Goal: Information Seeking & Learning: Learn about a topic

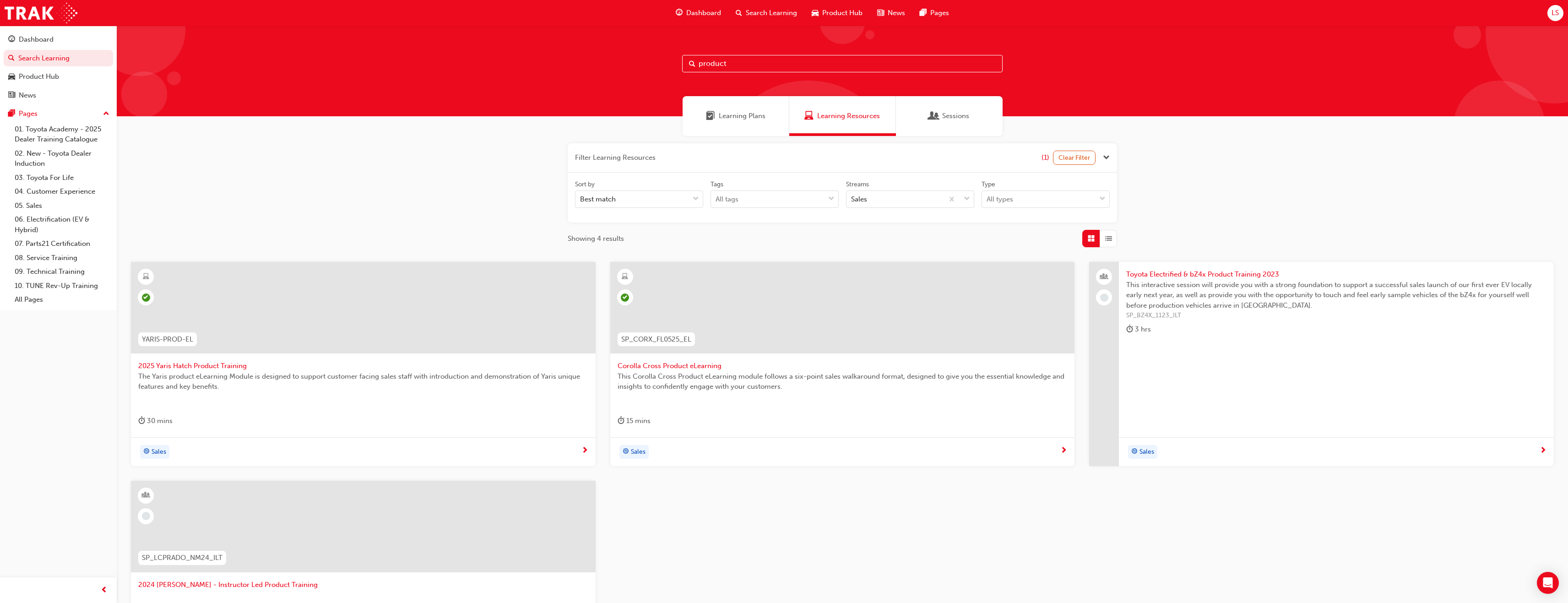
click at [842, 13] on span "Product Hub" at bounding box center [842, 13] width 40 height 10
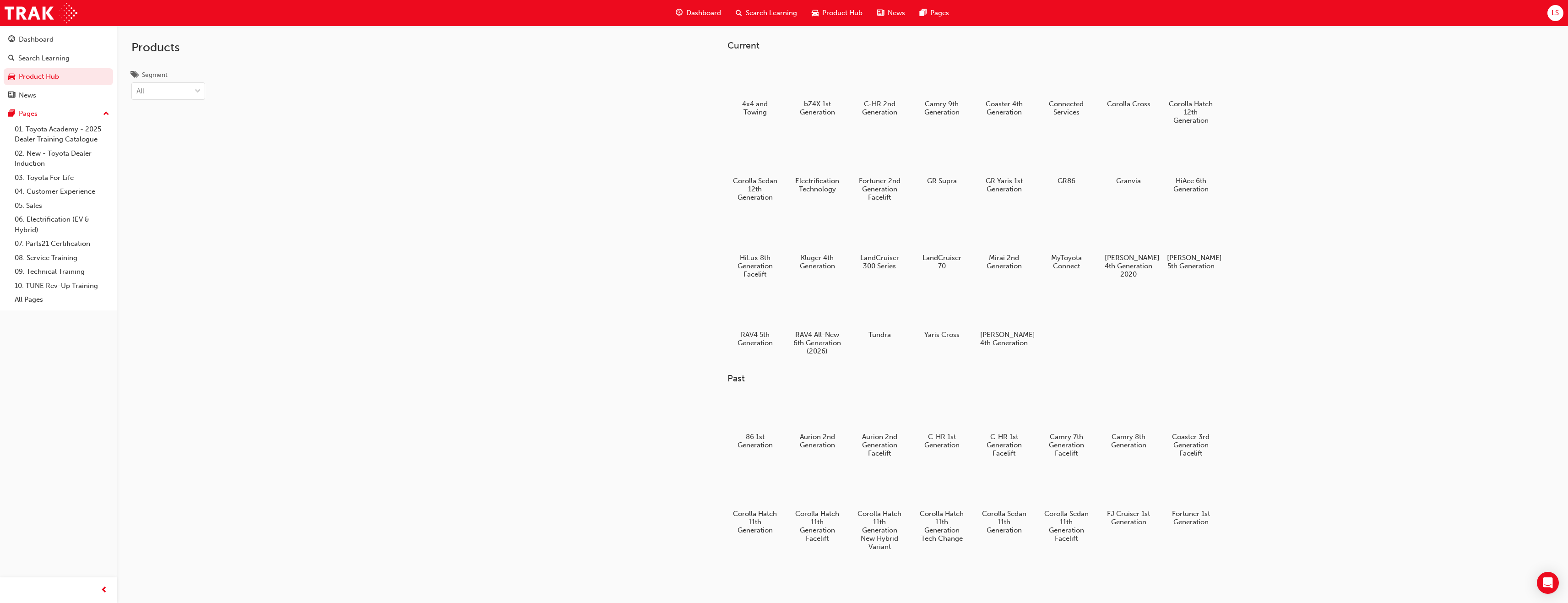
click at [708, 20] on div "Dashboard" at bounding box center [698, 13] width 60 height 19
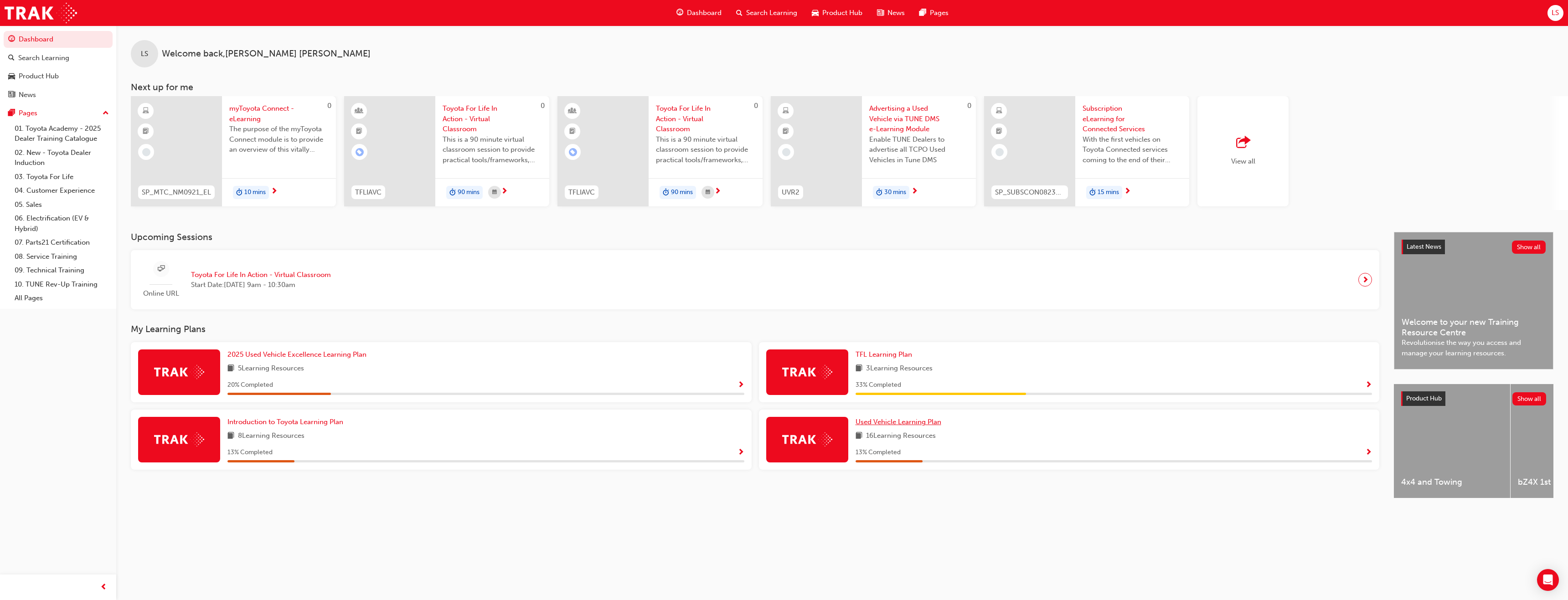
click at [922, 424] on span "Used Vehicle Learning Plan" at bounding box center [898, 422] width 86 height 8
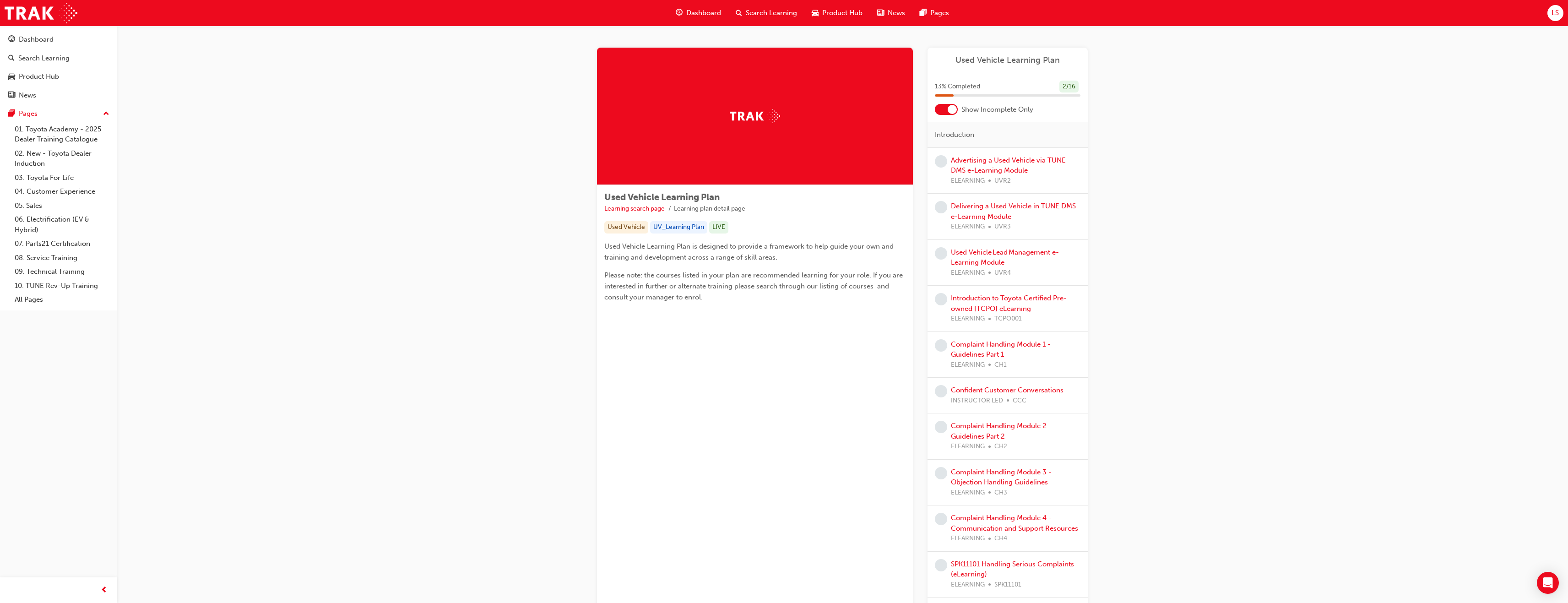
click at [945, 113] on div at bounding box center [946, 109] width 23 height 11
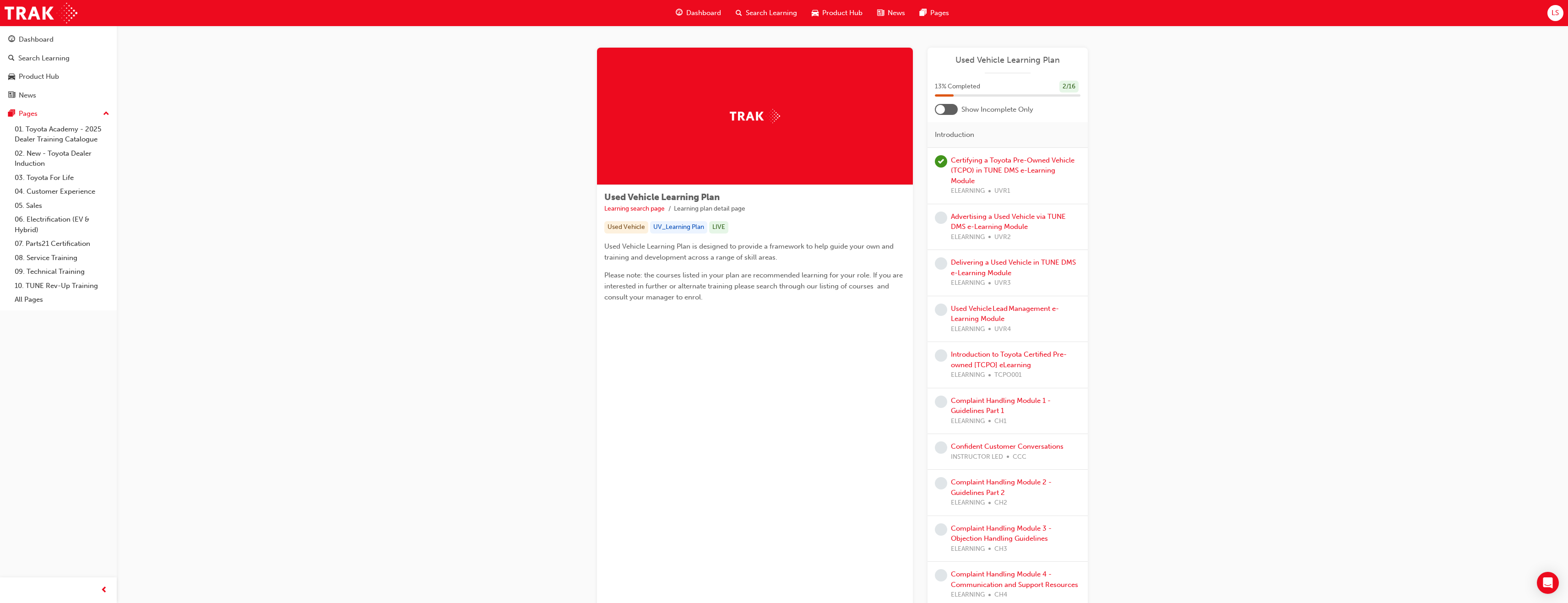
click at [992, 212] on div "Advertising a Used Vehicle via TUNE DMS e-Learning Module ELEARNING UVR2" at bounding box center [1015, 227] width 130 height 31
click at [1007, 212] on link "Advertising a Used Vehicle via TUNE DMS e-Learning Module" at bounding box center [1008, 221] width 115 height 19
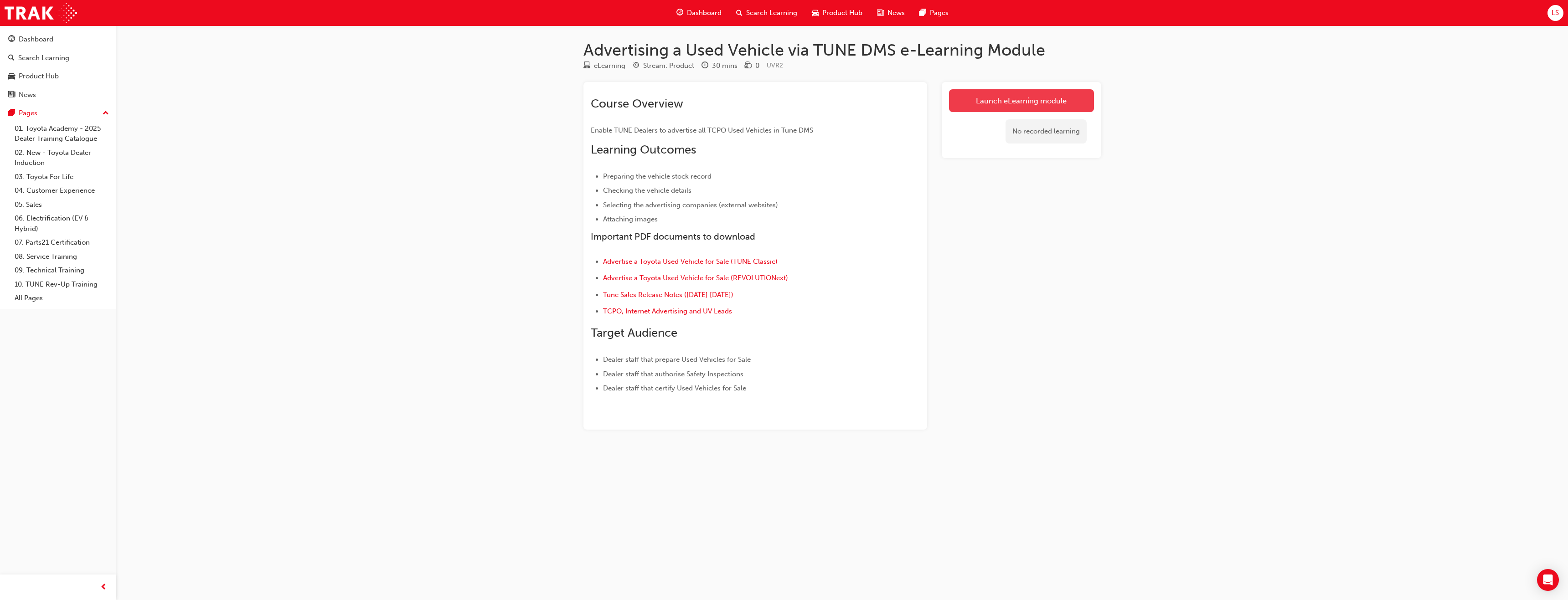
click at [988, 97] on link "Launch eLearning module" at bounding box center [1021, 100] width 145 height 23
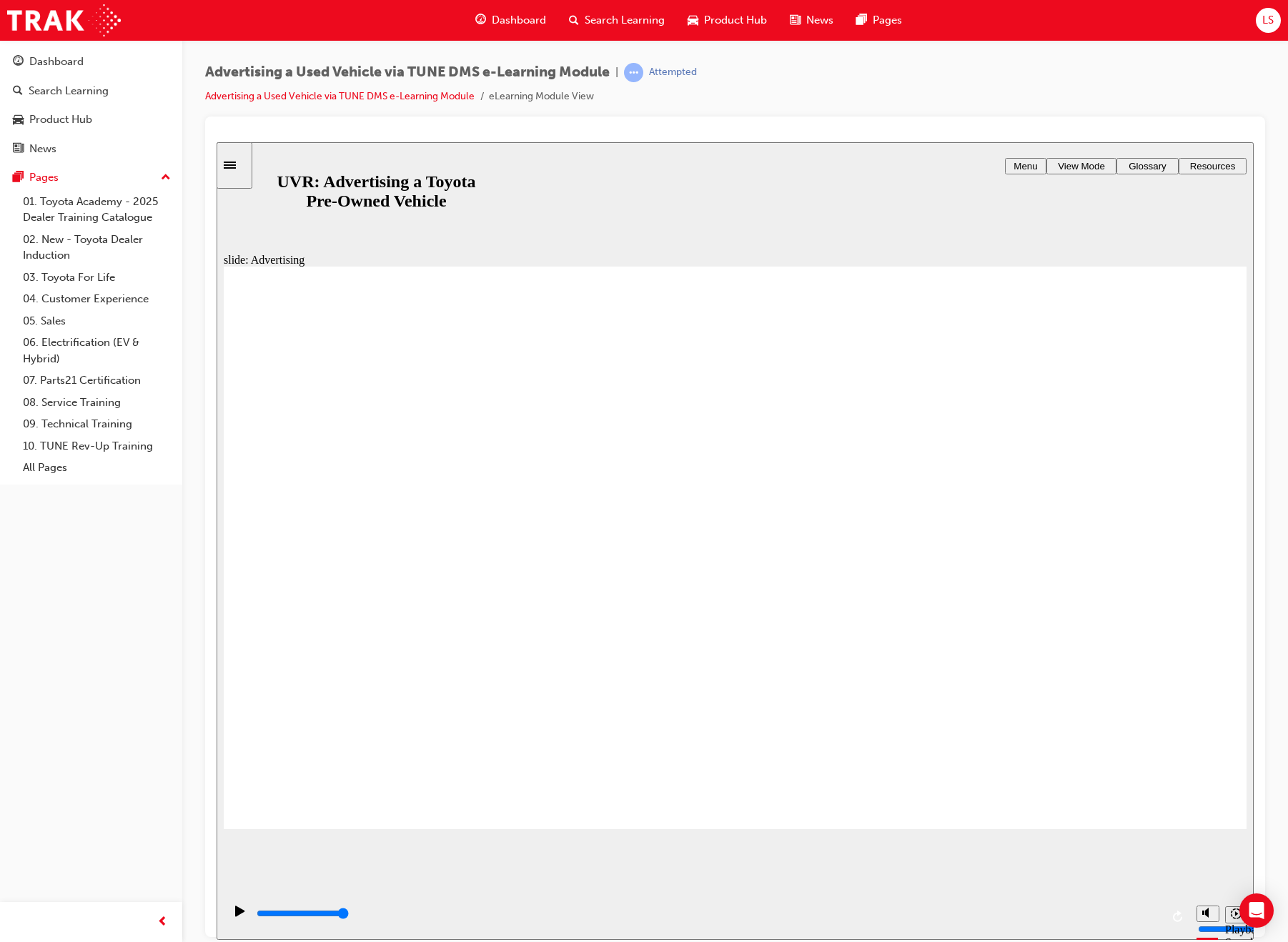
type input "2200"
type input "10"
type input "2400"
drag, startPoint x: 1206, startPoint y: 848, endPoint x: 1209, endPoint y: 855, distance: 7.6
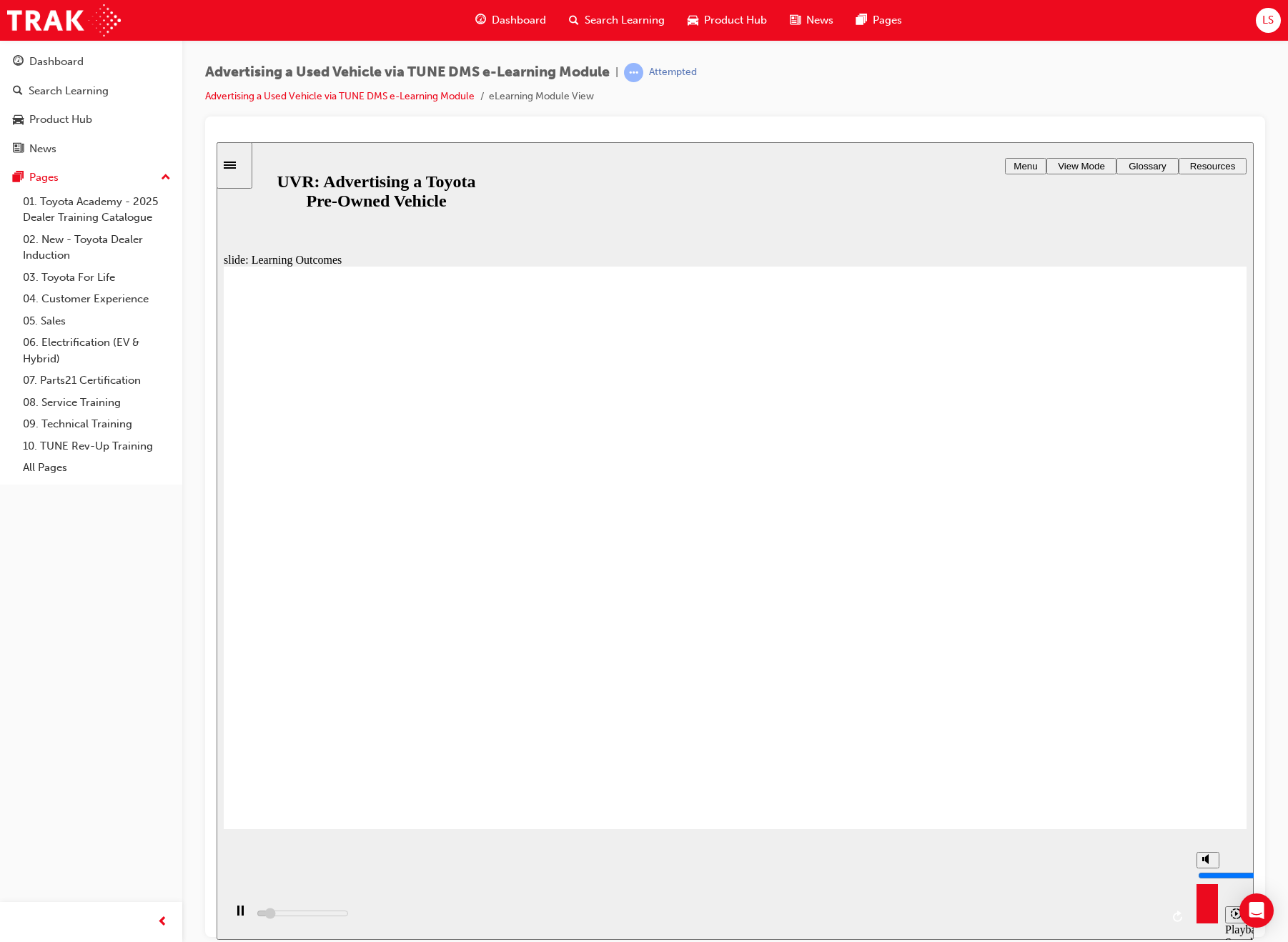
type input "10"
click at [1207, 869] on input "volume" at bounding box center [1244, 875] width 93 height 11
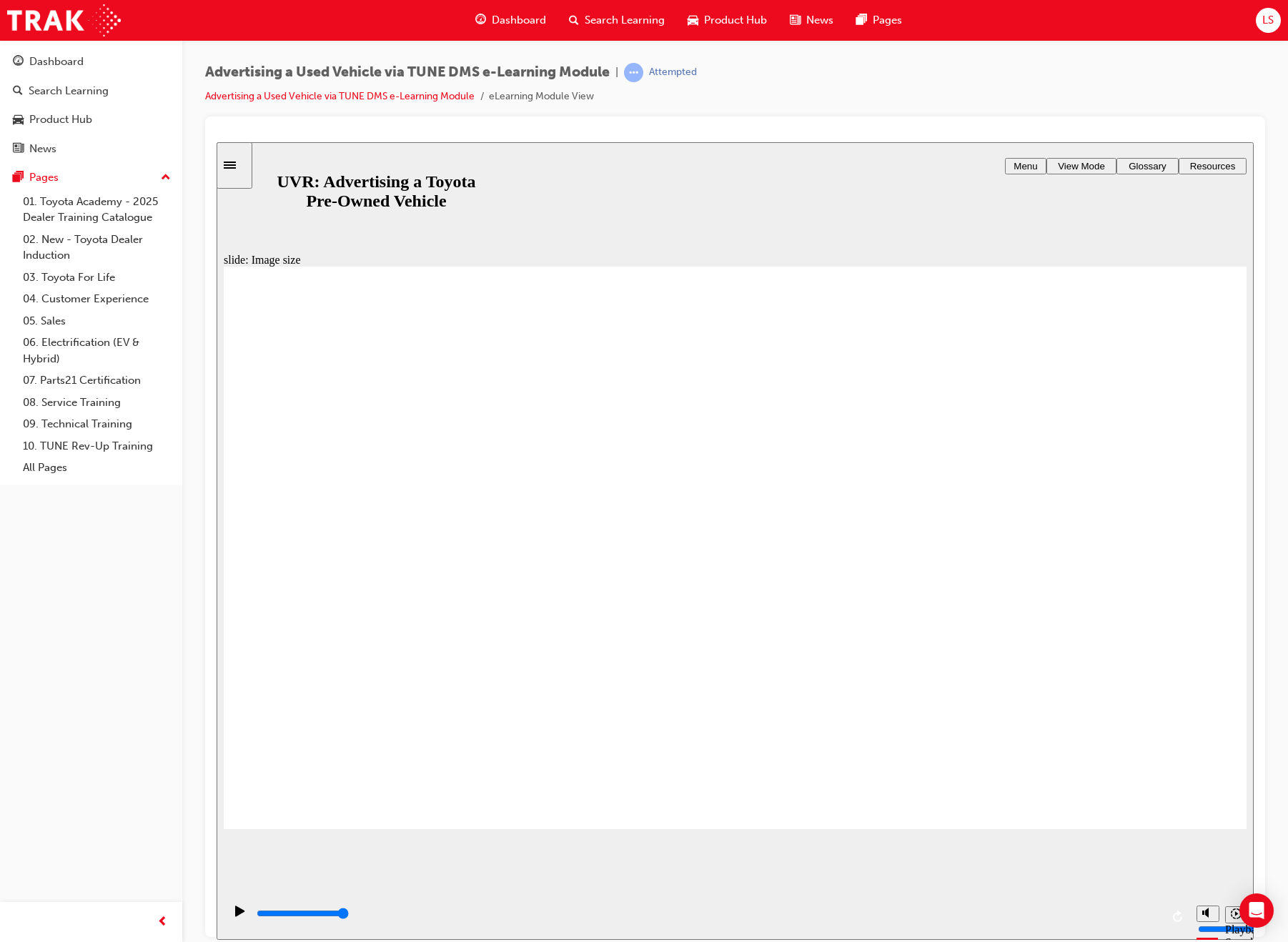
click at [229, 249] on div "slide: Naming conventions - examples Rectangle 1 BACK BACK NEXT NEXT NAMING CON…" at bounding box center [735, 540] width 1038 height 798
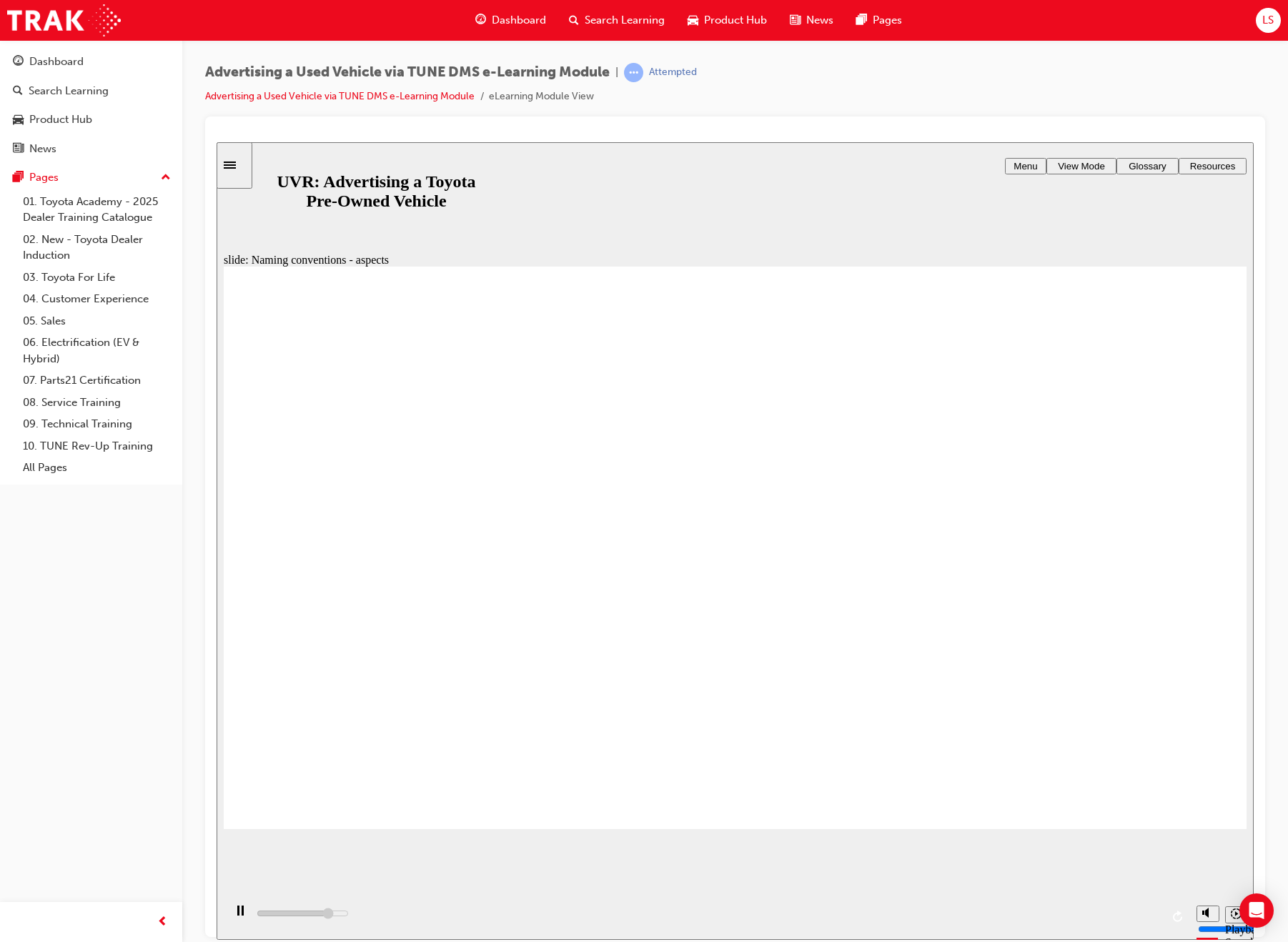
type input "10700"
type input "2"
type input "11200"
type input "3"
type input "11300"
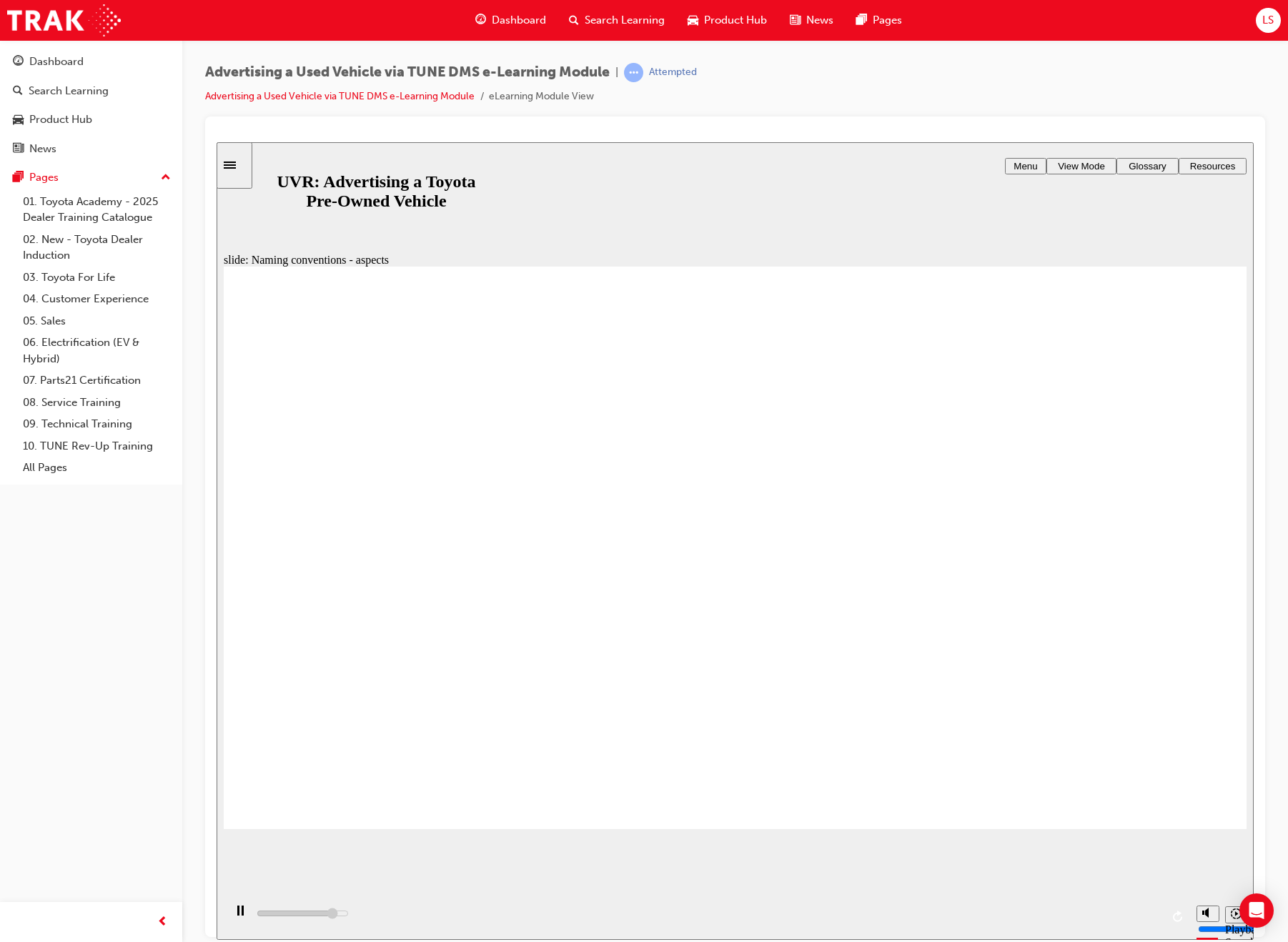
type input "4"
type input "11900"
type input "5"
type input "12300"
type input "6"
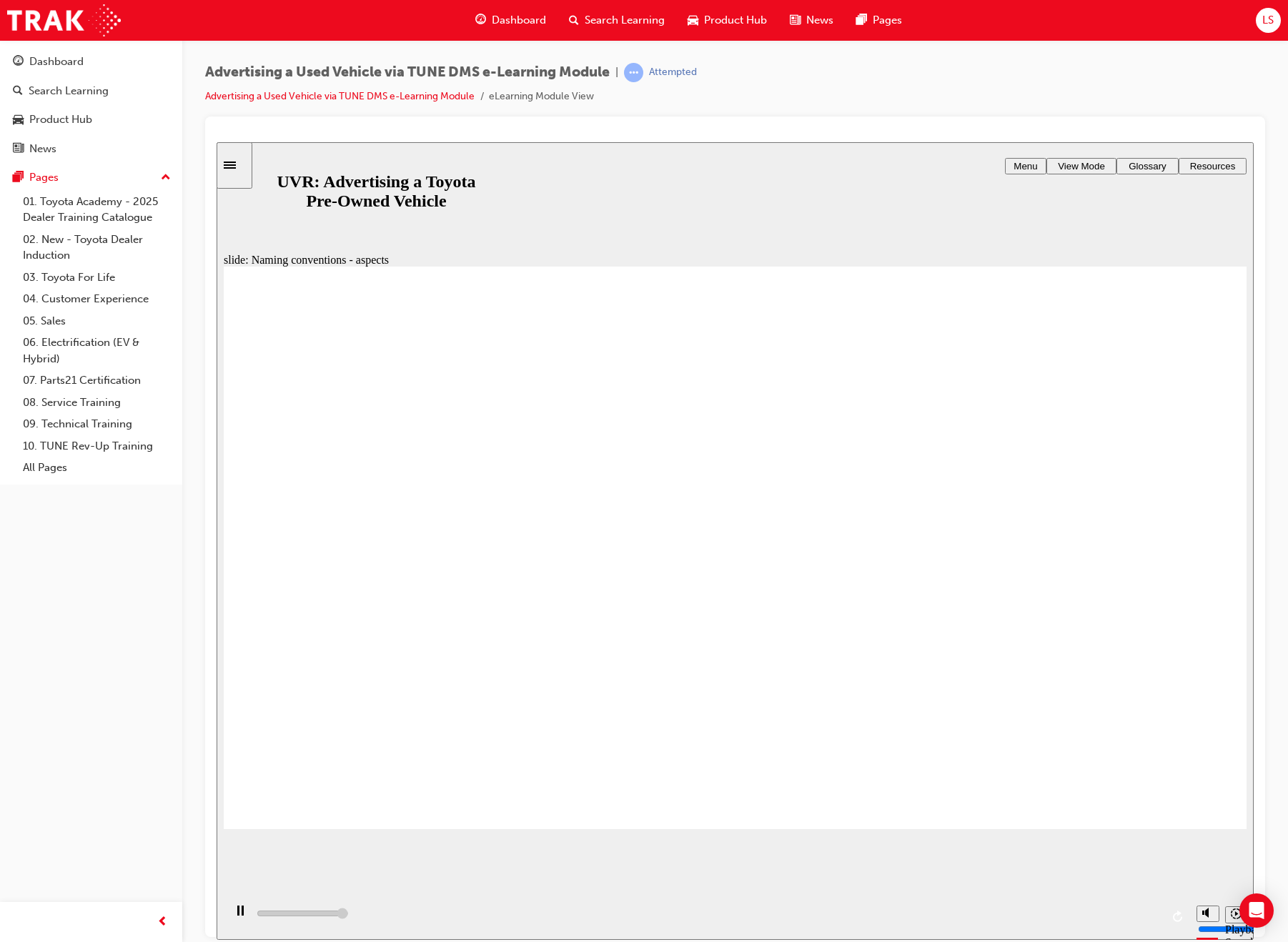
type input "13000"
type input "7"
type input "13000"
type input "10"
drag, startPoint x: 571, startPoint y: 762, endPoint x: 949, endPoint y: 760, distance: 378.0
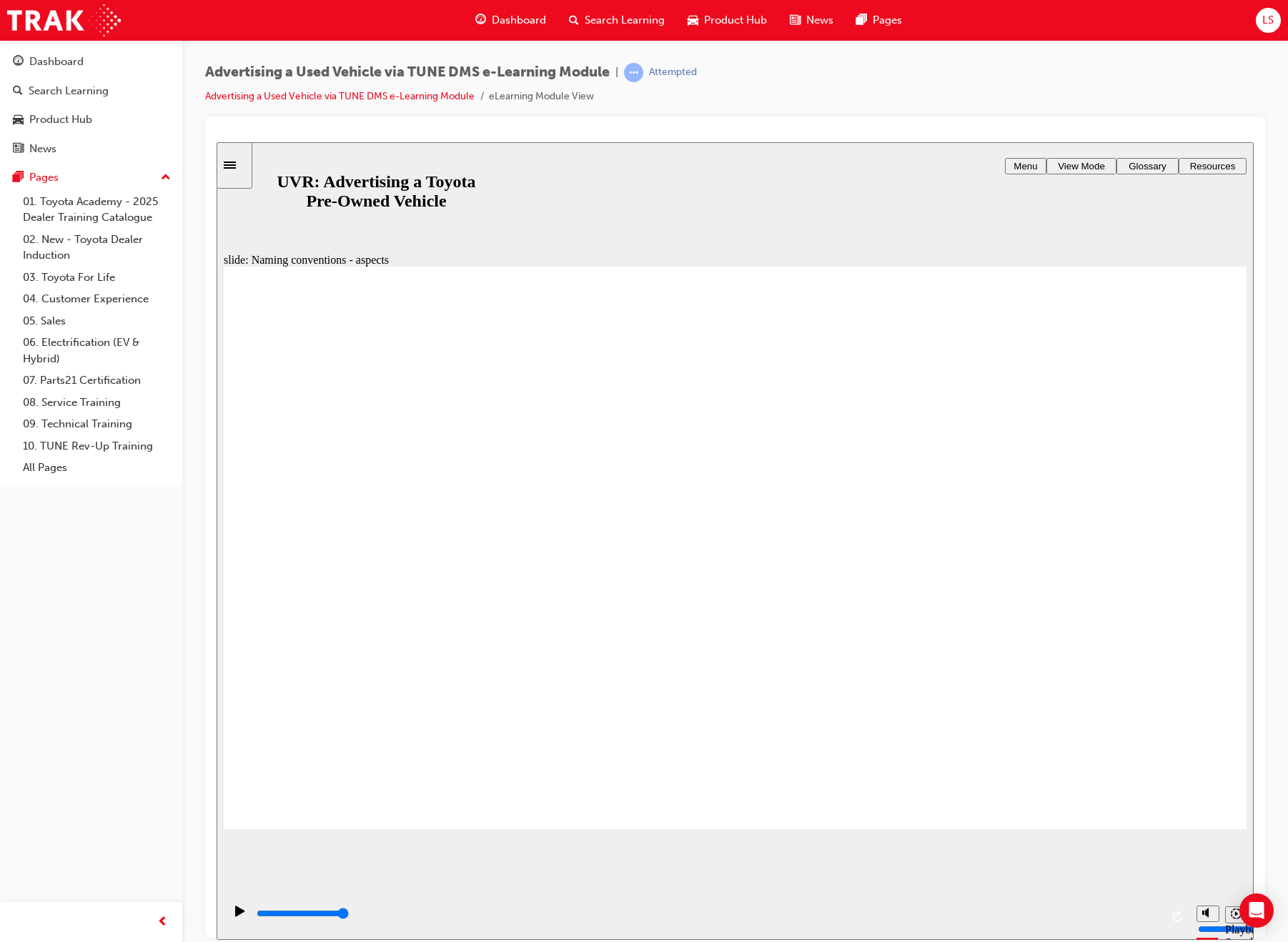
type input "6700"
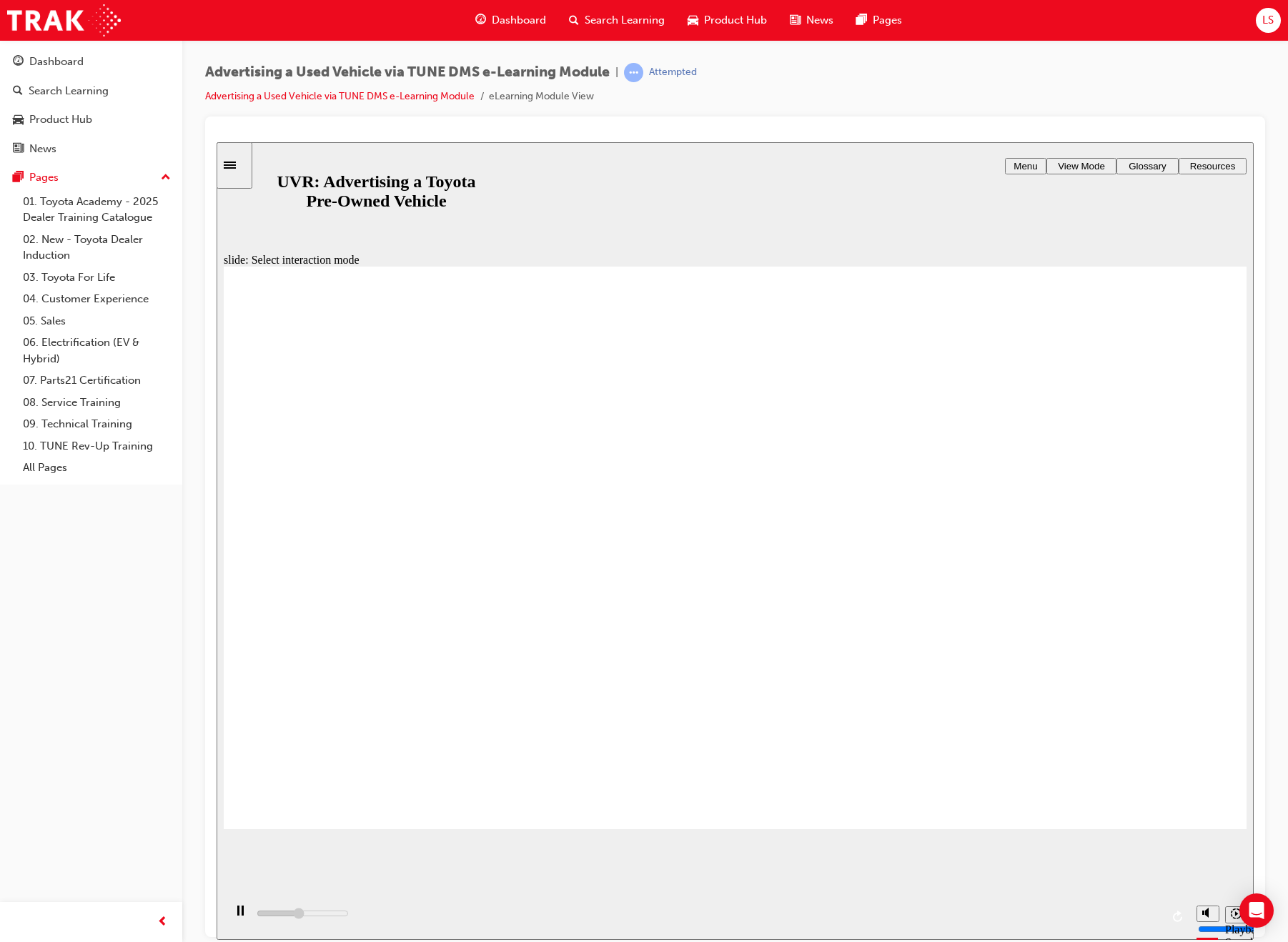
type input "9000"
radio input "true"
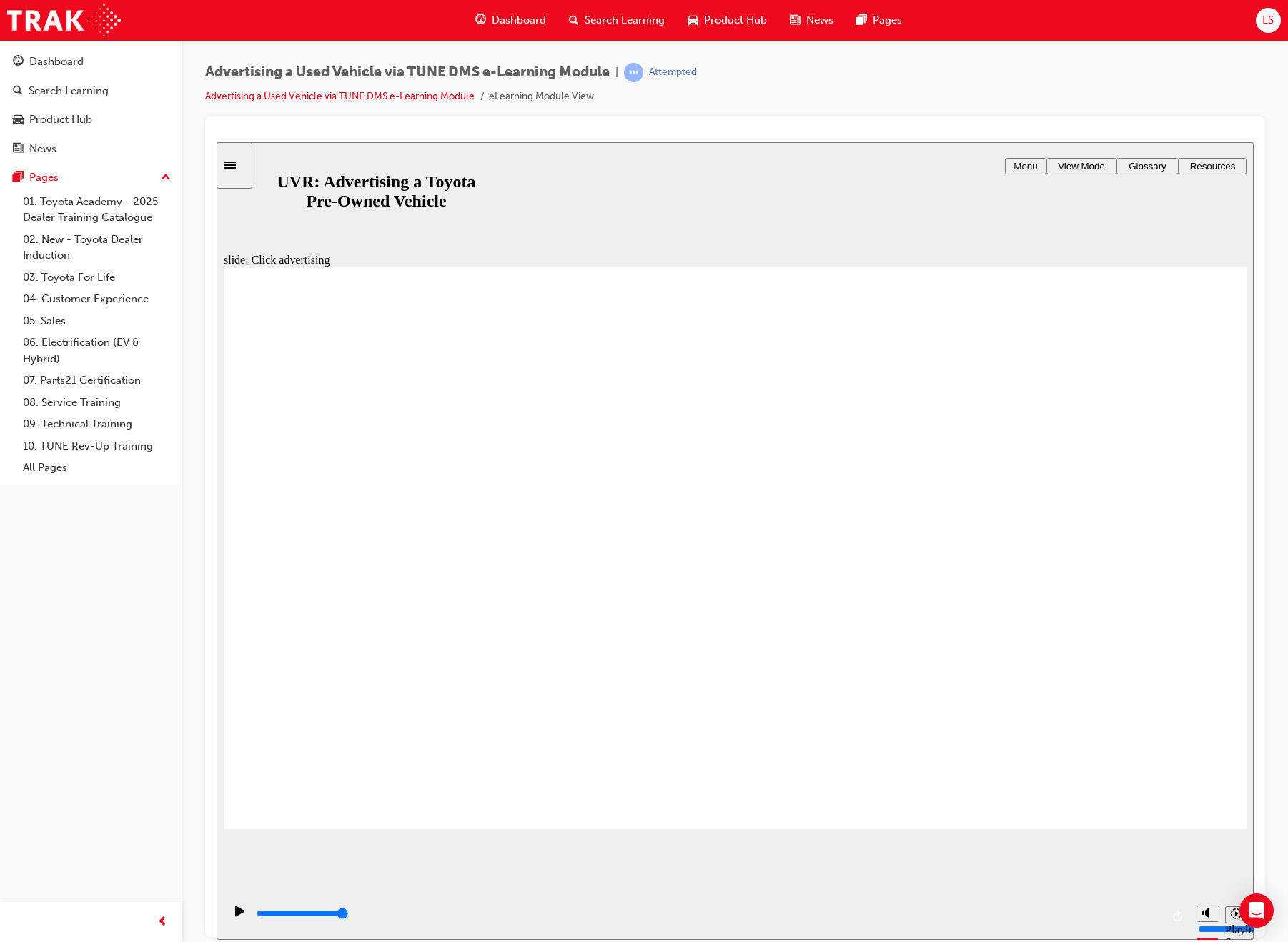
click at [704, 133] on div at bounding box center [735, 135] width 1038 height 14
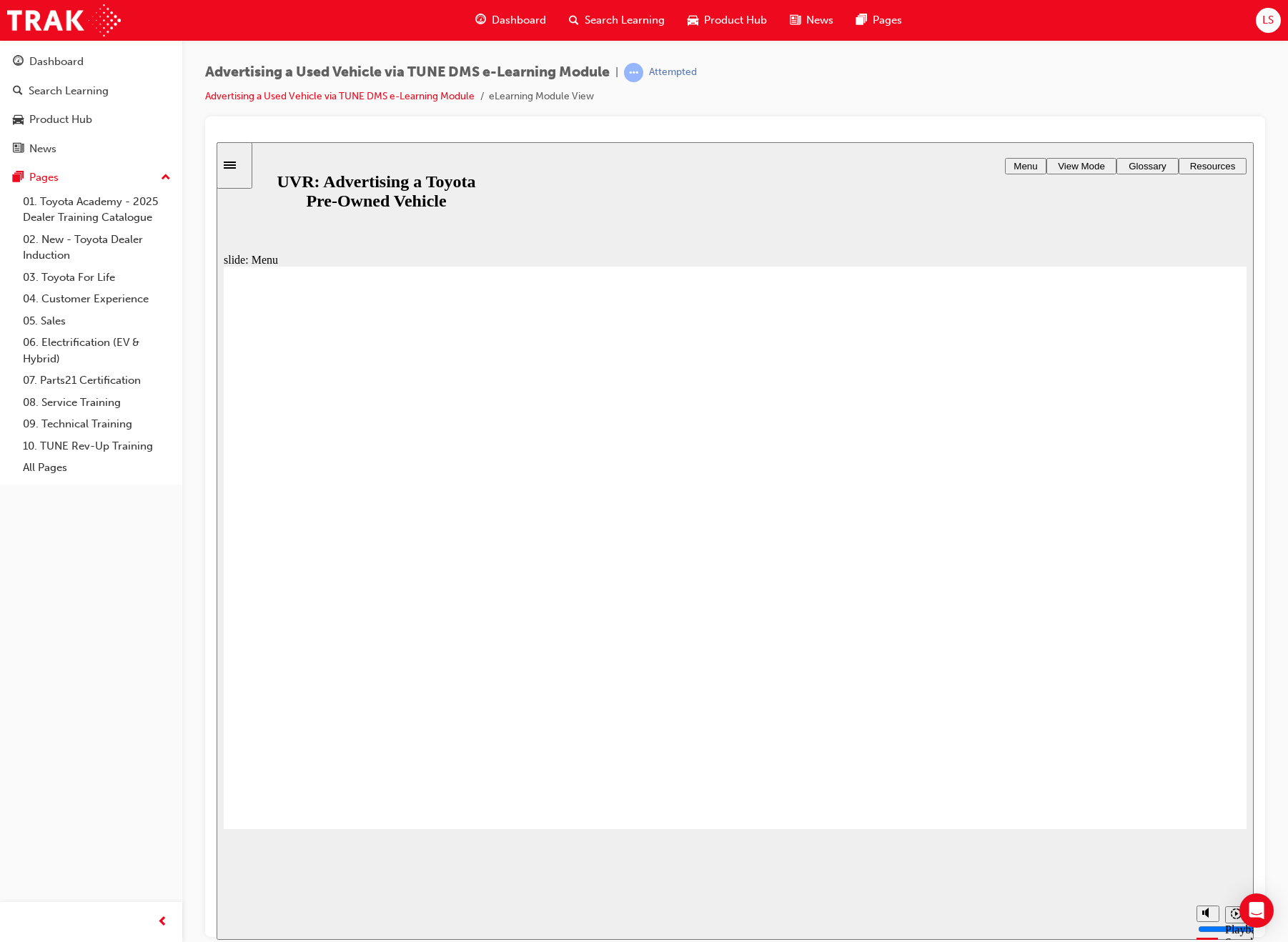
type input "7000"
radio input "true"
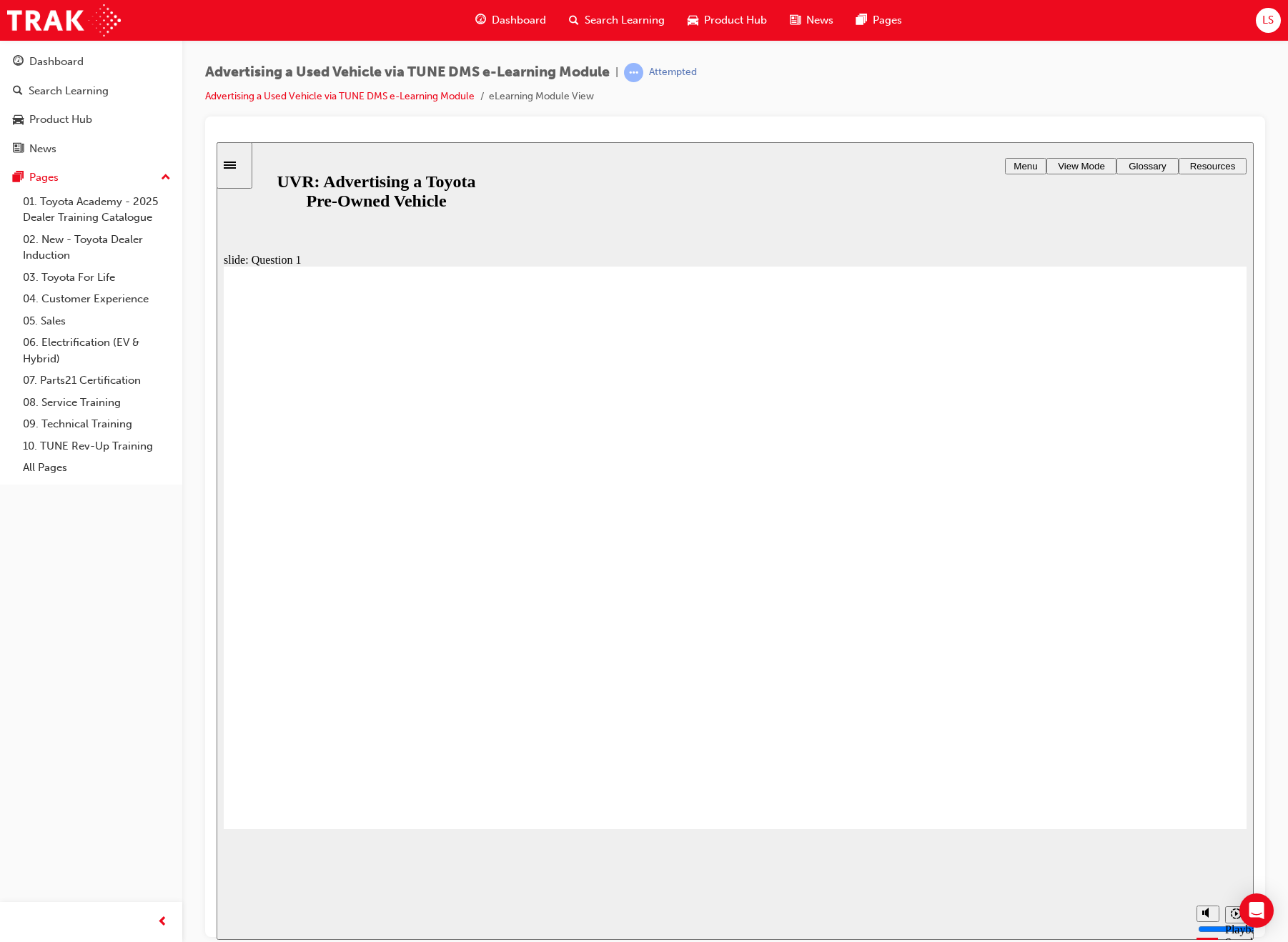
radio input "true"
type input "5000"
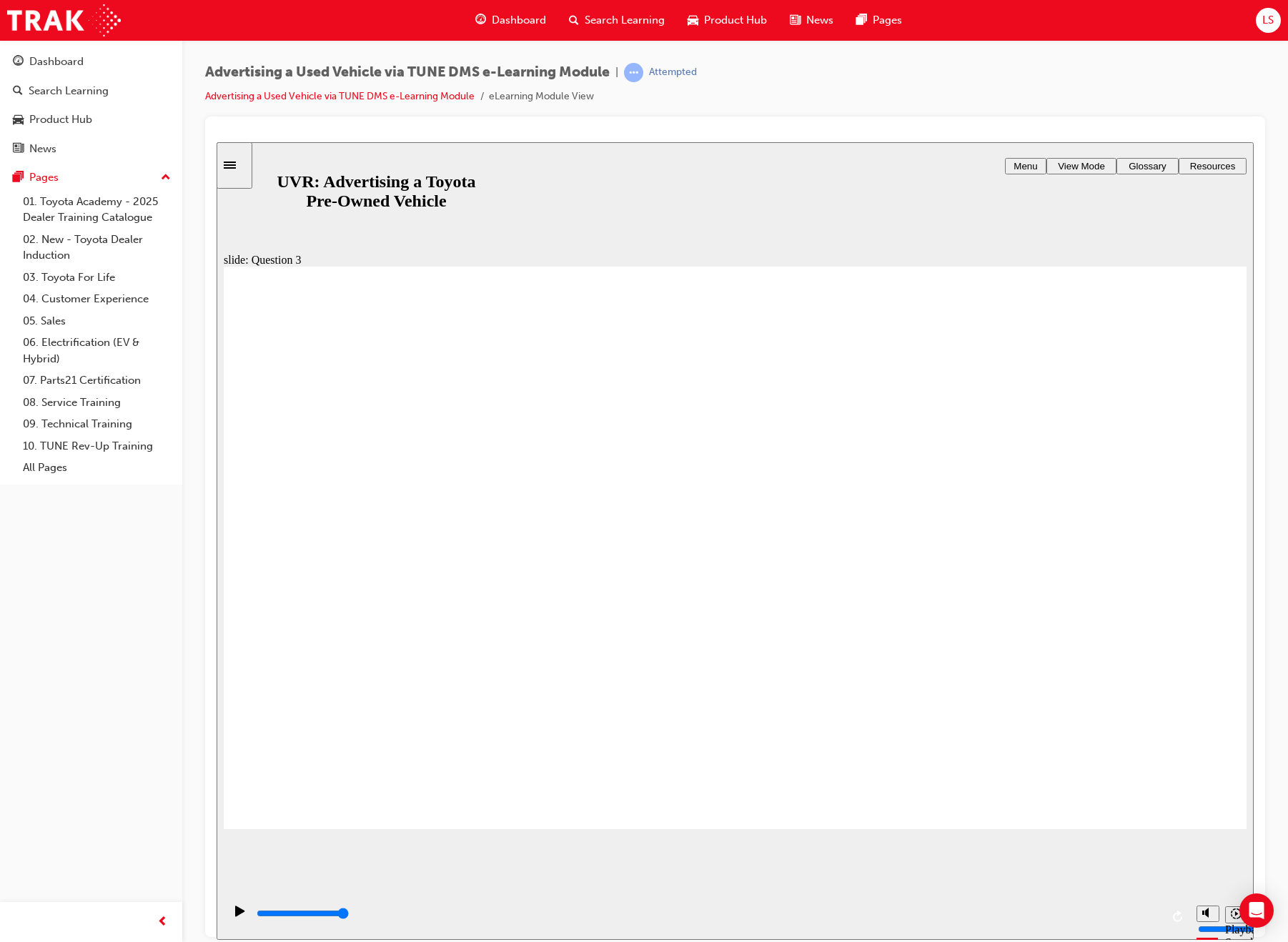
checkbox input "true"
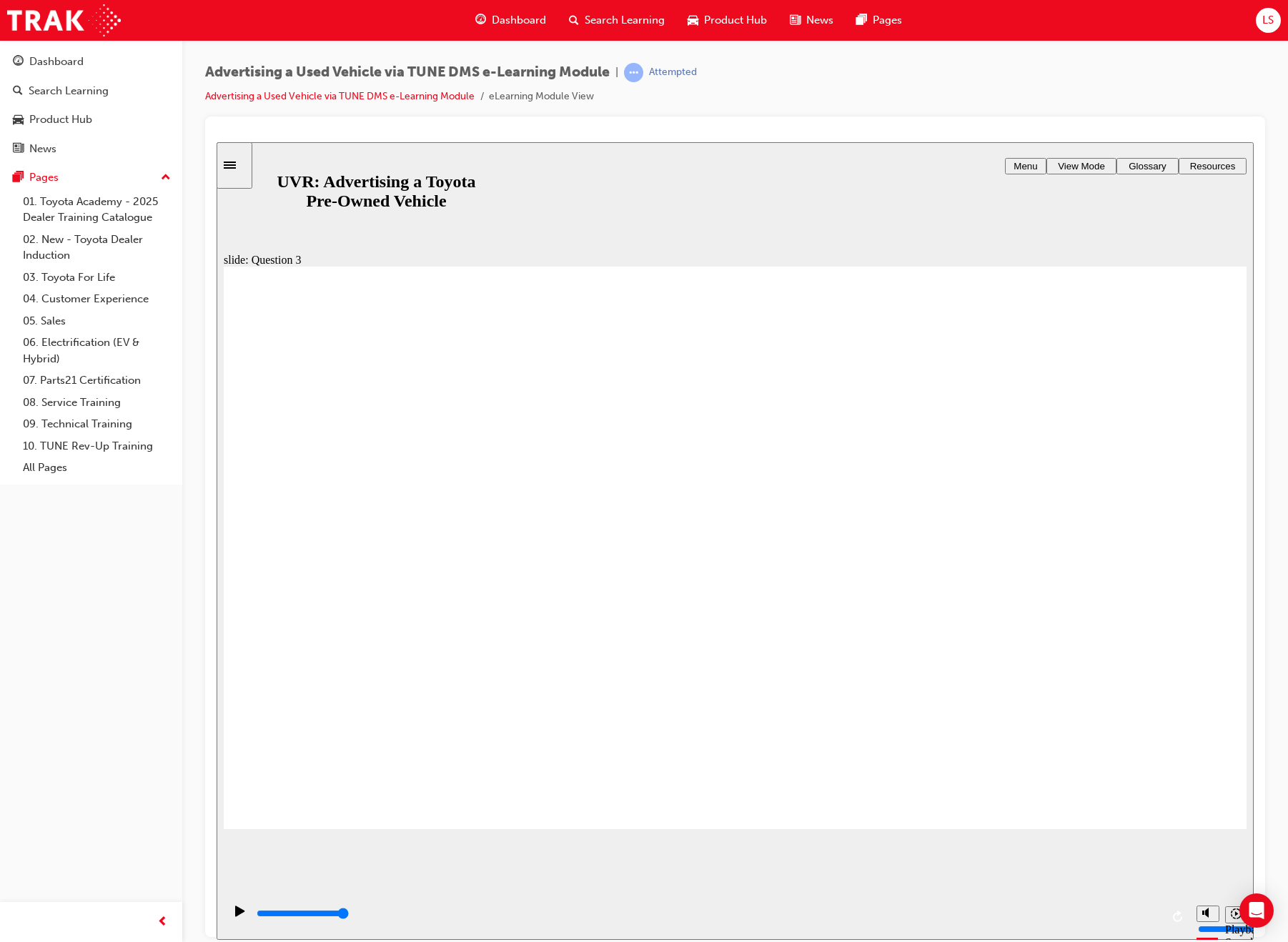
checkbox input "true"
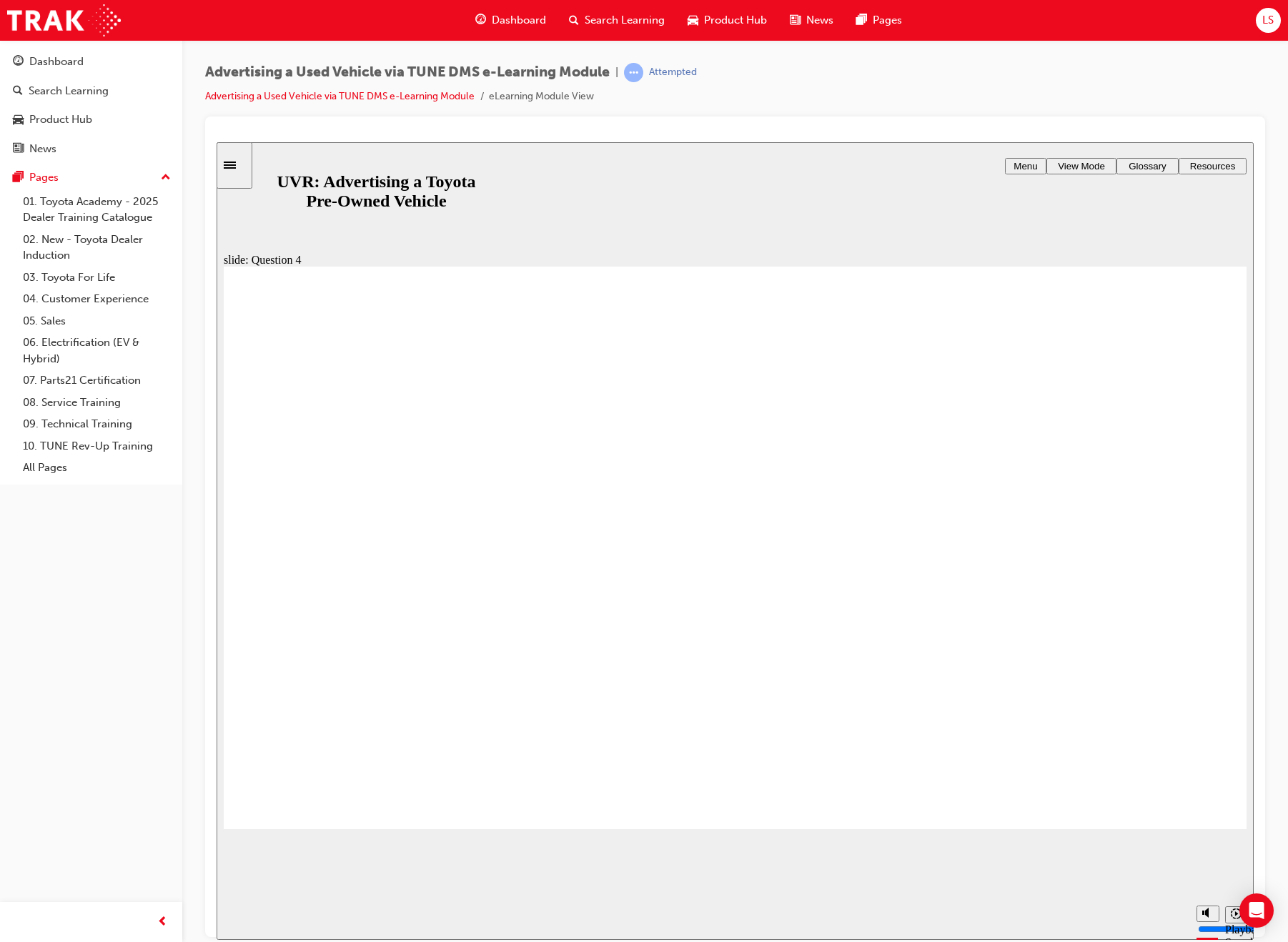
radio input "true"
type input "4700"
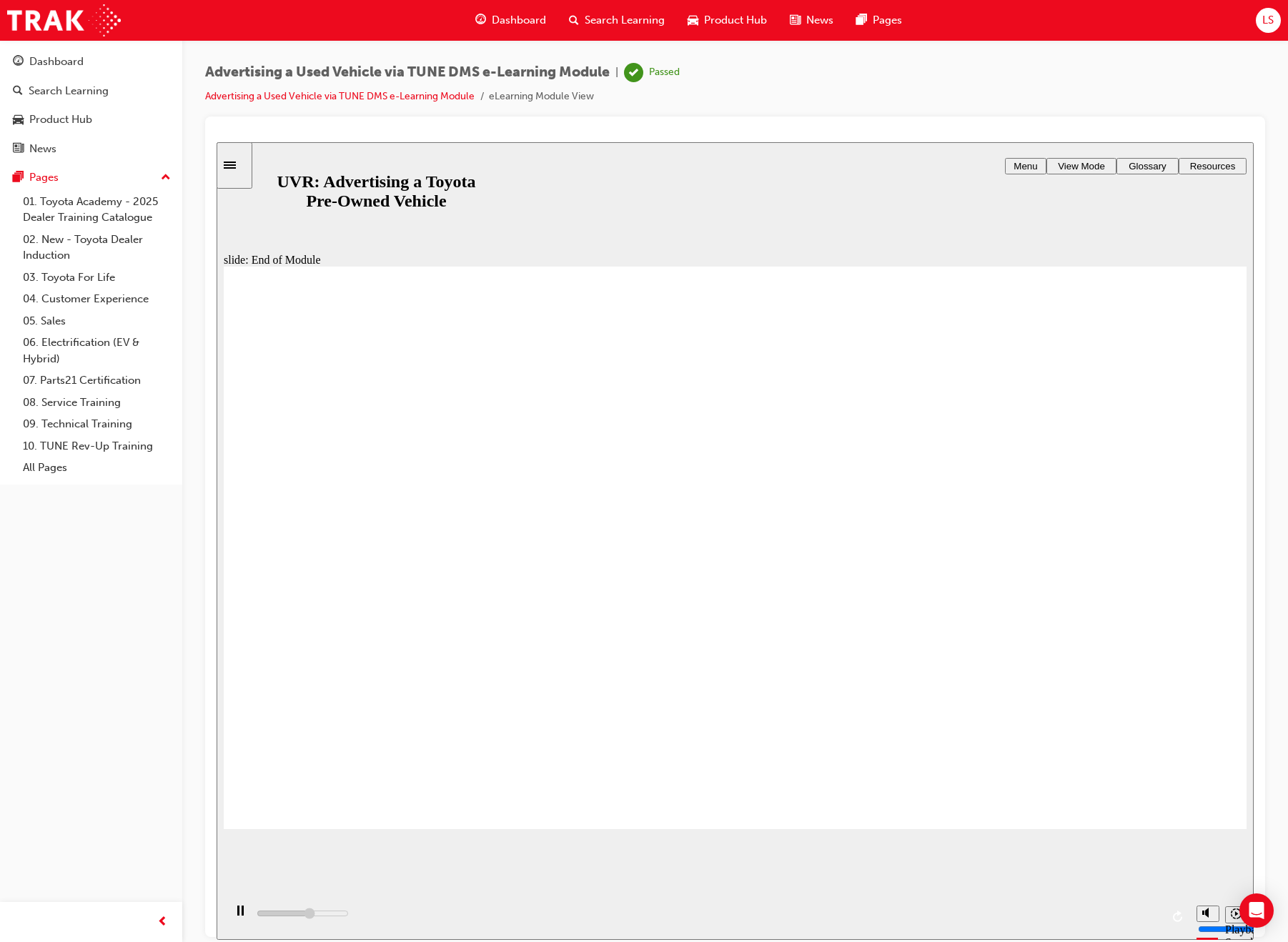
click at [730, 19] on span "Product Hub" at bounding box center [736, 20] width 63 height 16
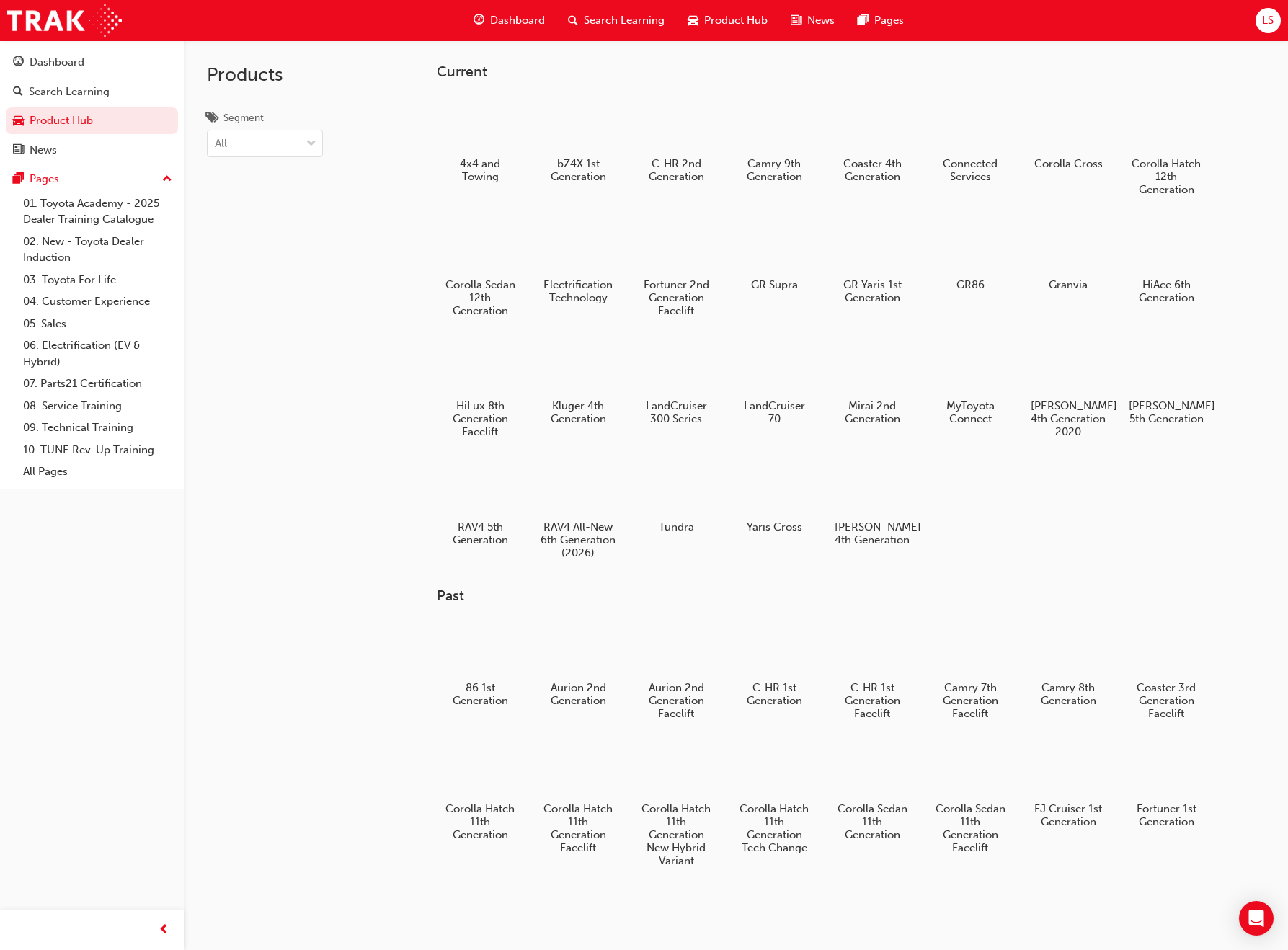
click at [551, 12] on div "Dashboard" at bounding box center [509, 20] width 94 height 30
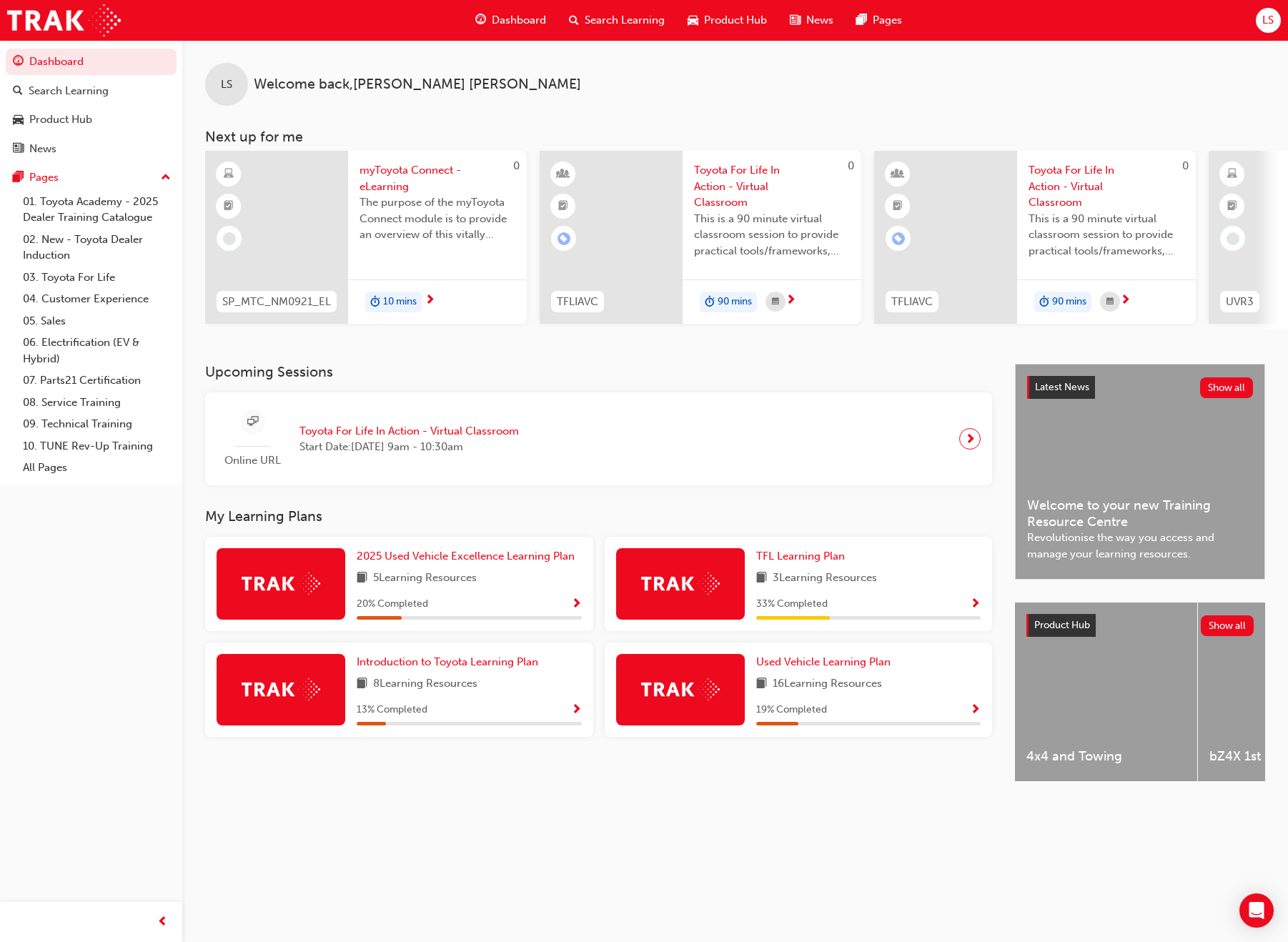
click at [833, 676] on div "Used Vehicle Learning Plan 16 Learning Resources 19 % Completed" at bounding box center [869, 689] width 225 height 72
click at [833, 668] on span "Used Vehicle Learning Plan" at bounding box center [823, 661] width 135 height 12
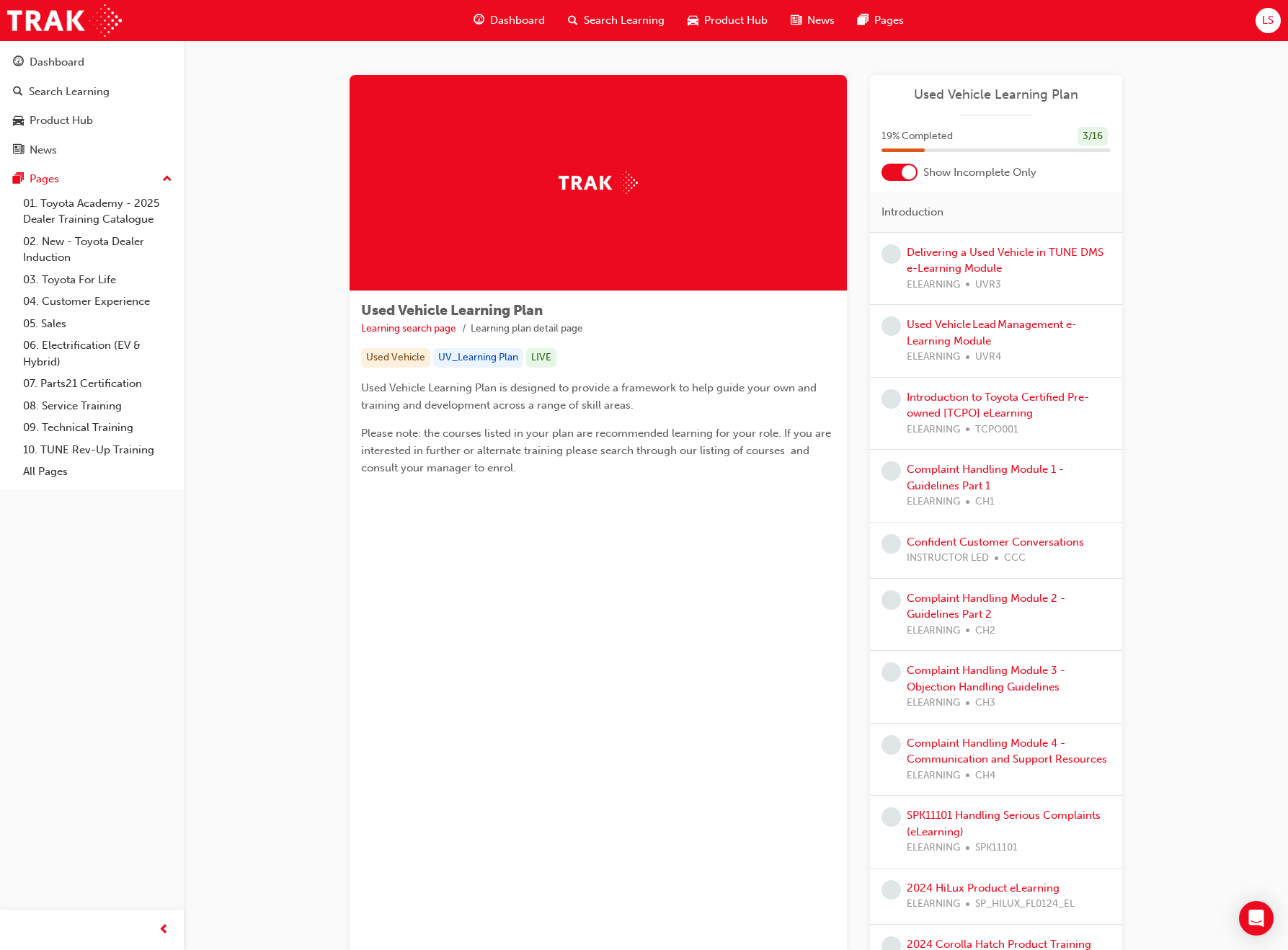
click at [1010, 265] on div "Delivering a Used Vehicle in TUNE DMS e-Learning Module ELEARNING UVR3" at bounding box center [1009, 269] width 204 height 49
click at [980, 257] on link "Delivering a Used Vehicle in TUNE DMS e-Learning Module" at bounding box center [1005, 260] width 196 height 30
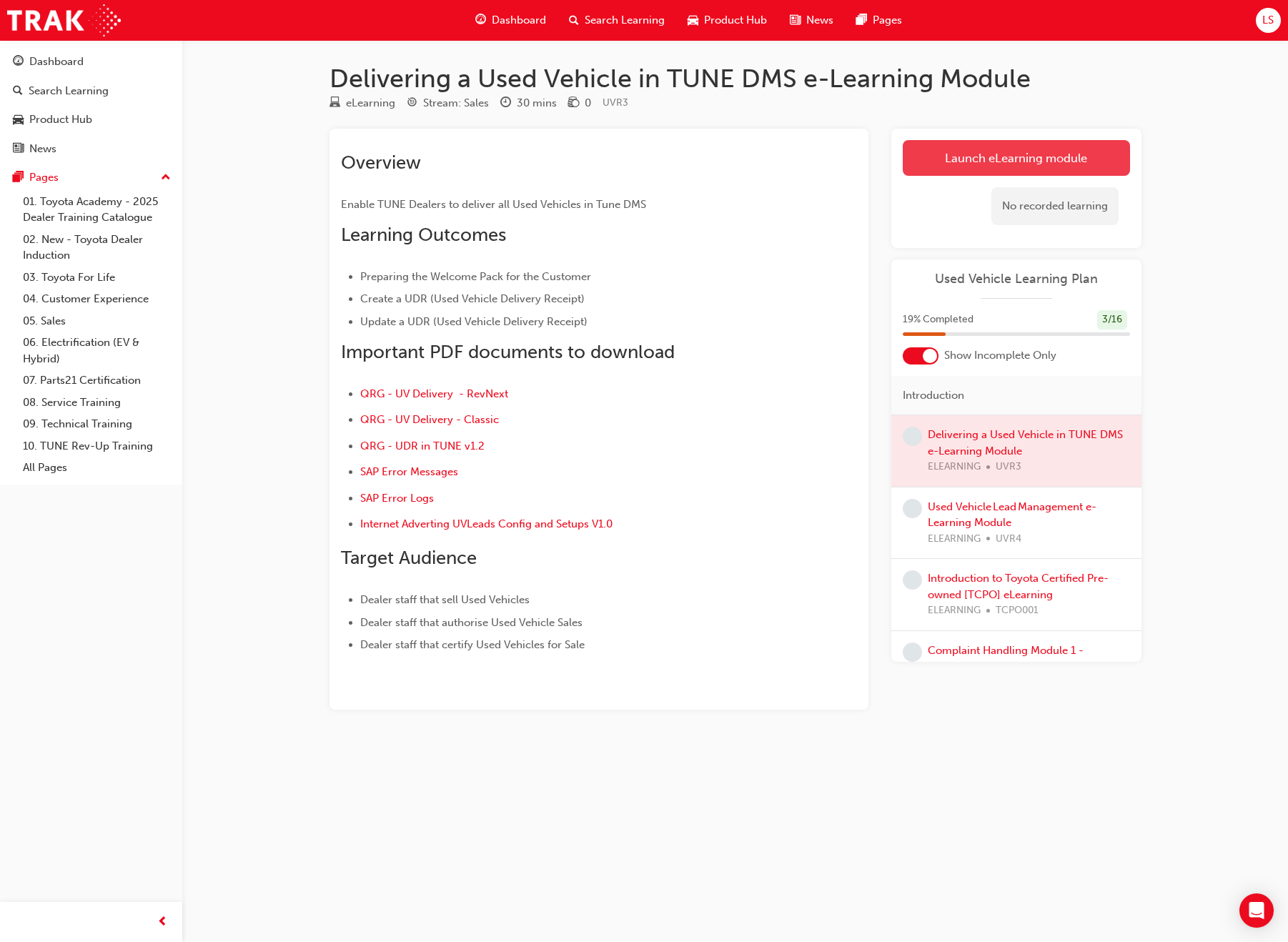
click at [981, 163] on link "Launch eLearning module" at bounding box center [1017, 157] width 227 height 35
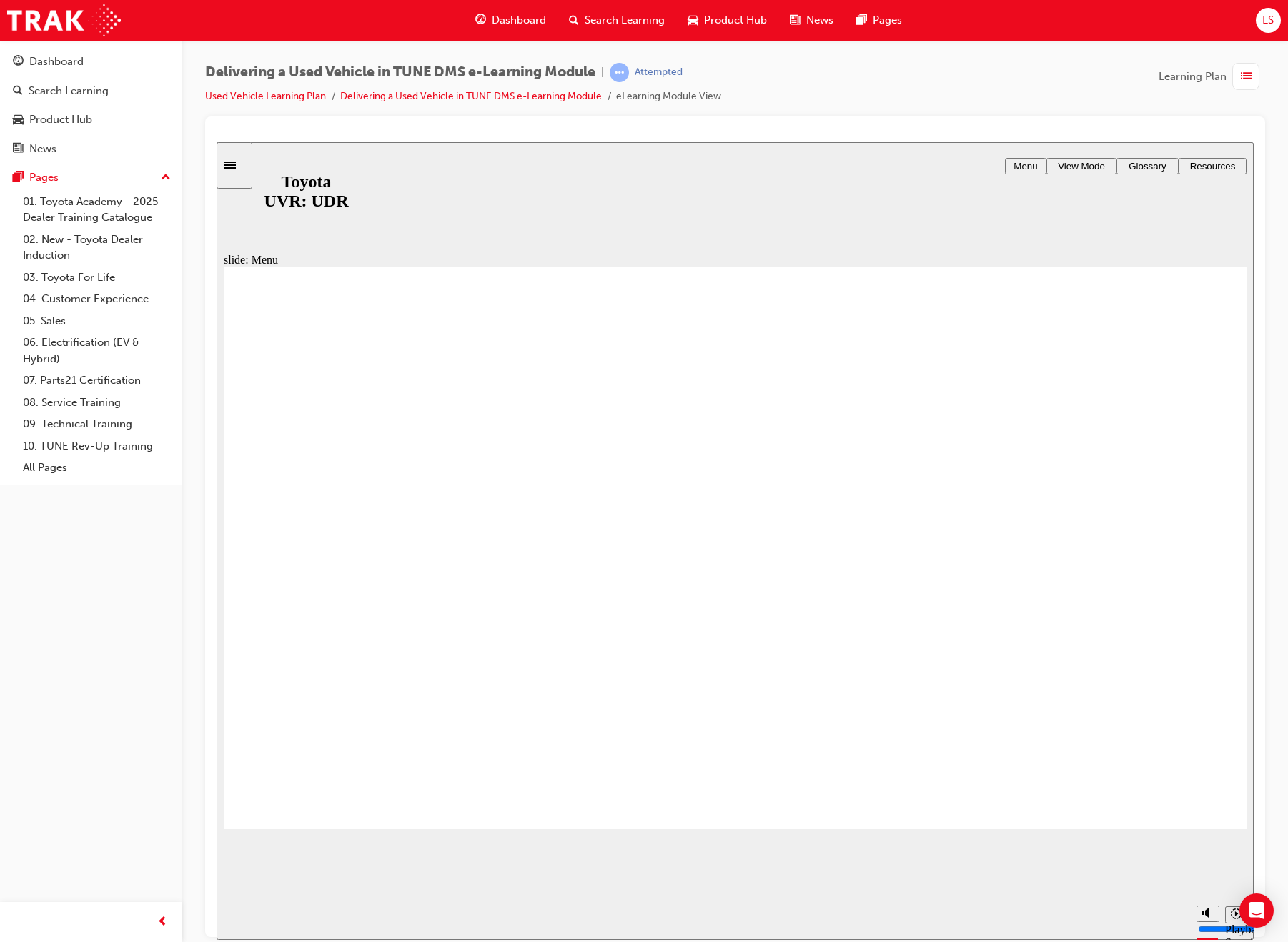
type input "3800"
radio input "true"
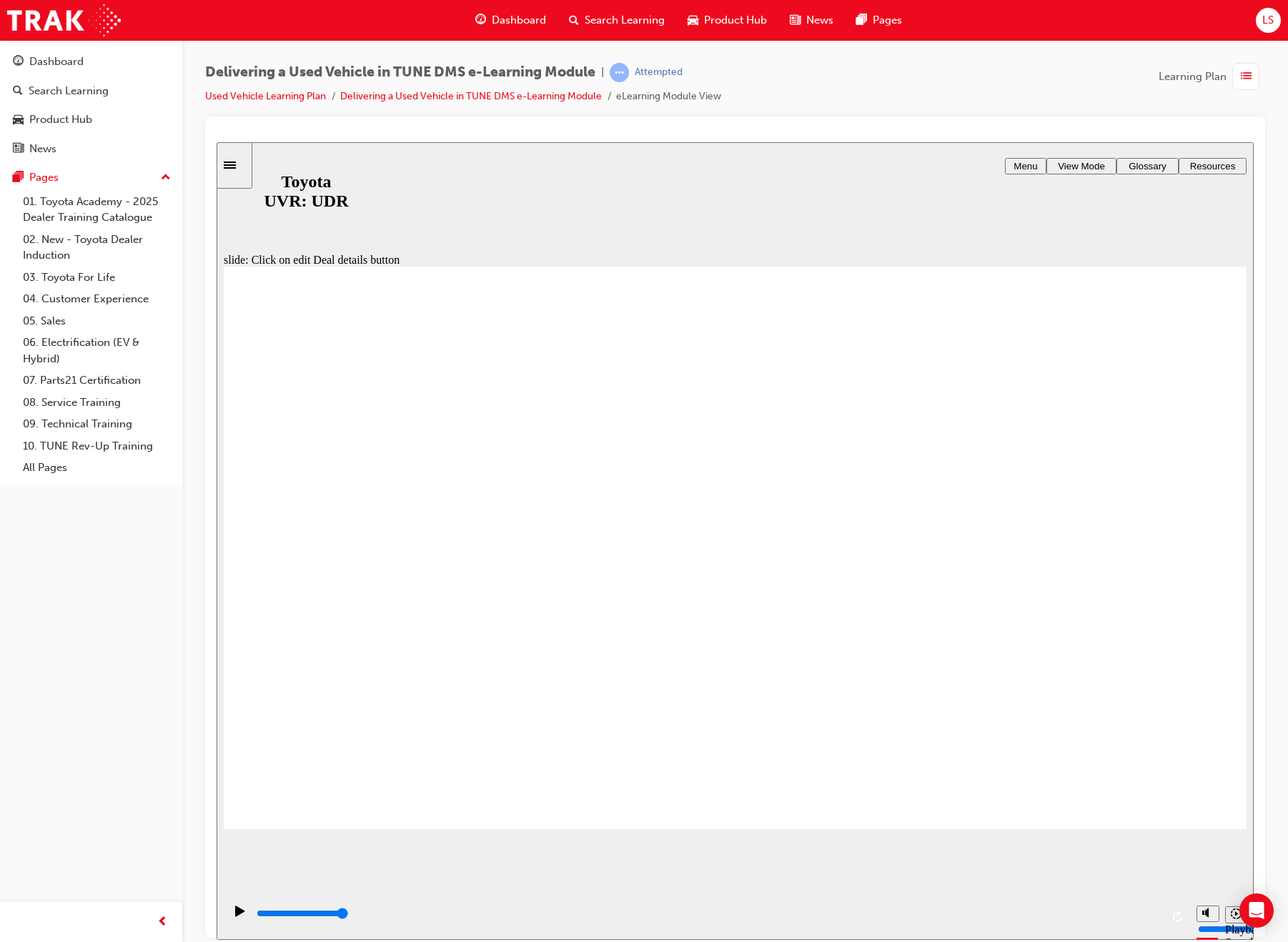
drag, startPoint x: 1169, startPoint y: 798, endPoint x: 1504, endPoint y: 940, distance: 363.9
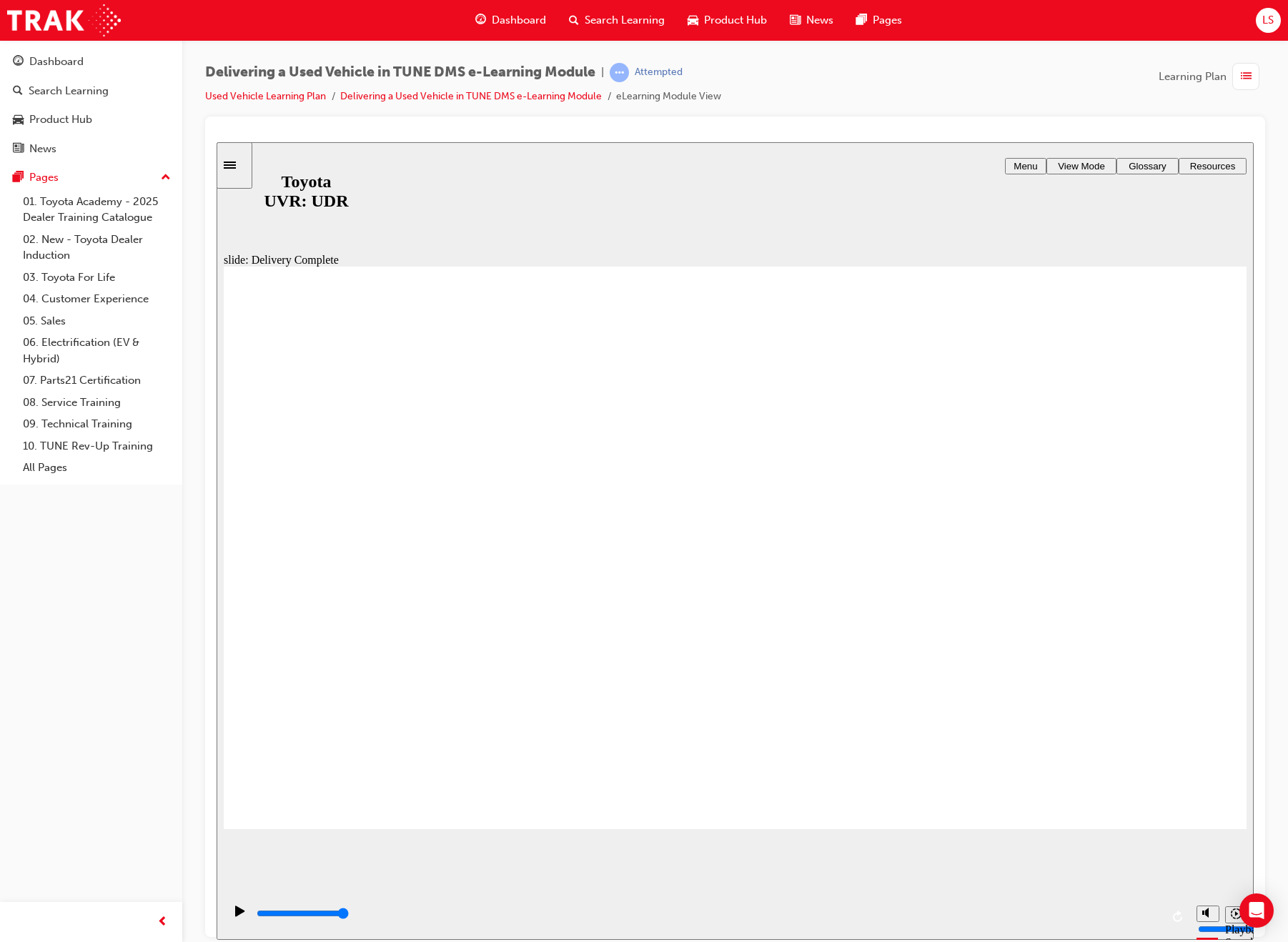
type input "7200"
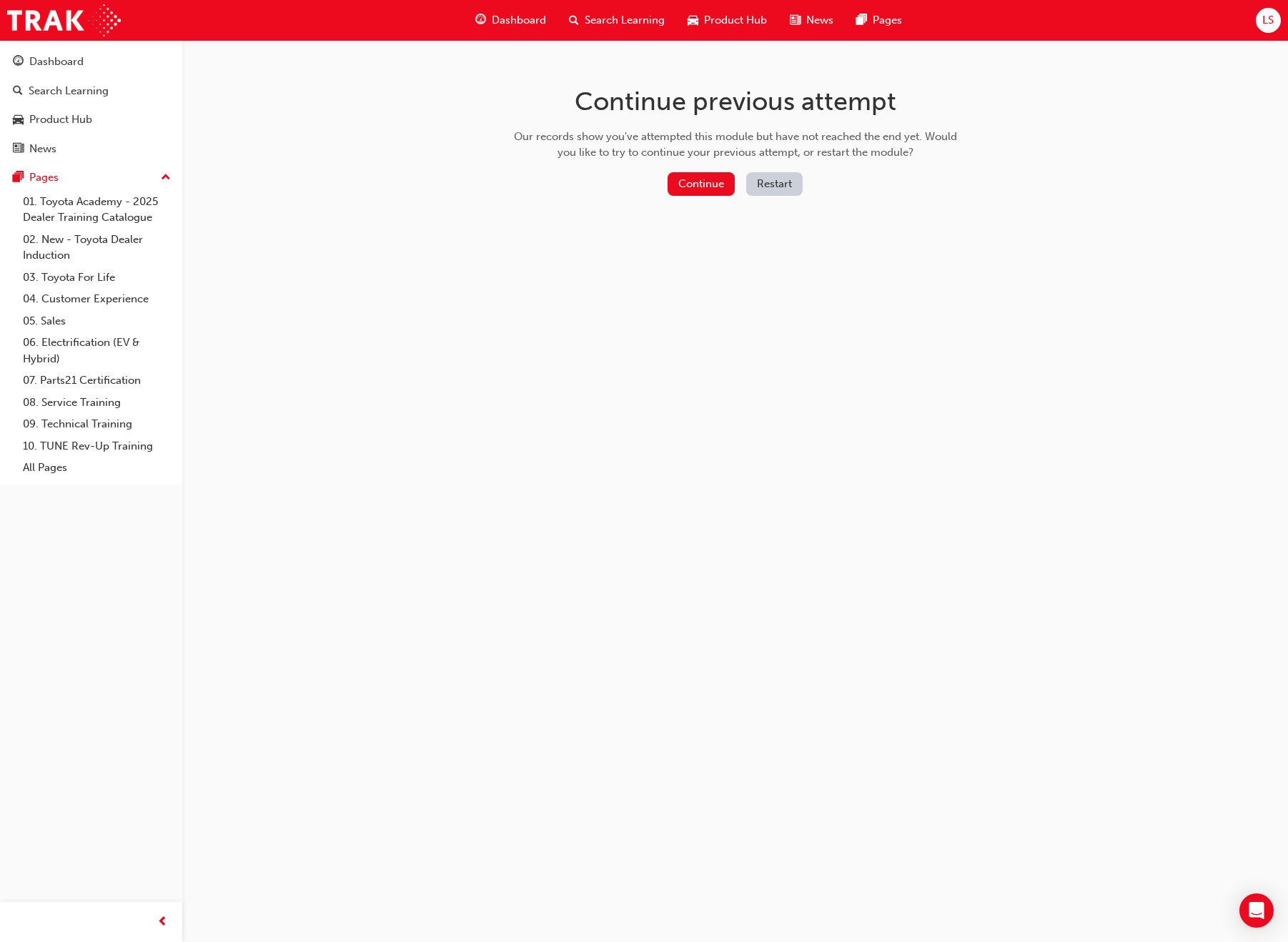
click at [694, 196] on div "Continue Restart" at bounding box center [735, 186] width 454 height 30
click at [699, 185] on button "Continue" at bounding box center [701, 183] width 67 height 24
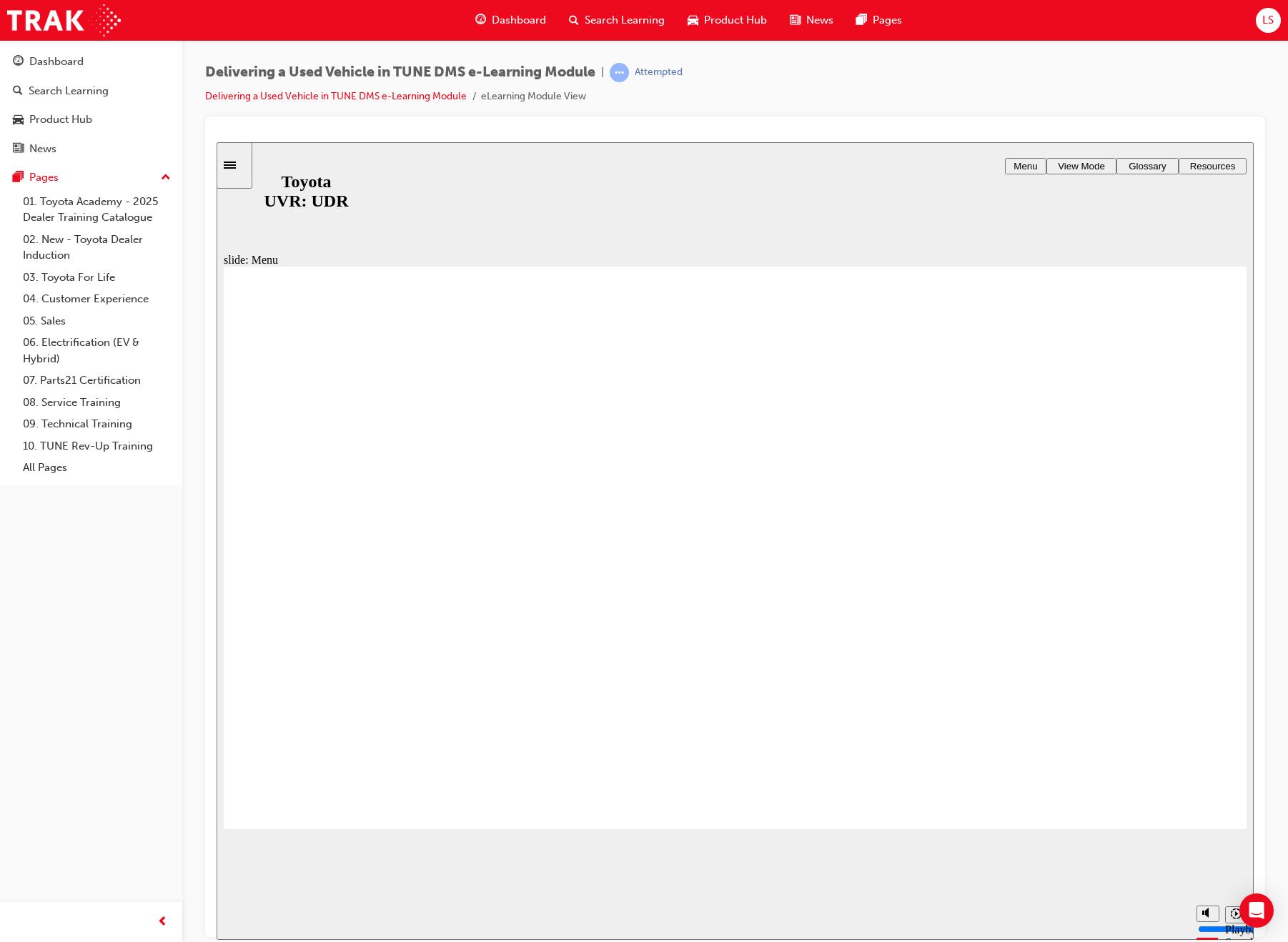
type input "12000"
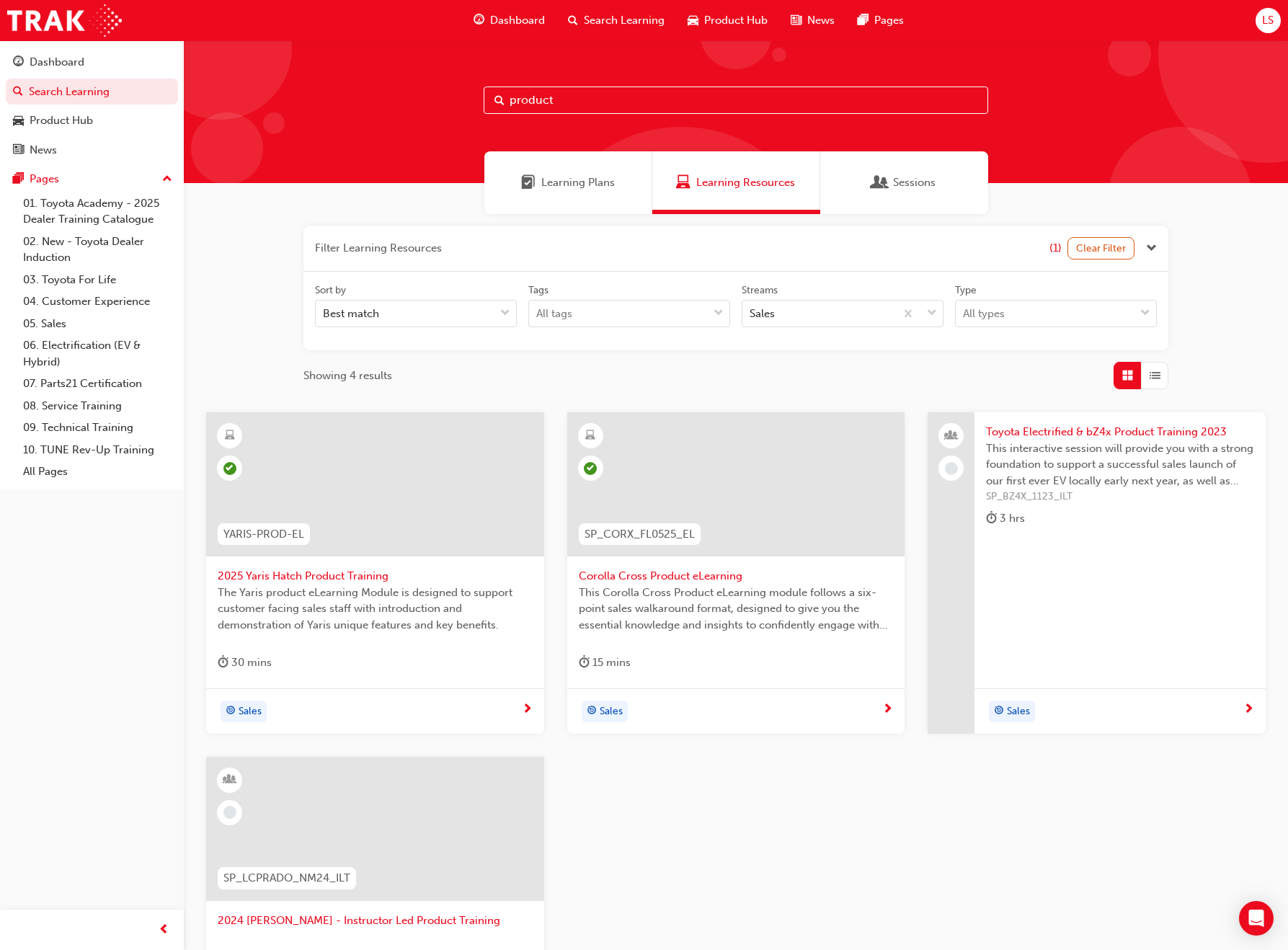
click at [1267, 28] on span "LS" at bounding box center [1268, 20] width 12 height 16
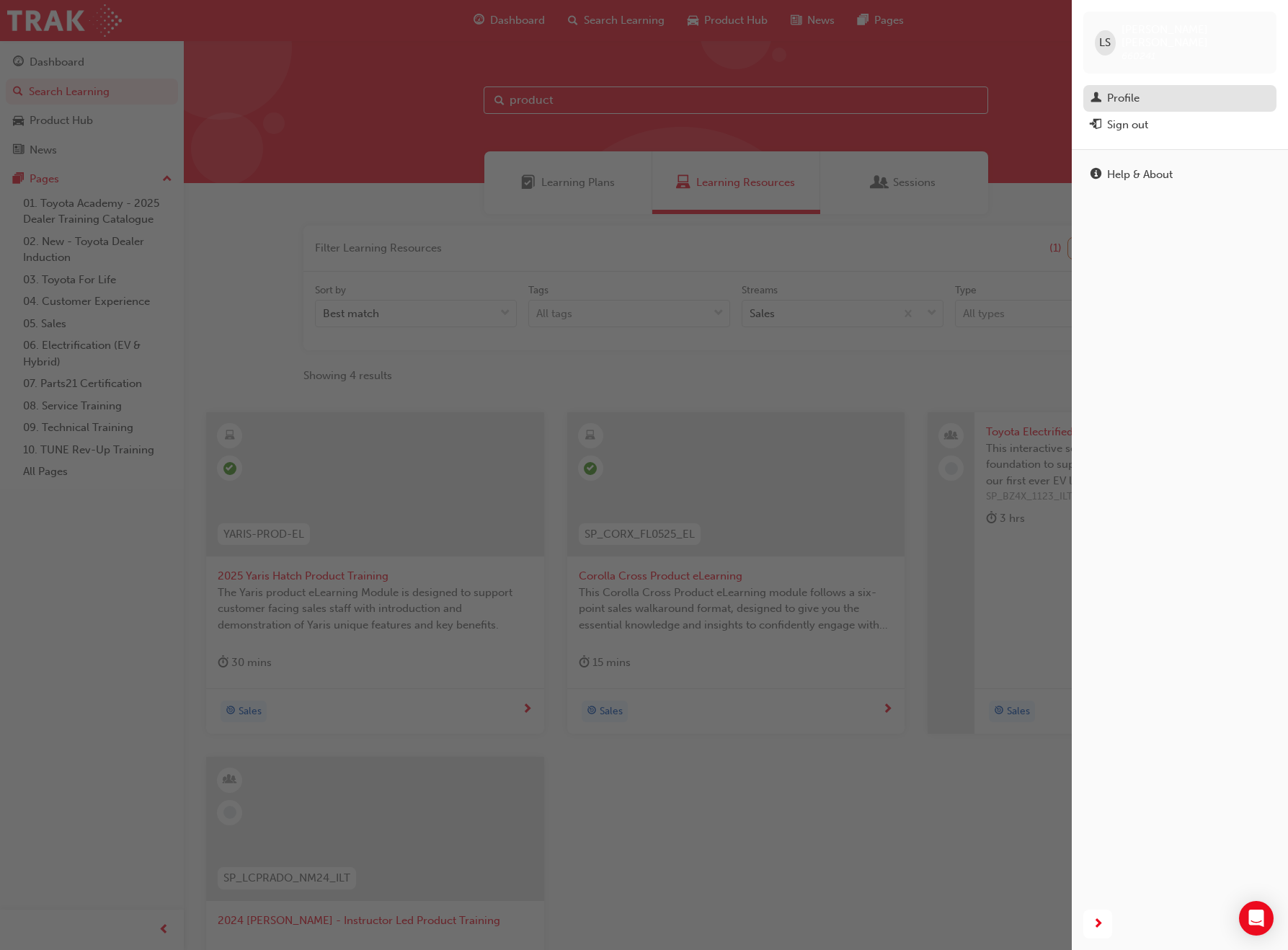
click at [1116, 90] on div "Profile" at bounding box center [1123, 98] width 33 height 16
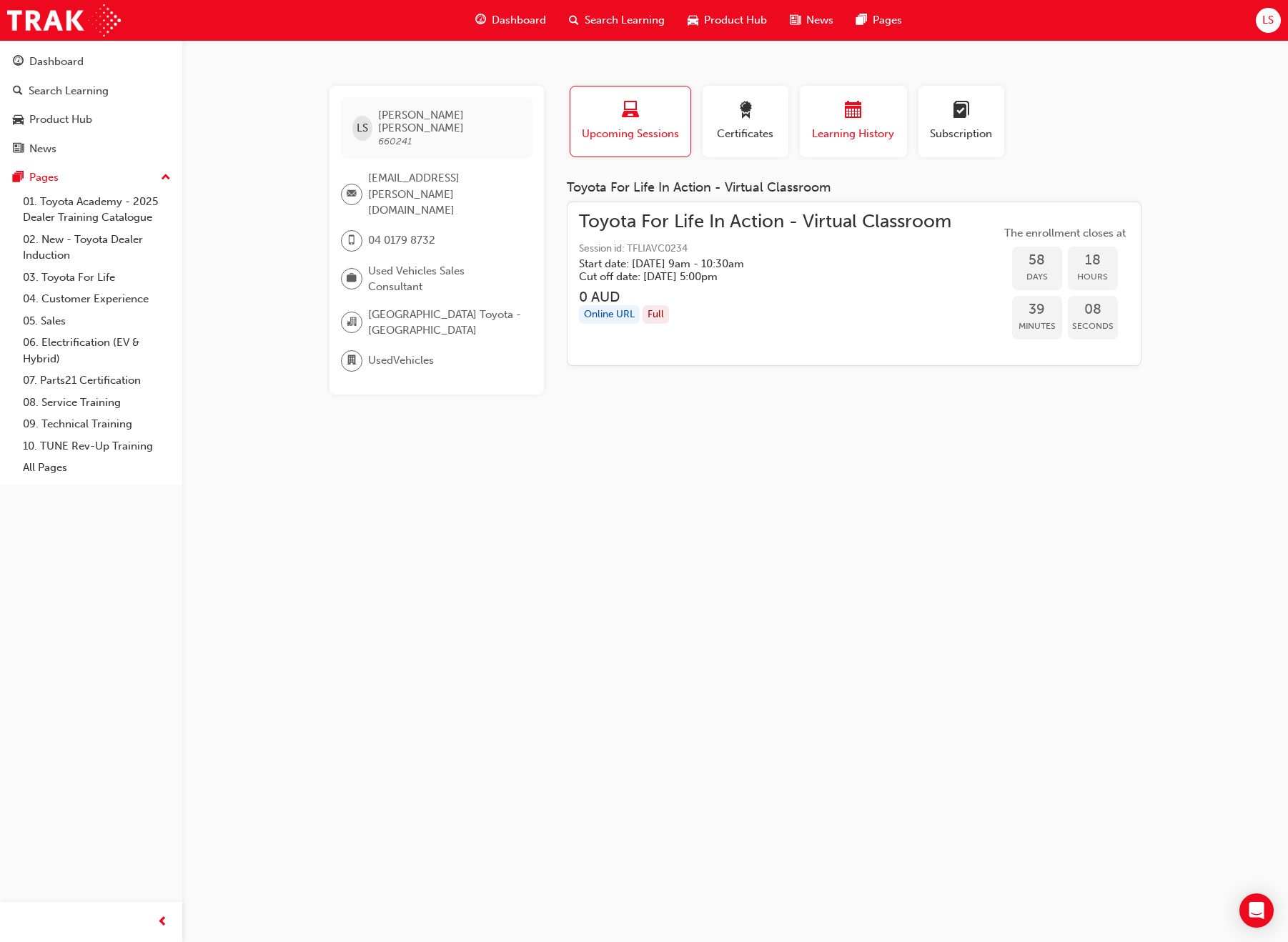
click at [830, 120] on div "button" at bounding box center [854, 112] width 86 height 22
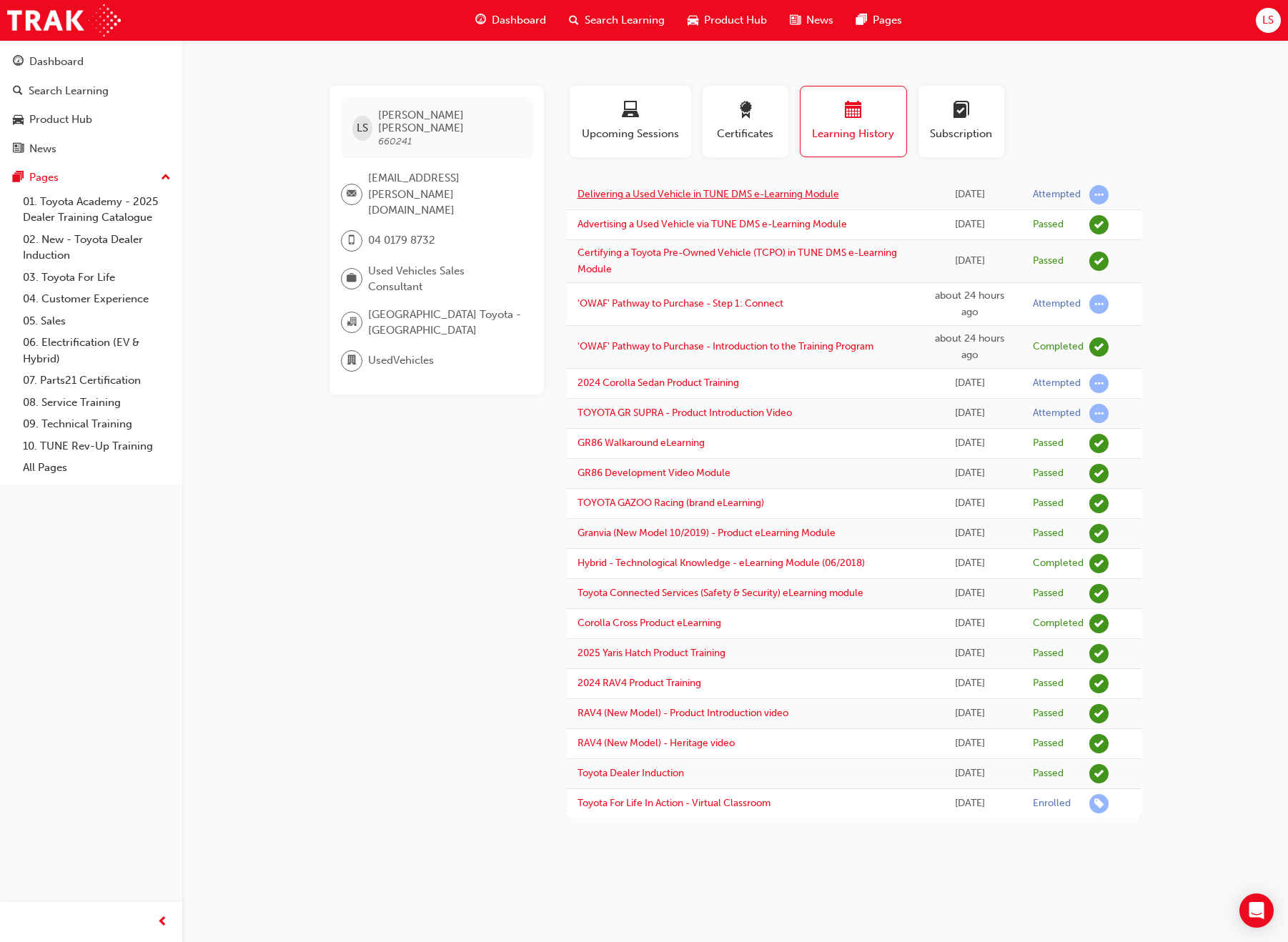
click at [676, 195] on link "Delivering a Used Vehicle in TUNE DMS e-Learning Module" at bounding box center [708, 194] width 262 height 12
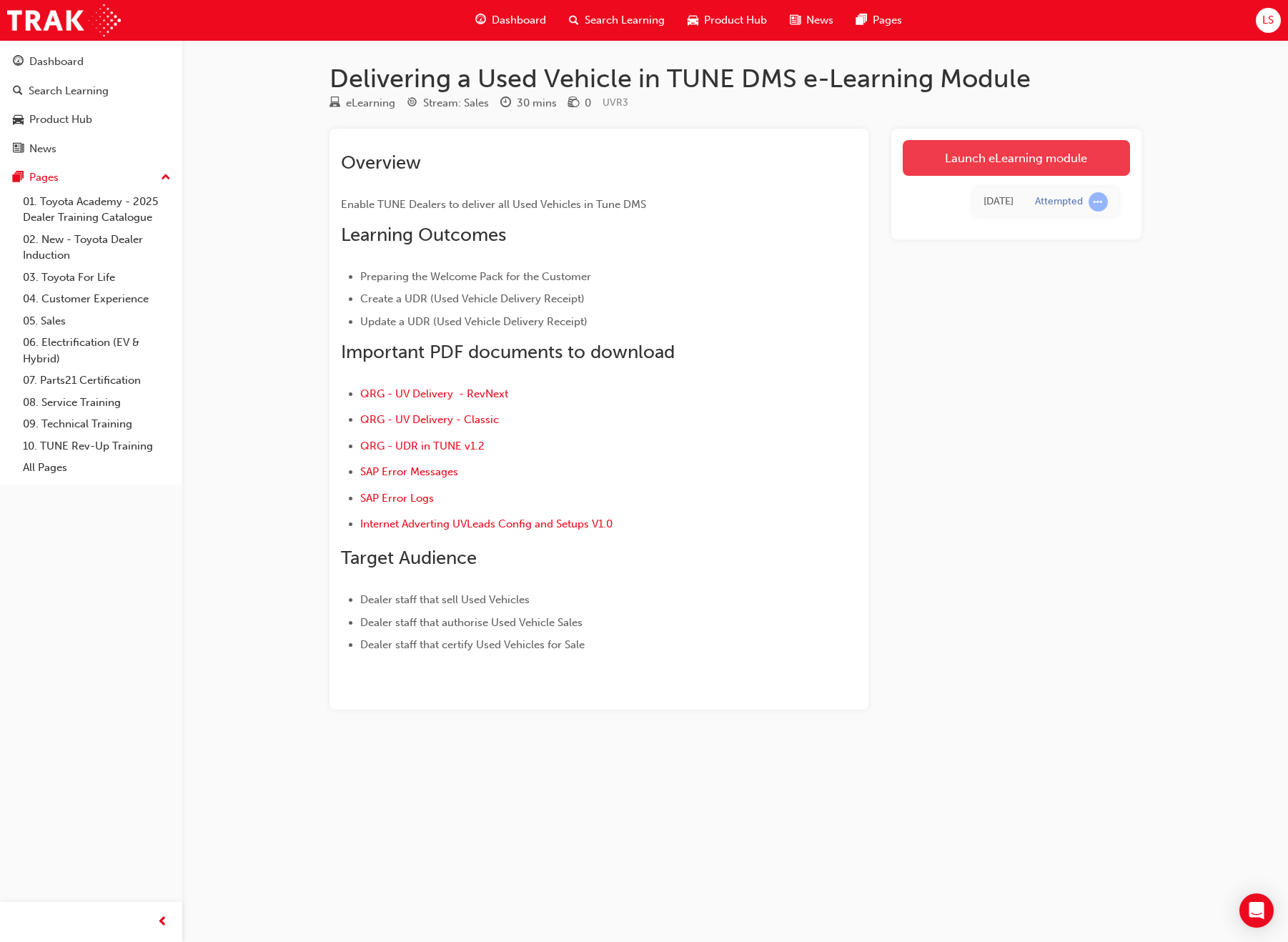
click at [978, 150] on link "Launch eLearning module" at bounding box center [1017, 157] width 227 height 35
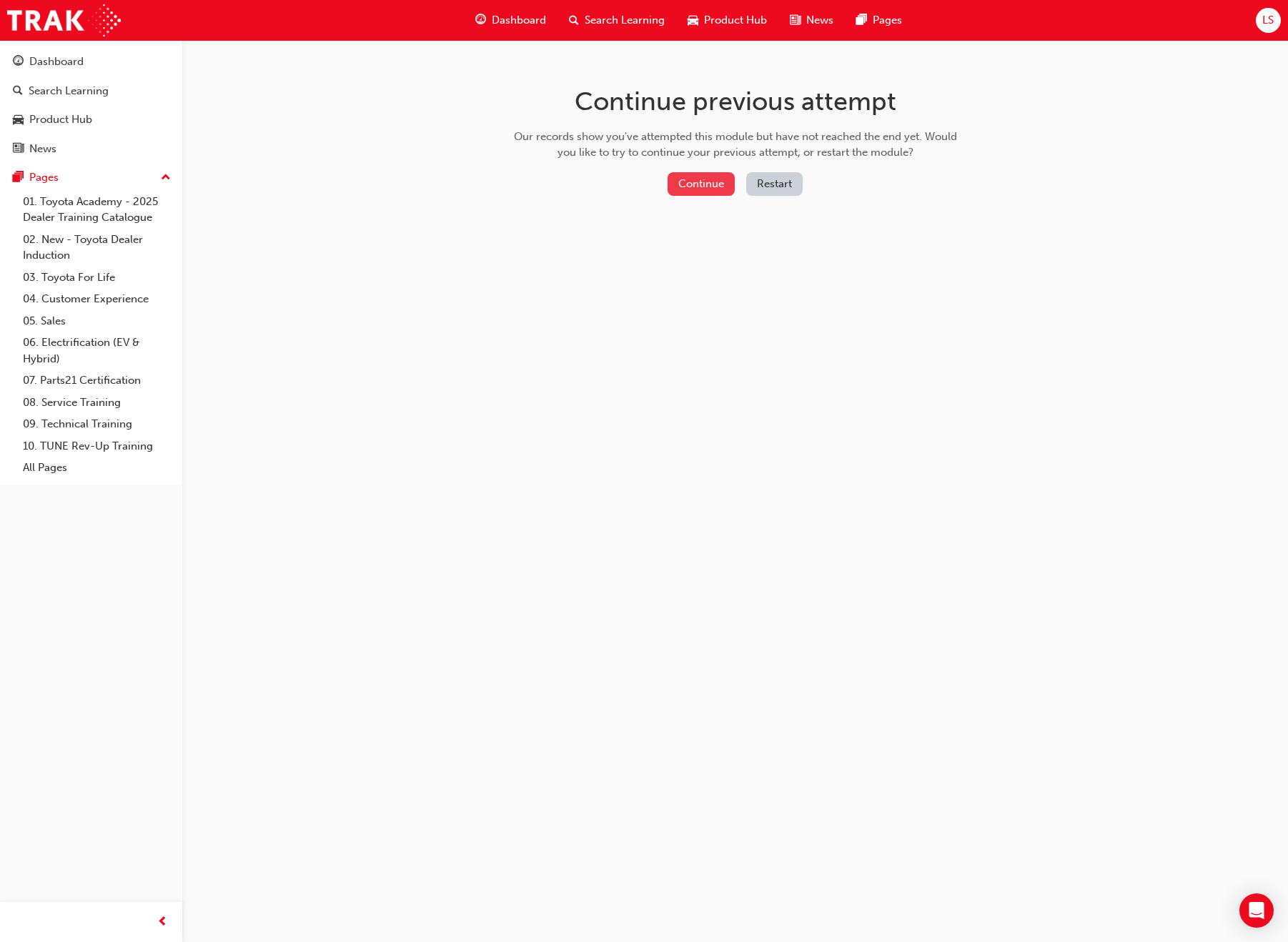
click at [702, 176] on button "Continue" at bounding box center [701, 183] width 67 height 24
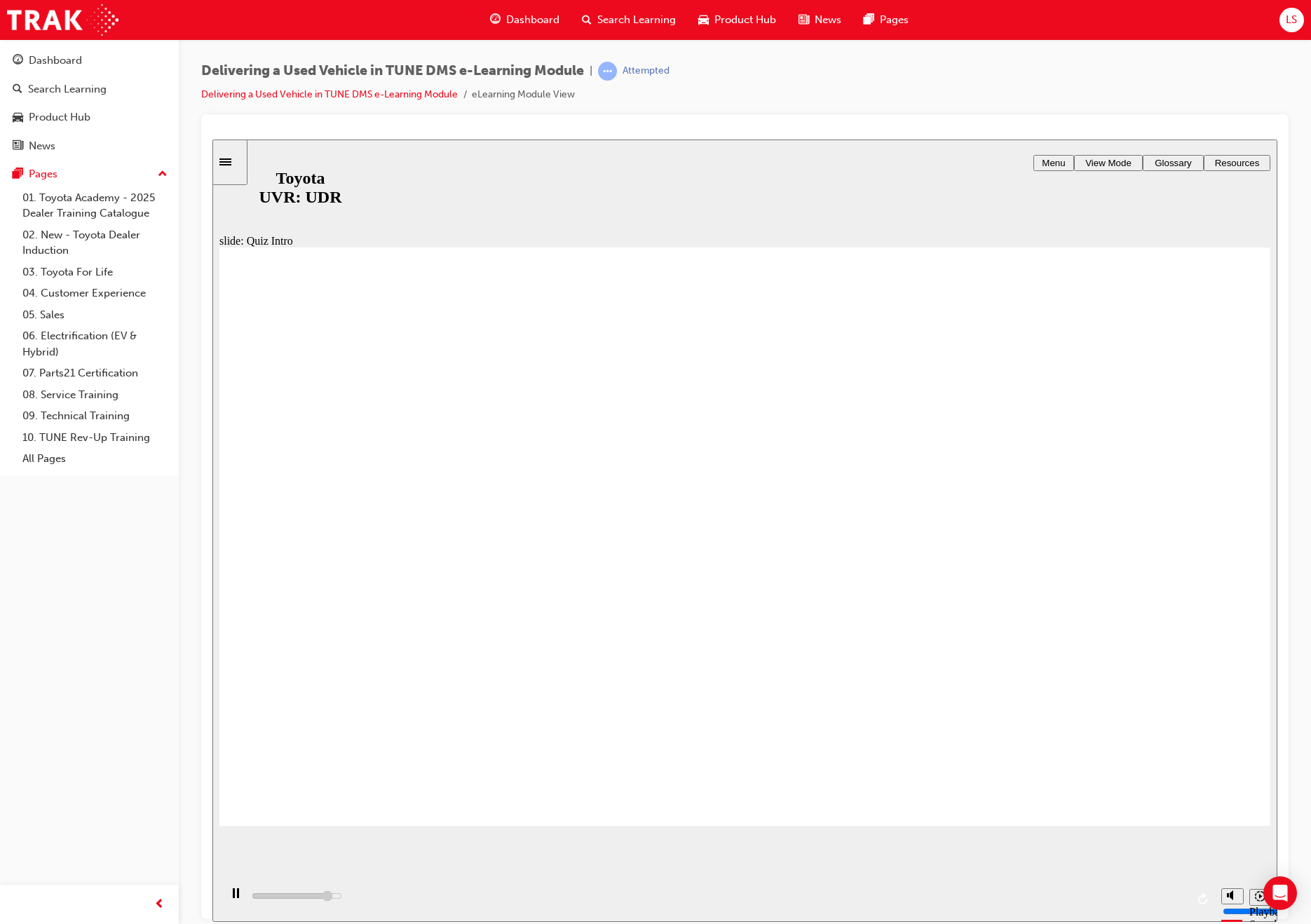
type input "6900"
radio input "false"
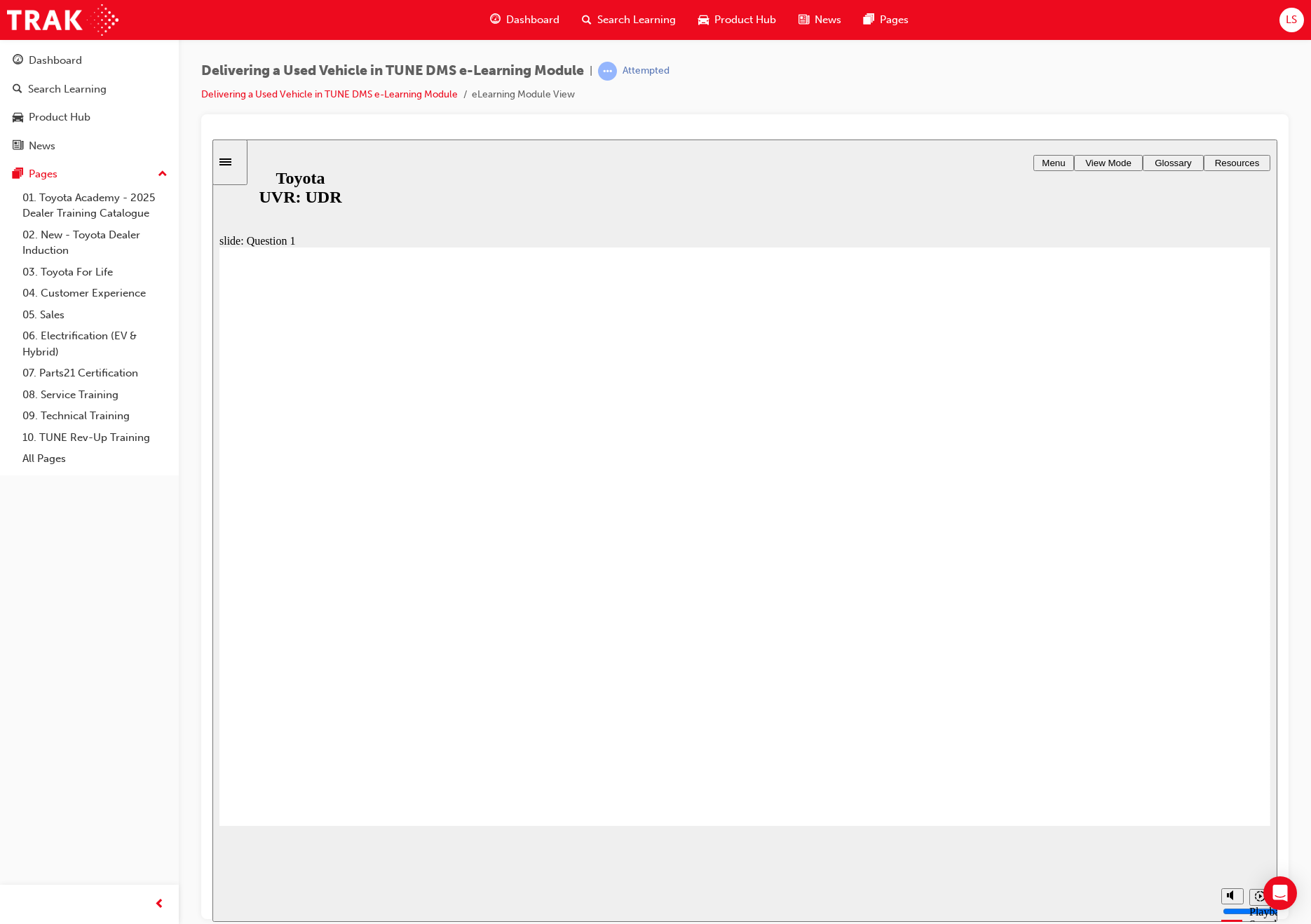
radio input "false"
radio input "true"
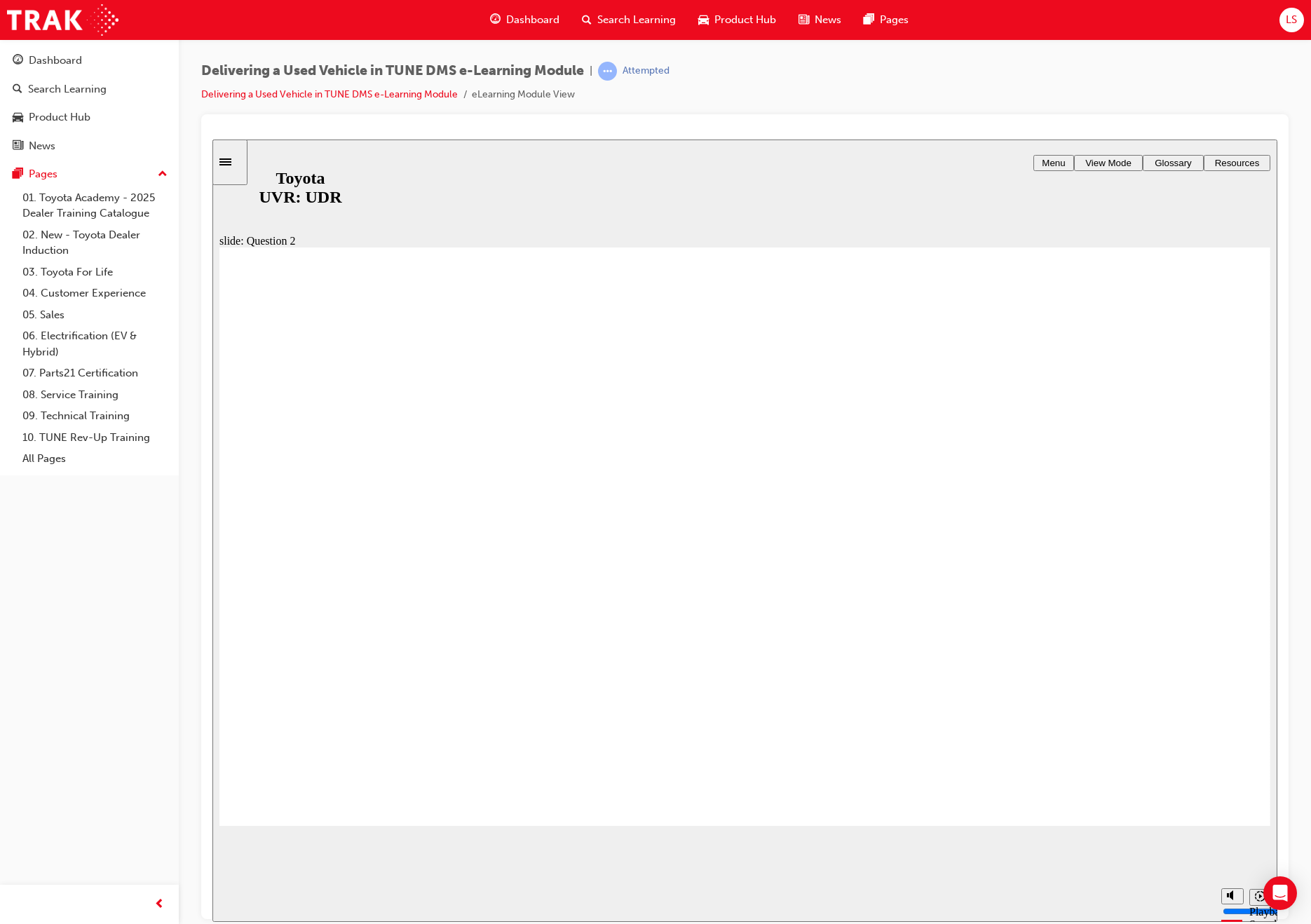
radio input "true"
drag, startPoint x: 1183, startPoint y: 777, endPoint x: 1186, endPoint y: 586, distance: 191.0
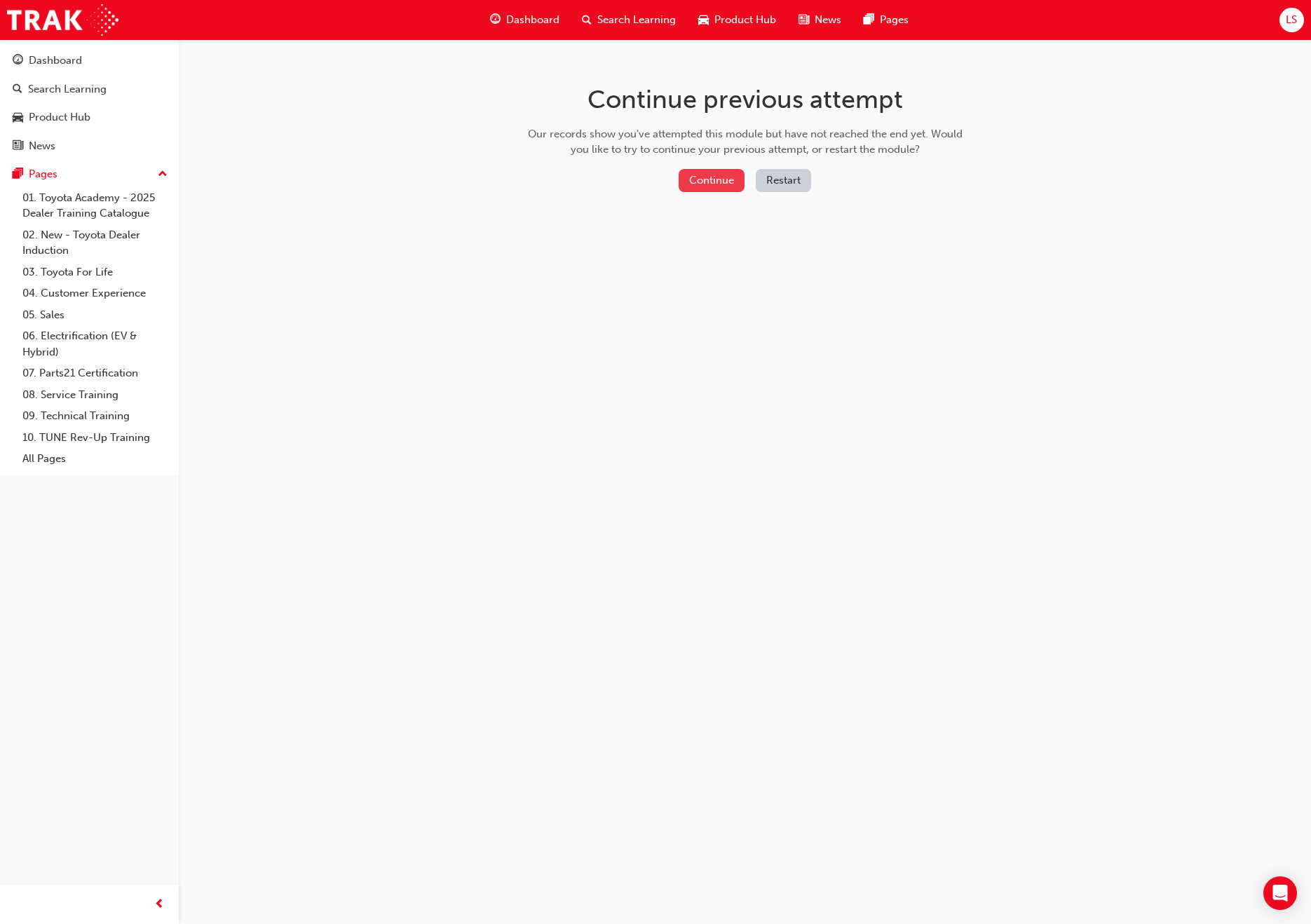
click at [722, 178] on button "Continue" at bounding box center [712, 180] width 66 height 23
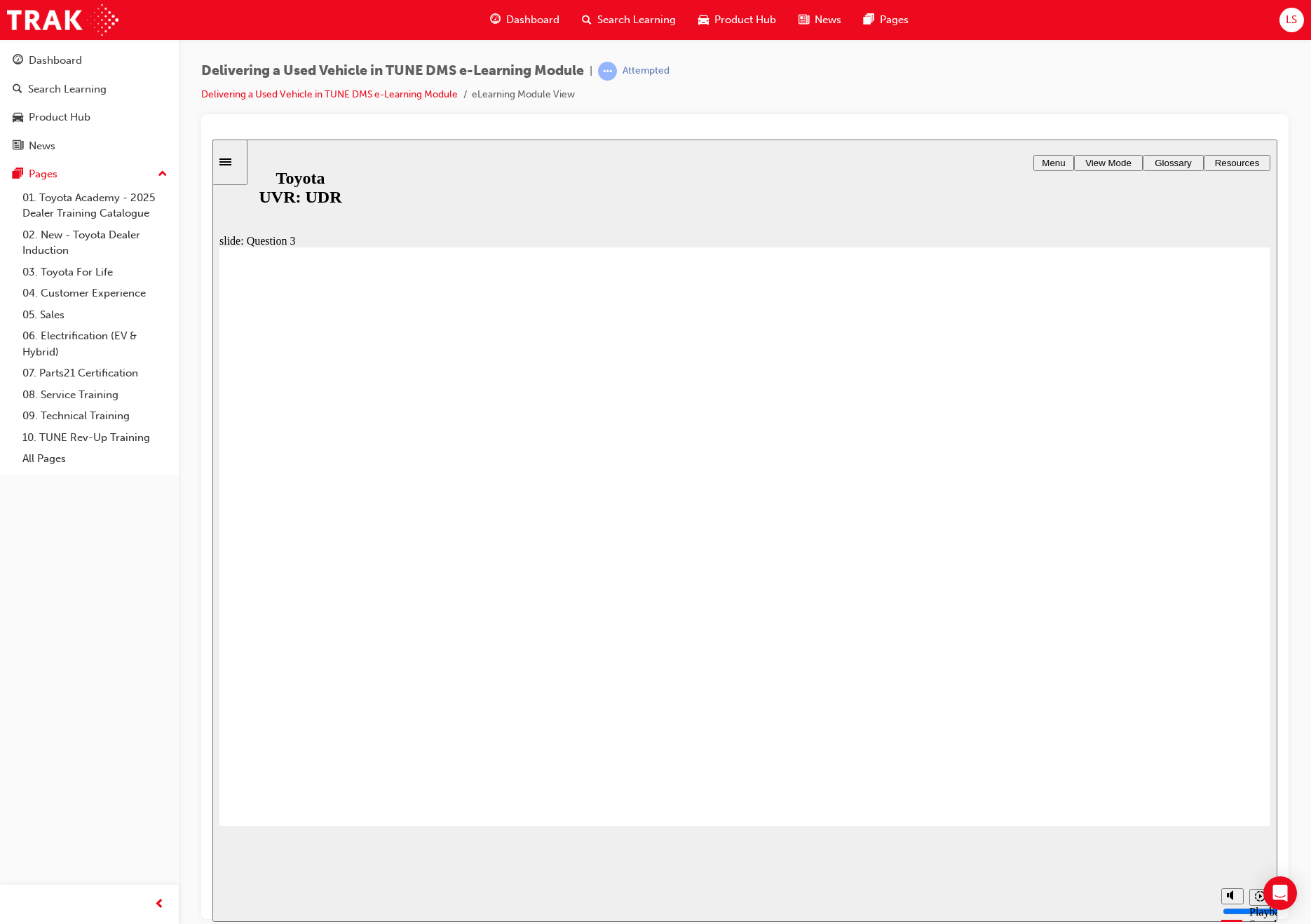
radio input "true"
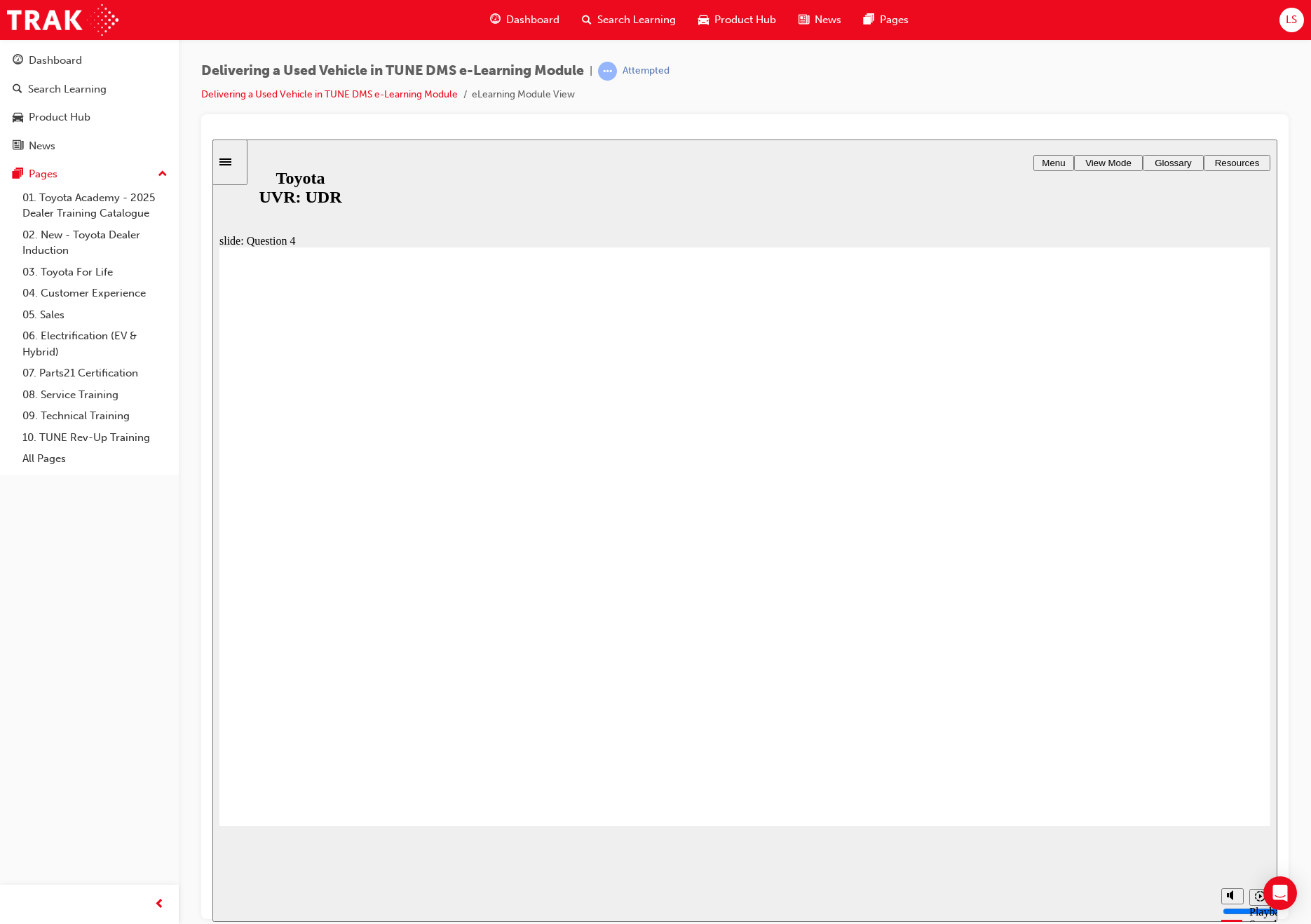
radio input "true"
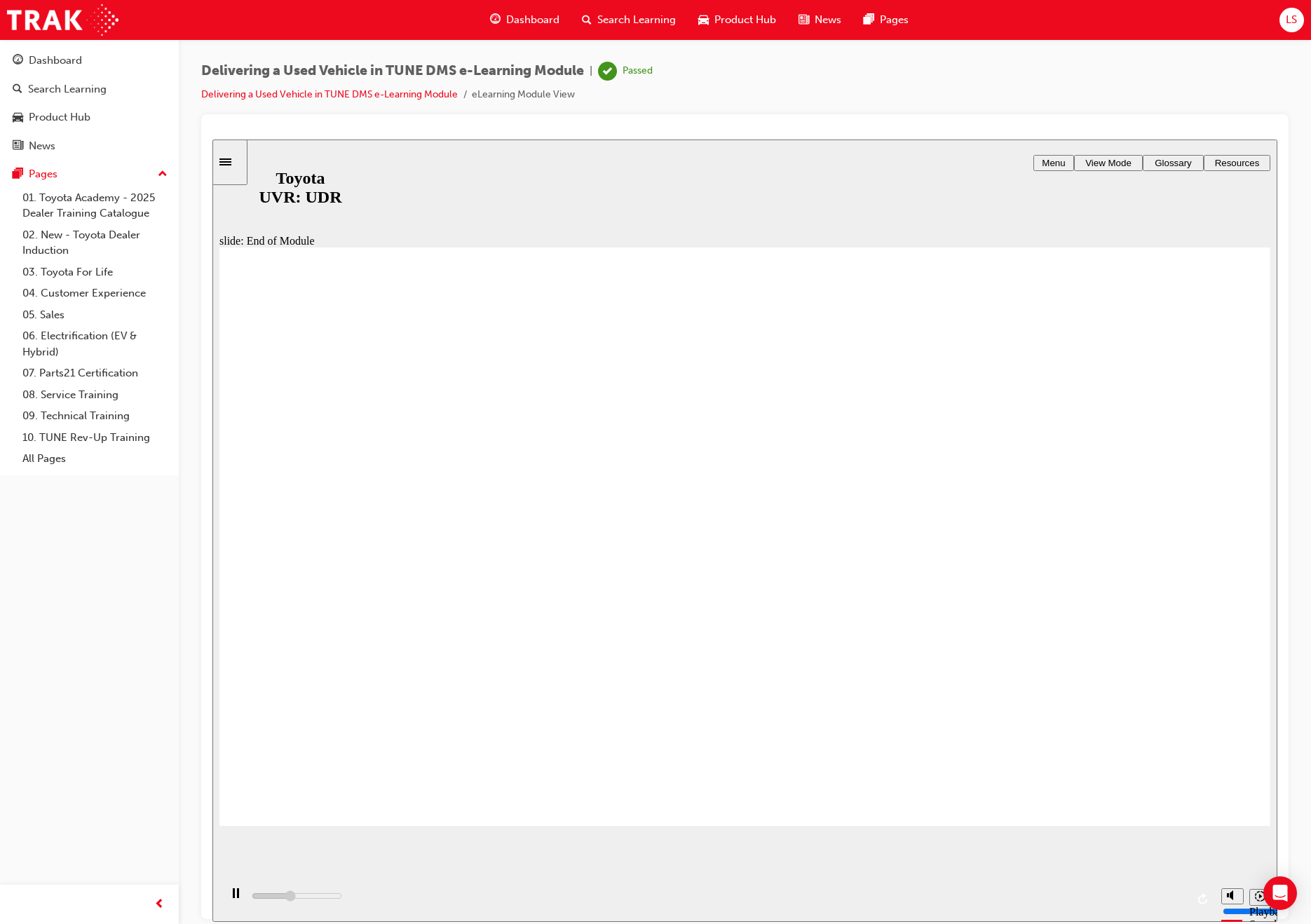
type input "4300"
click at [744, 19] on span "Product Hub" at bounding box center [745, 20] width 62 height 16
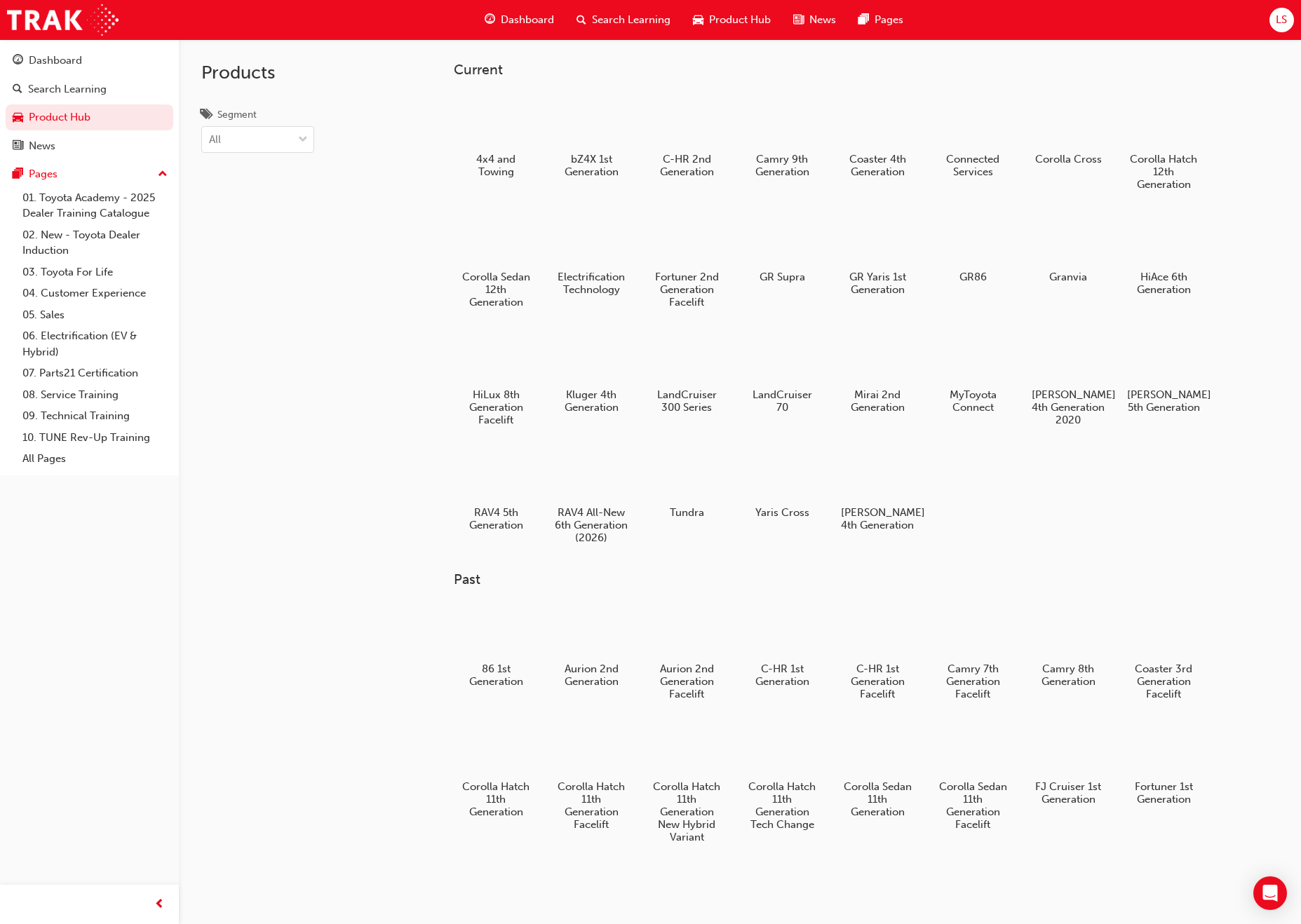
click at [532, 31] on div "Dashboard" at bounding box center [519, 20] width 92 height 29
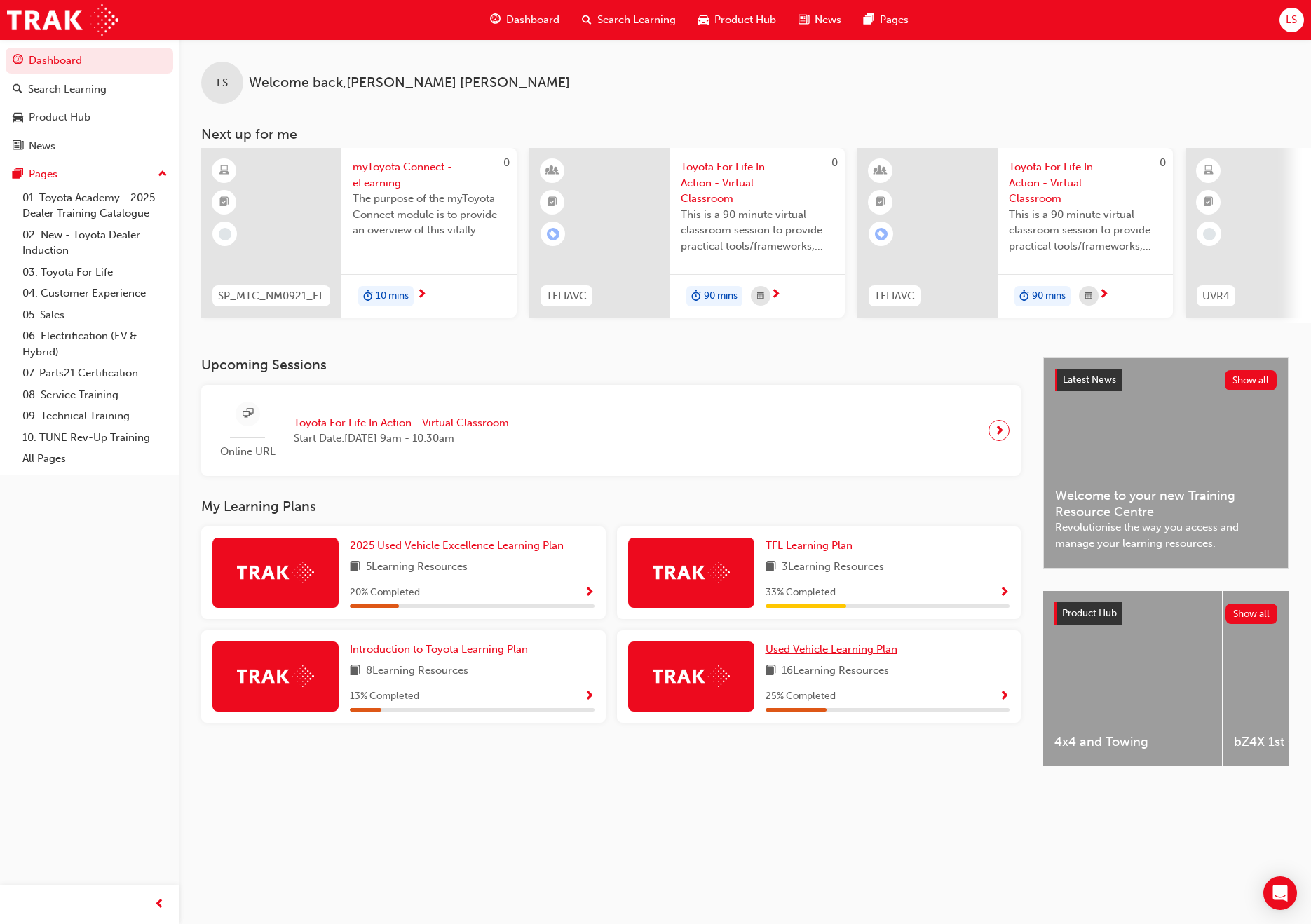
click at [839, 653] on span "Used Vehicle Learning Plan" at bounding box center [832, 649] width 132 height 12
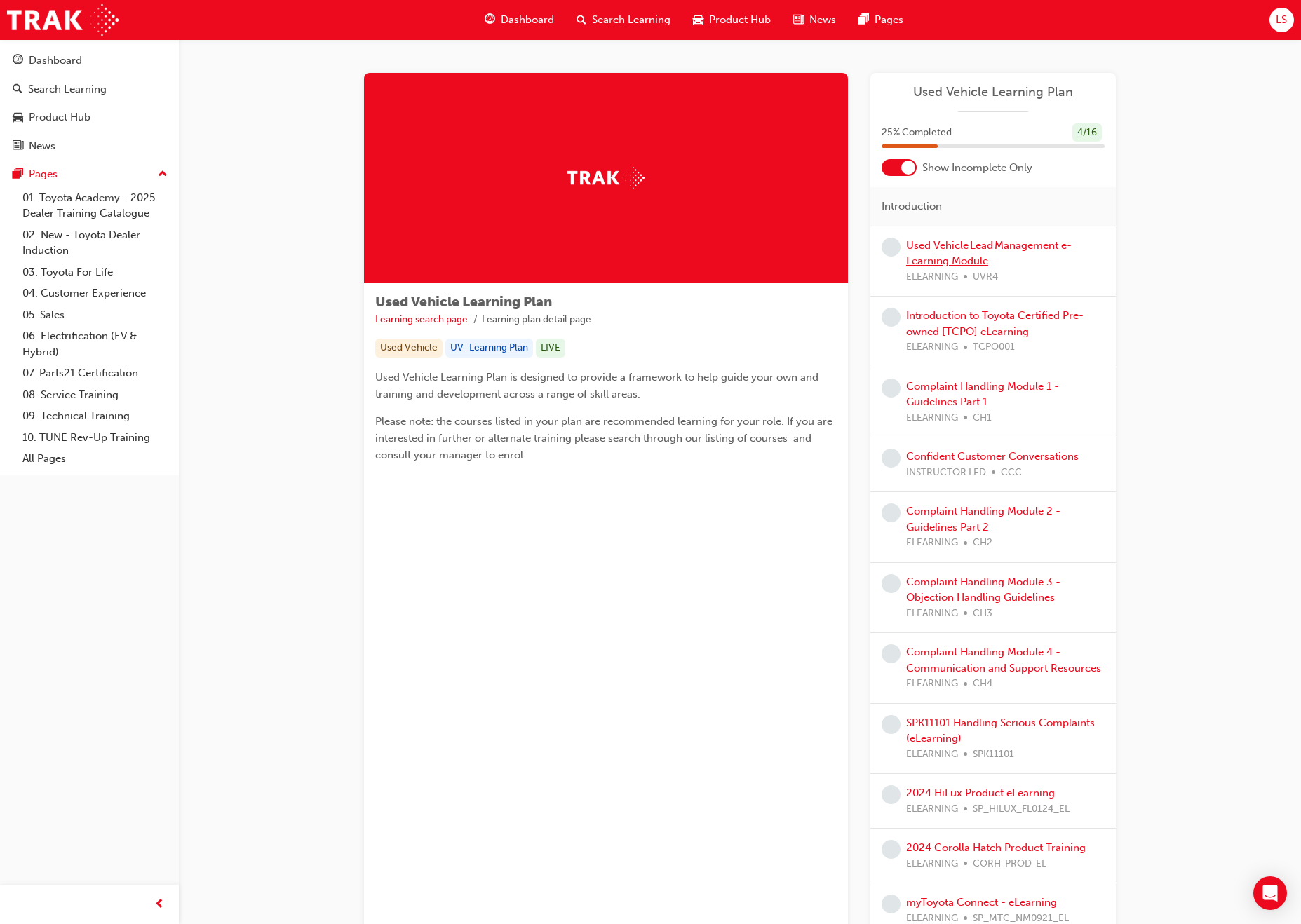
click at [968, 247] on link "Used Vehicle Lead Management e-Learning Module" at bounding box center [988, 253] width 166 height 29
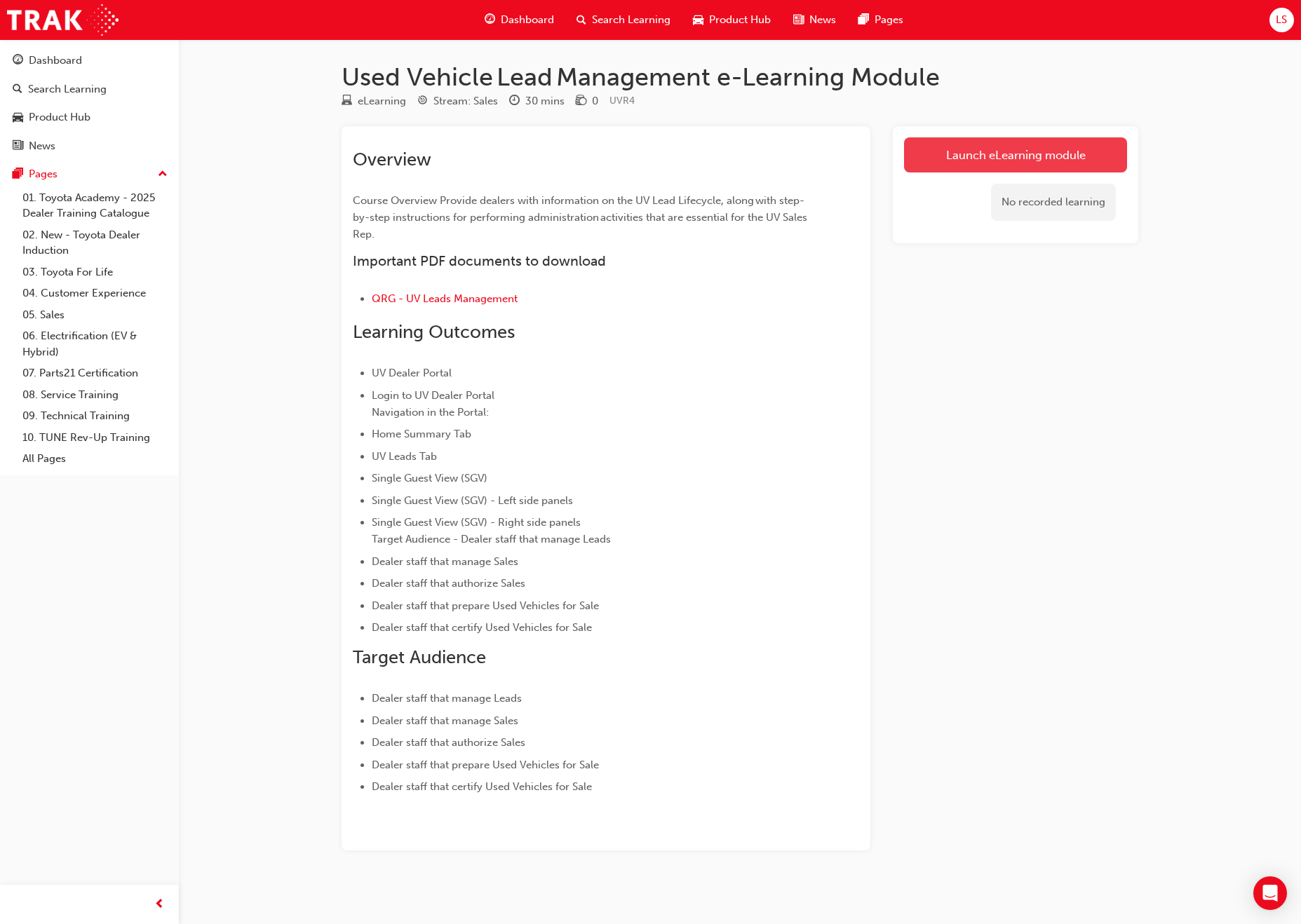
click at [979, 150] on link "Launch eLearning module" at bounding box center [1015, 154] width 223 height 35
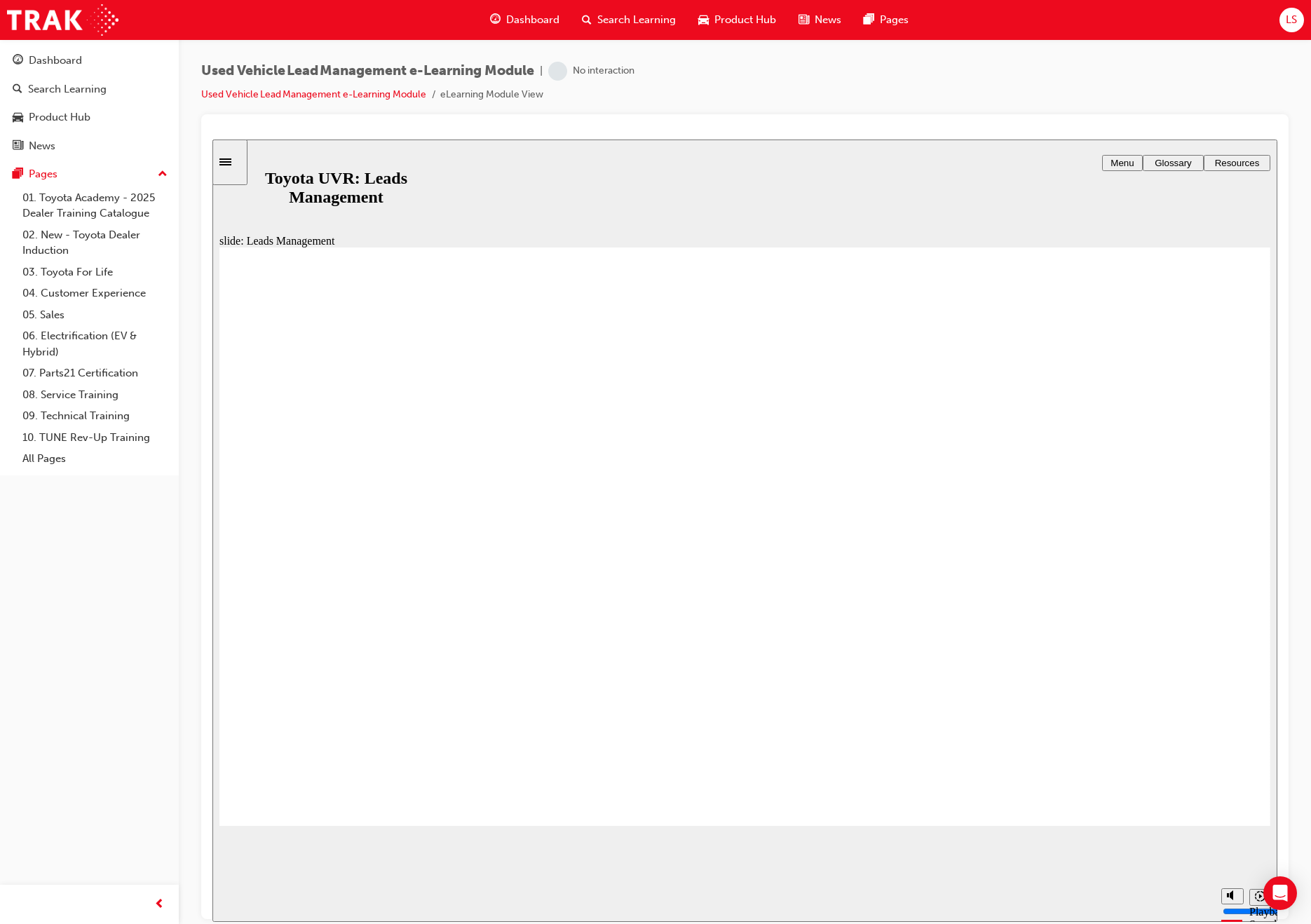
type input "10500"
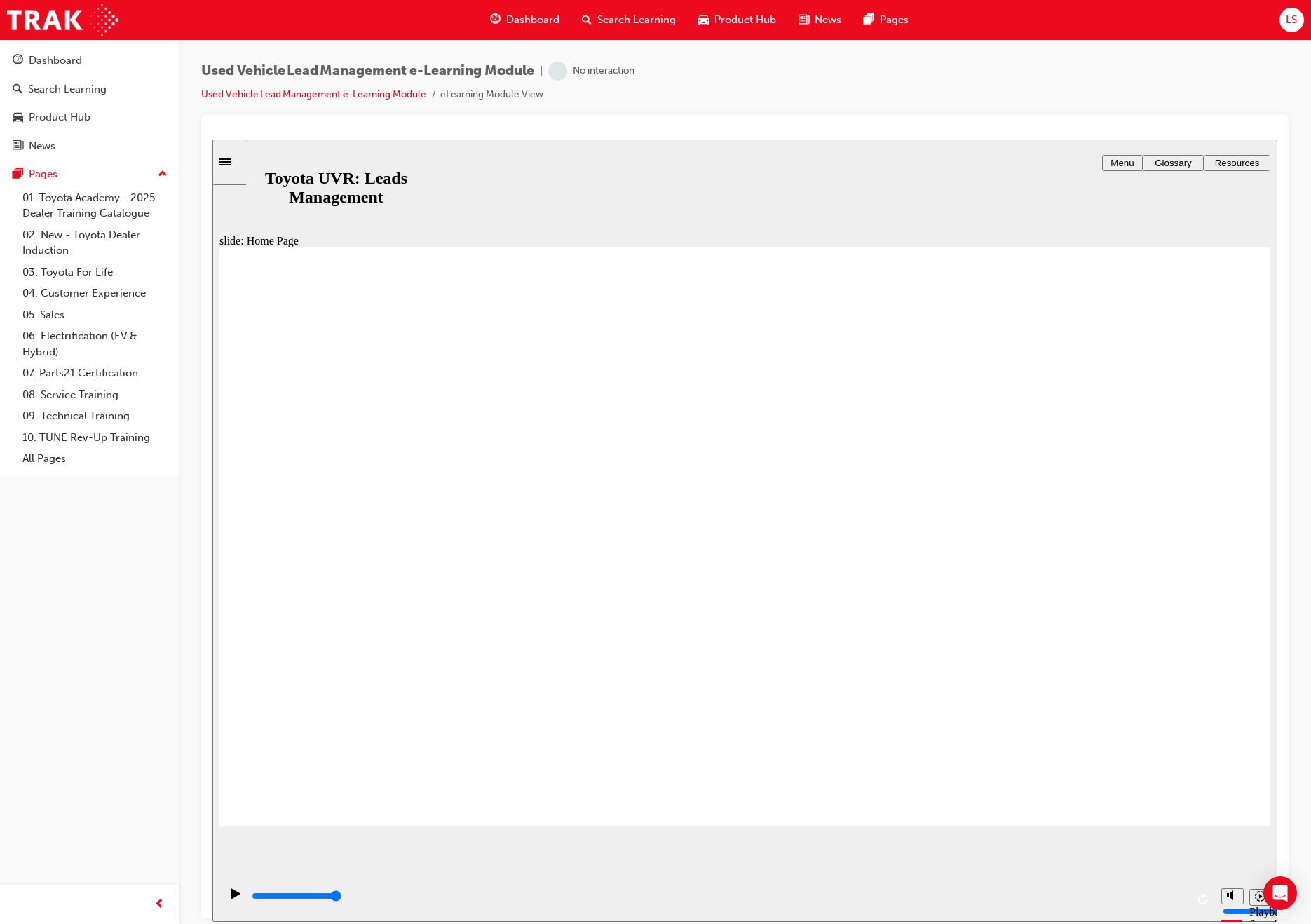
drag, startPoint x: 589, startPoint y: 281, endPoint x: 606, endPoint y: 281, distance: 17.0
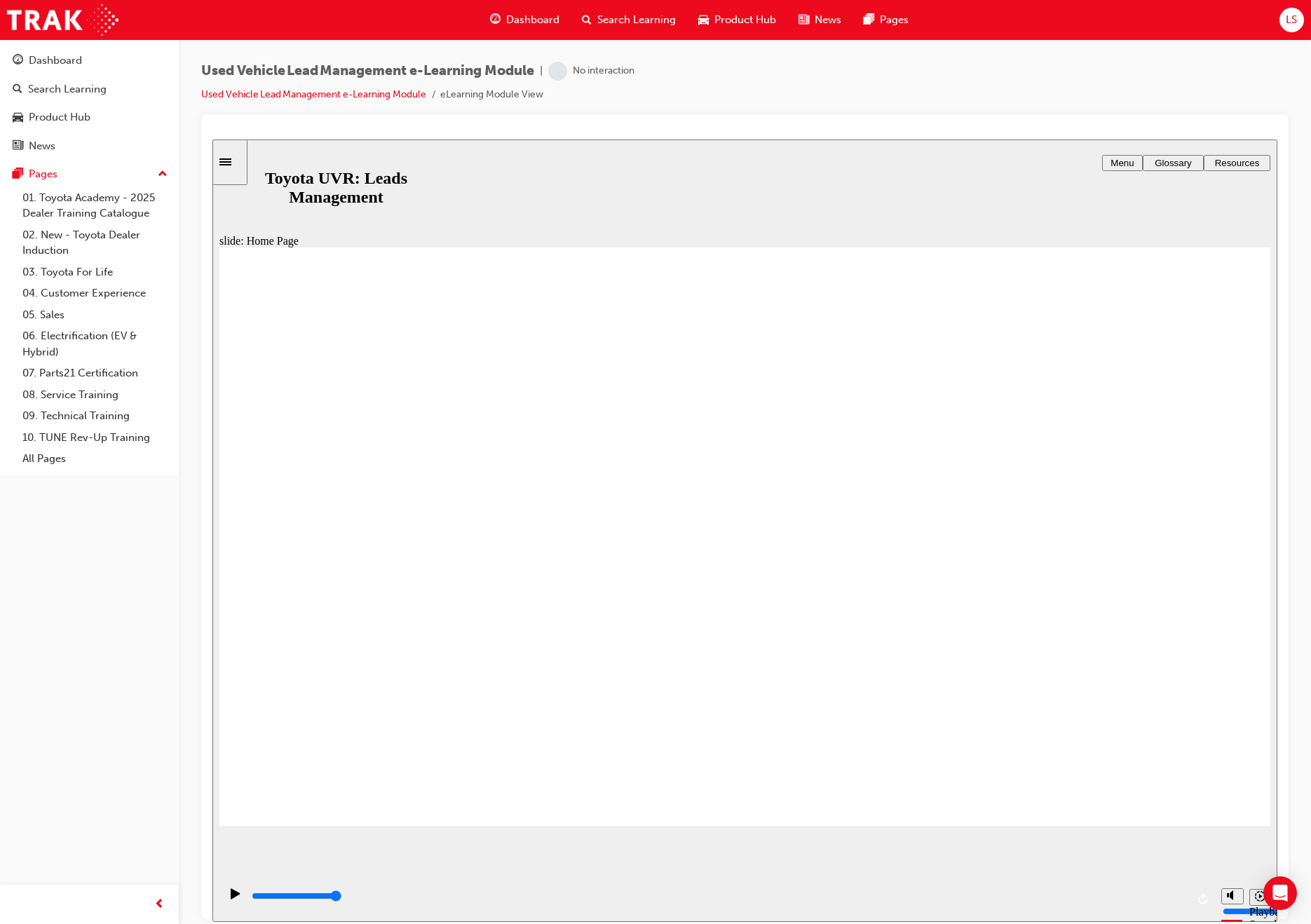
drag, startPoint x: 1268, startPoint y: 453, endPoint x: 1263, endPoint y: 596, distance: 143.1
drag, startPoint x: 1261, startPoint y: 571, endPoint x: 1490, endPoint y: 771, distance: 304.0
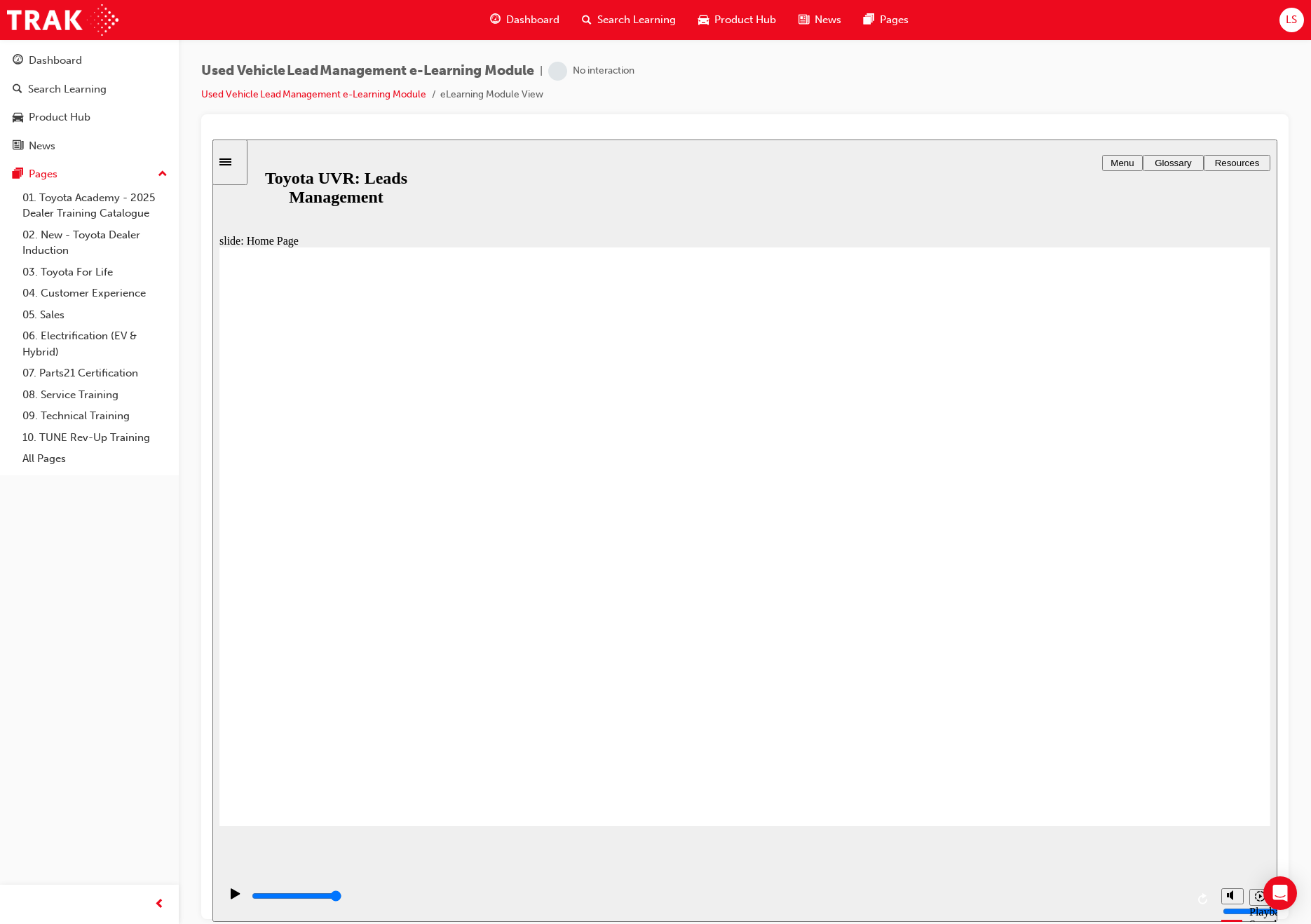
click at [1277, 632] on html "slide: Home Page Rectangle 2 Group 2 Use the navigation bar to easily switch be…" at bounding box center [744, 530] width 1065 height 783
drag, startPoint x: 1269, startPoint y: 634, endPoint x: 1245, endPoint y: 548, distance: 89.3
drag, startPoint x: 1247, startPoint y: 546, endPoint x: 1186, endPoint y: 708, distance: 173.1
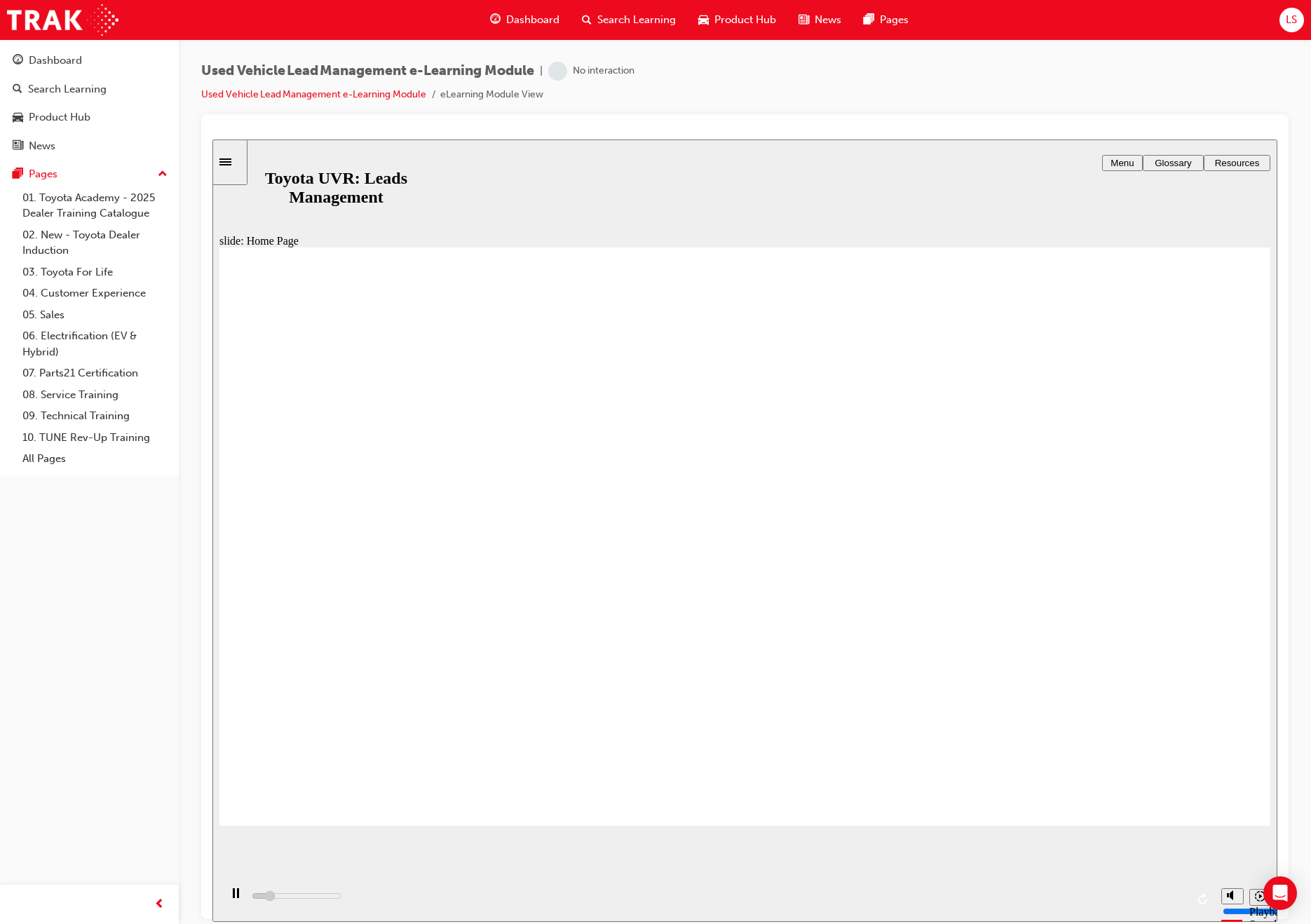
drag, startPoint x: 603, startPoint y: 676, endPoint x: 582, endPoint y: 705, distance: 35.8
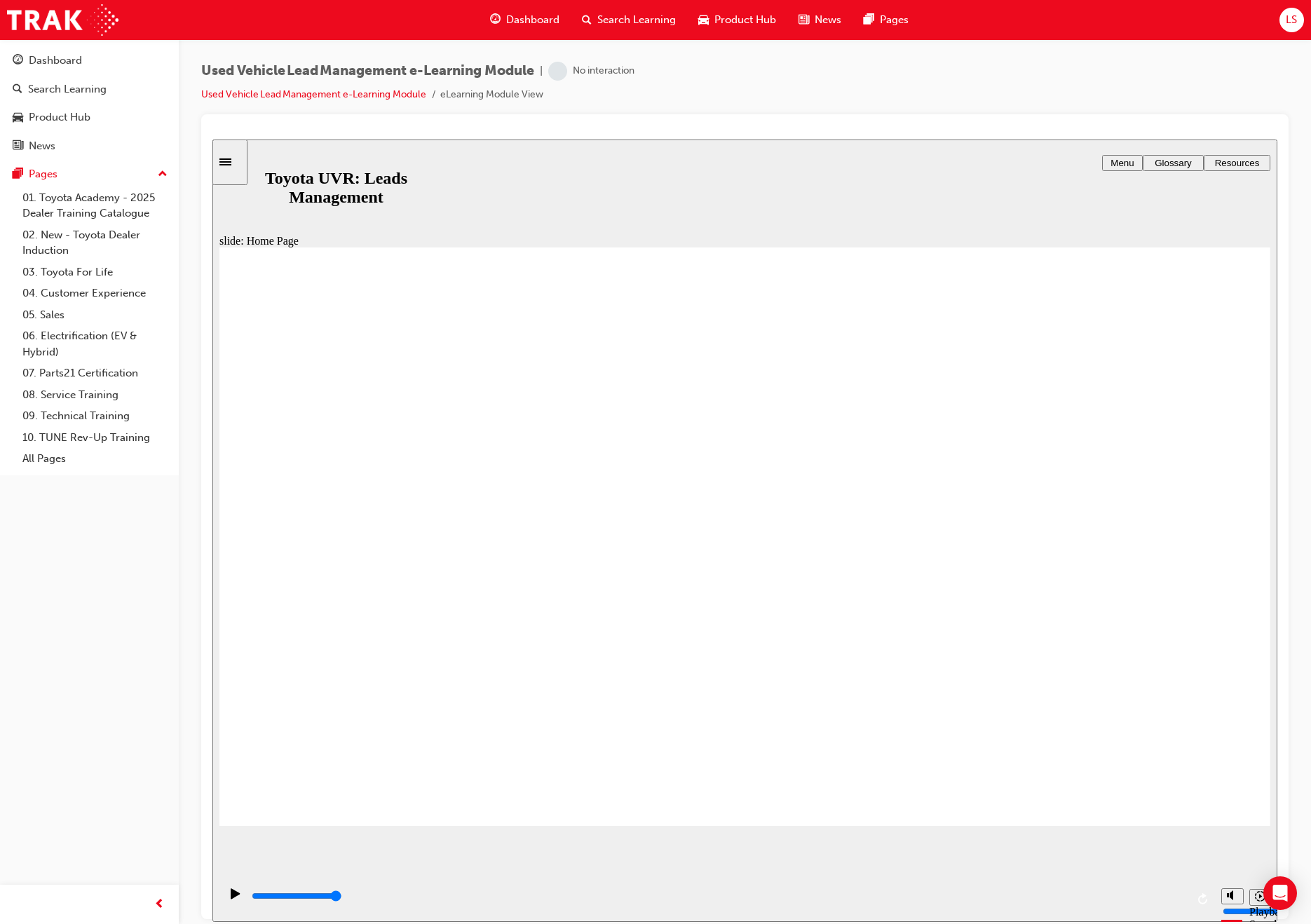
drag, startPoint x: 588, startPoint y: 674, endPoint x: 599, endPoint y: 762, distance: 88.7
drag, startPoint x: 599, startPoint y: 762, endPoint x: 588, endPoint y: 797, distance: 36.7
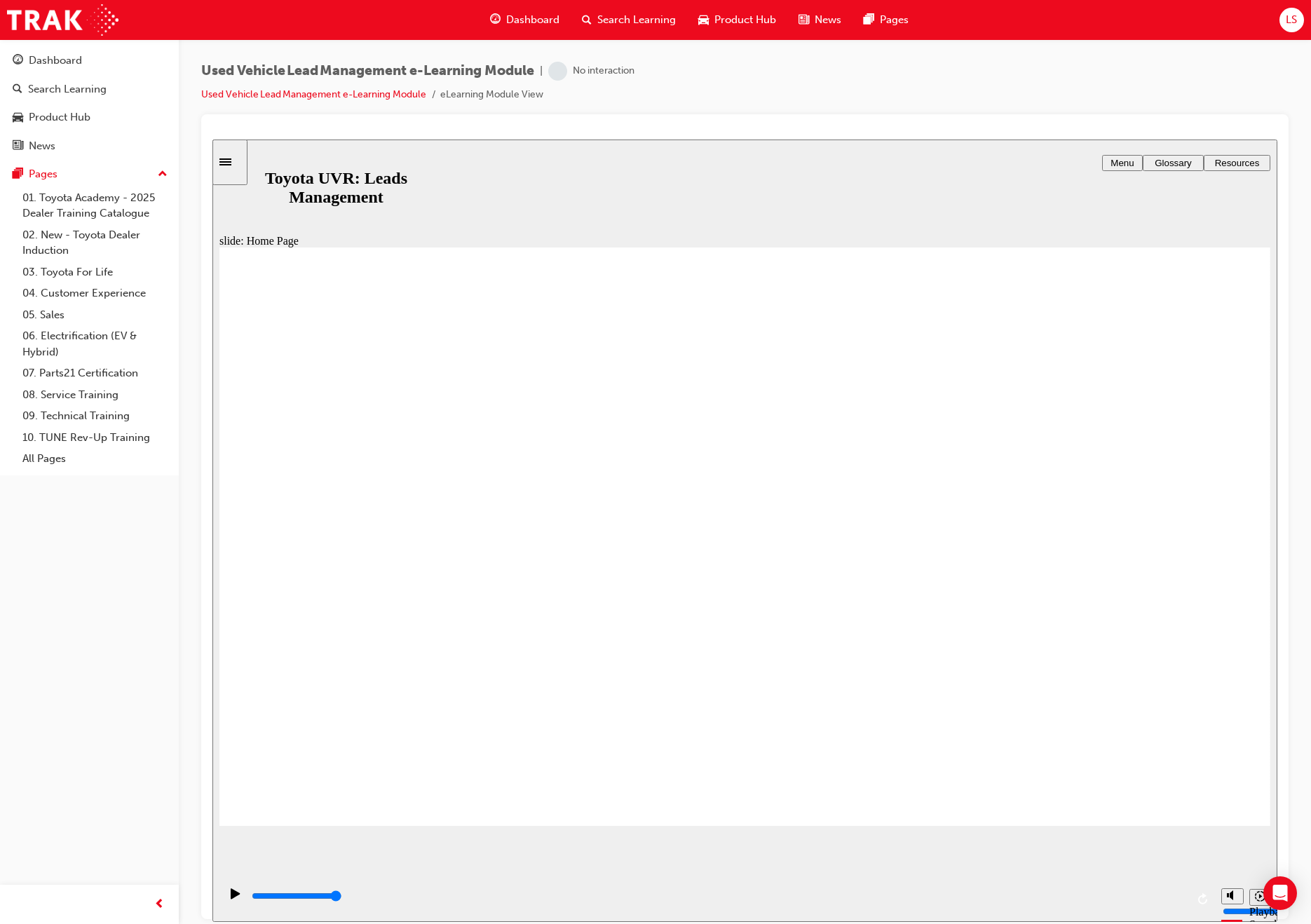
drag, startPoint x: 588, startPoint y: 797, endPoint x: 619, endPoint y: 796, distance: 31.0
drag, startPoint x: 1269, startPoint y: 623, endPoint x: 1278, endPoint y: 721, distance: 98.4
click at [1277, 721] on html "slide: Home Page Rectangle 2 Group 2 Use the navigation bar to easily switch be…" at bounding box center [744, 530] width 1065 height 783
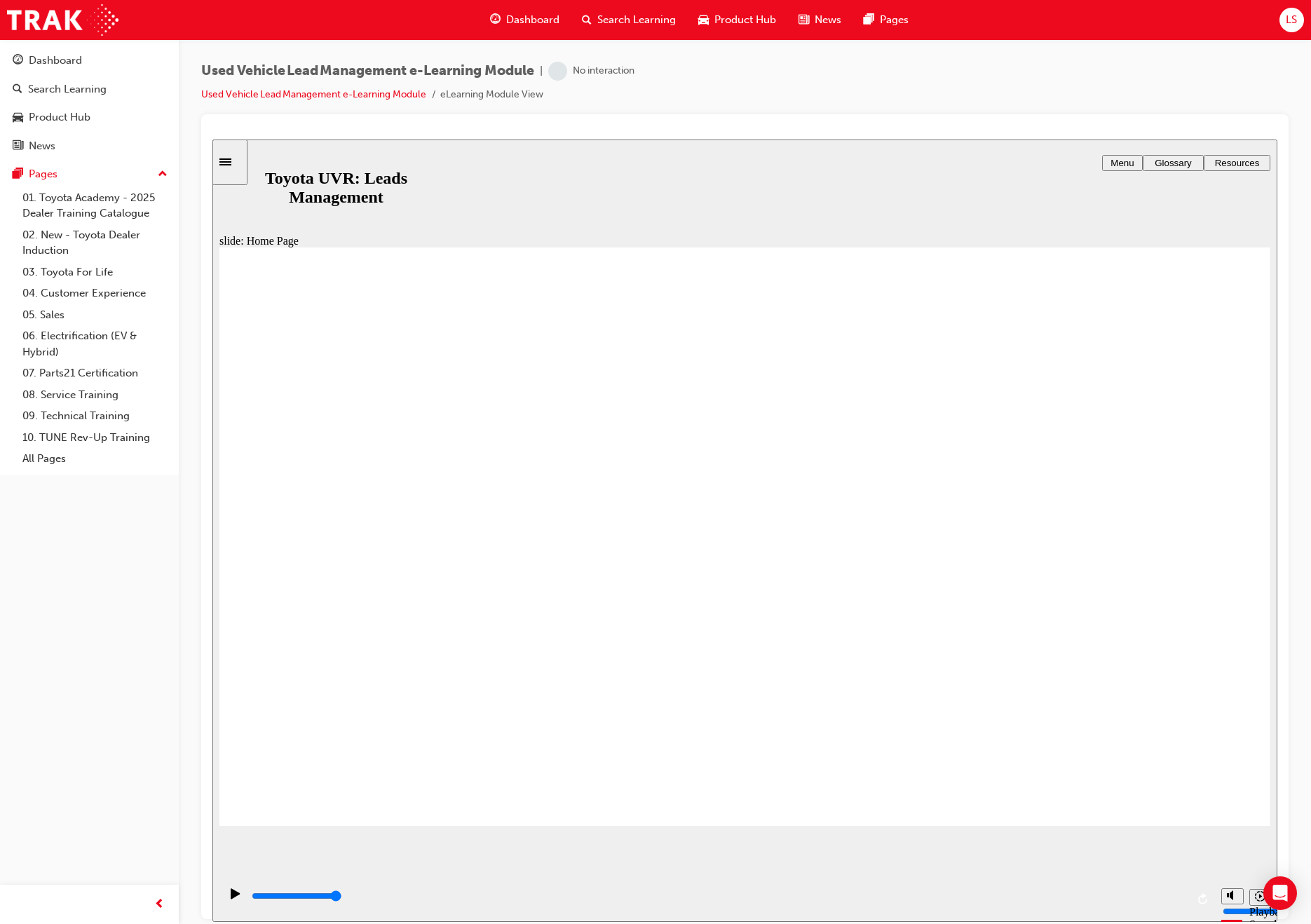
click at [961, 136] on div at bounding box center [744, 132] width 1065 height 14
drag, startPoint x: 855, startPoint y: 331, endPoint x: 842, endPoint y: 624, distance: 293.3
drag, startPoint x: 833, startPoint y: 671, endPoint x: 818, endPoint y: 685, distance: 20.5
drag, startPoint x: 817, startPoint y: 649, endPoint x: 805, endPoint y: 565, distance: 84.9
drag, startPoint x: 799, startPoint y: 578, endPoint x: 719, endPoint y: 742, distance: 182.5
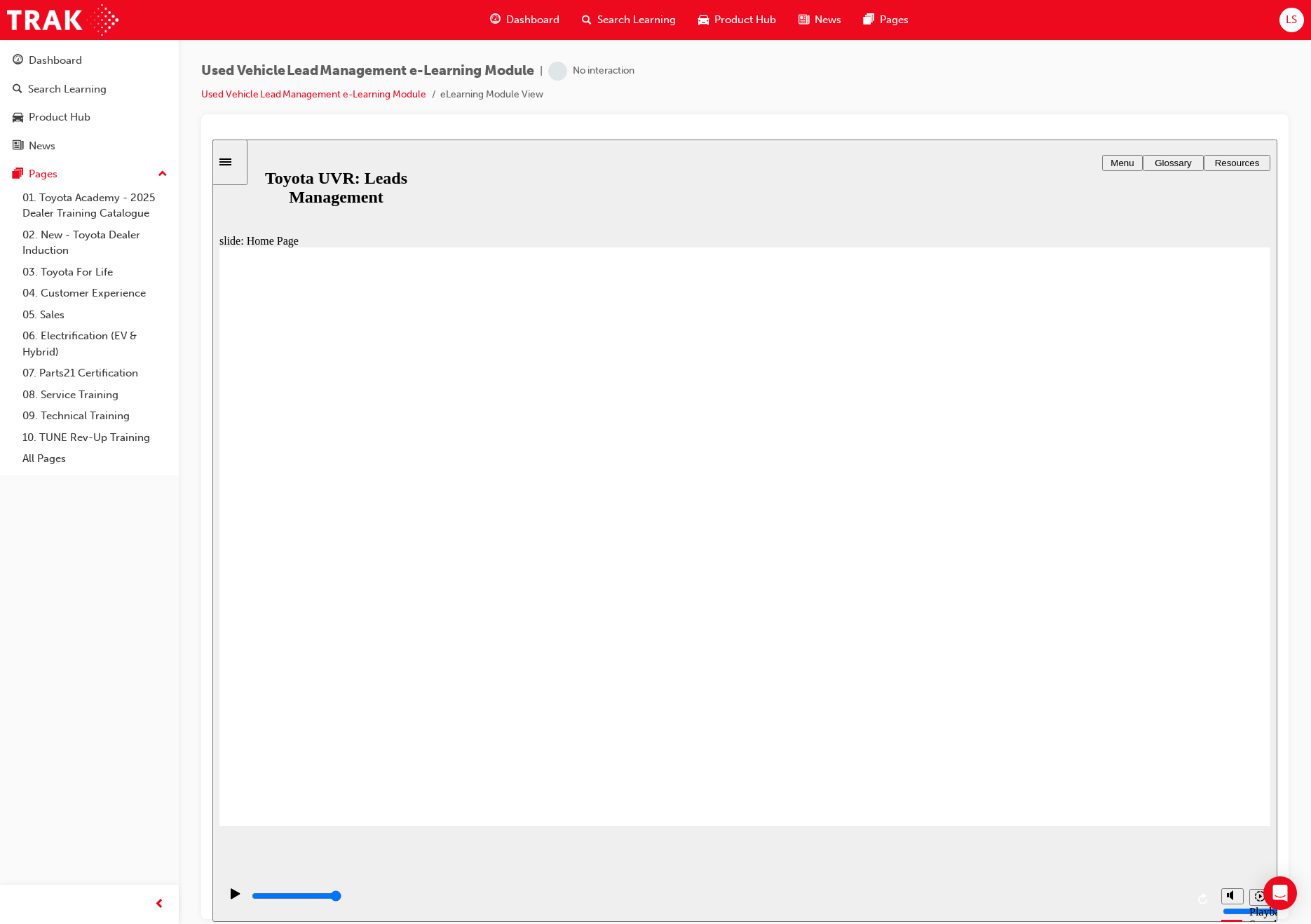
click at [1127, 164] on span "Menu" at bounding box center [1122, 162] width 23 height 10
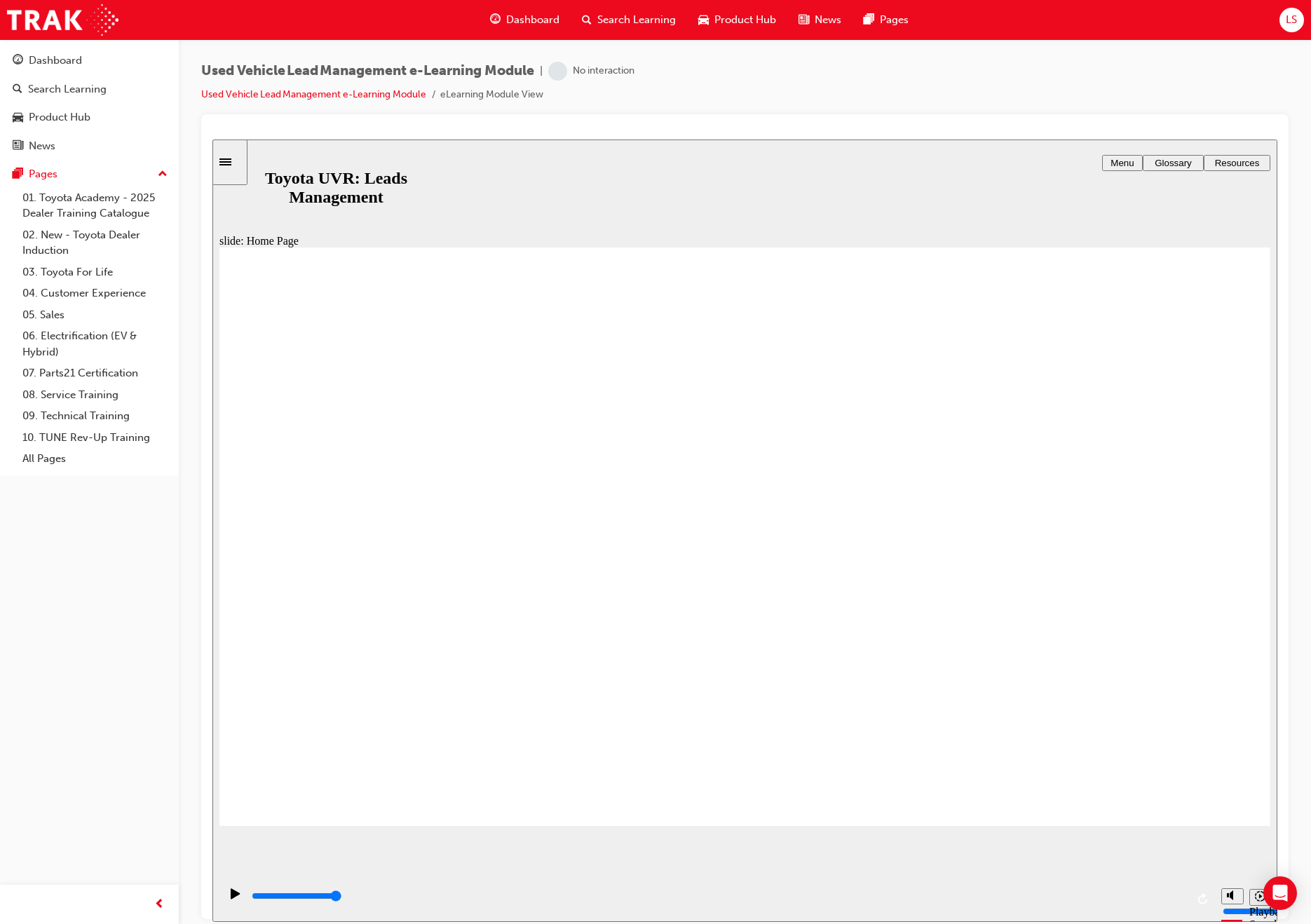
drag, startPoint x: 649, startPoint y: 660, endPoint x: 621, endPoint y: 660, distance: 28.0
drag, startPoint x: 711, startPoint y: 651, endPoint x: 730, endPoint y: 615, distance: 40.7
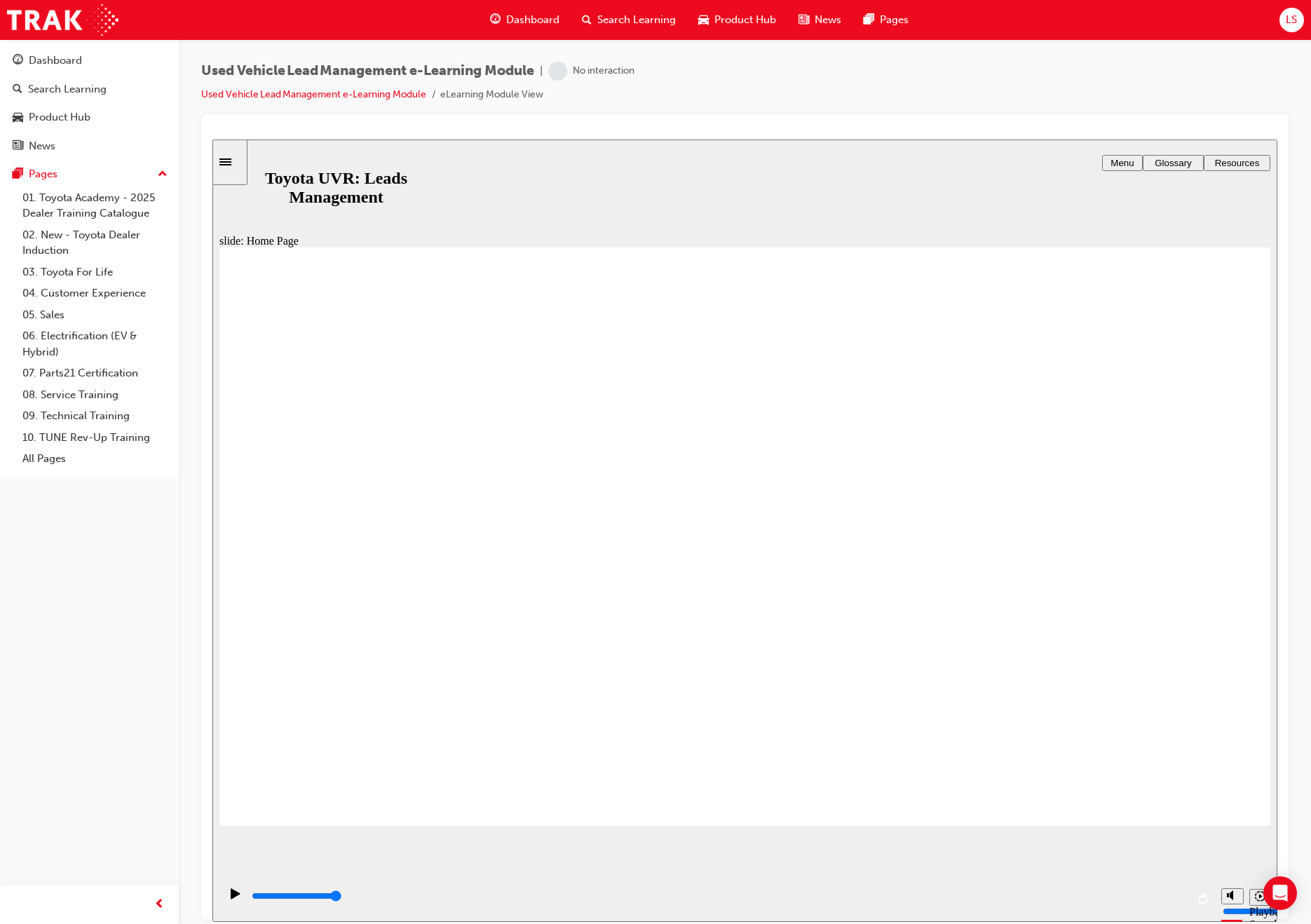
drag, startPoint x: 1265, startPoint y: 296, endPoint x: 1260, endPoint y: 414, distance: 118.1
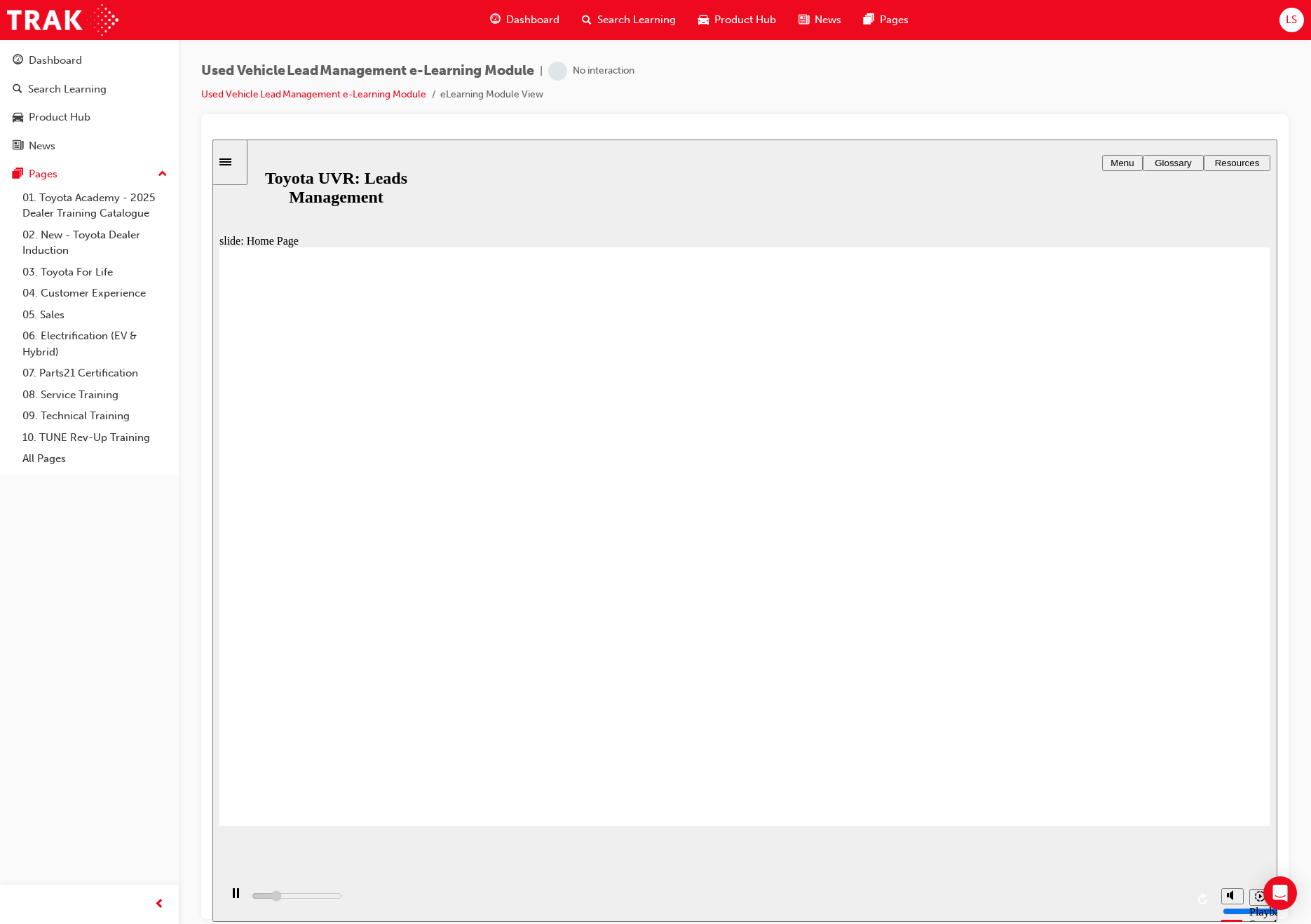
drag, startPoint x: 1224, startPoint y: 496, endPoint x: 1188, endPoint y: 550, distance: 64.9
drag, startPoint x: 1109, startPoint y: 660, endPoint x: 971, endPoint y: 771, distance: 177.1
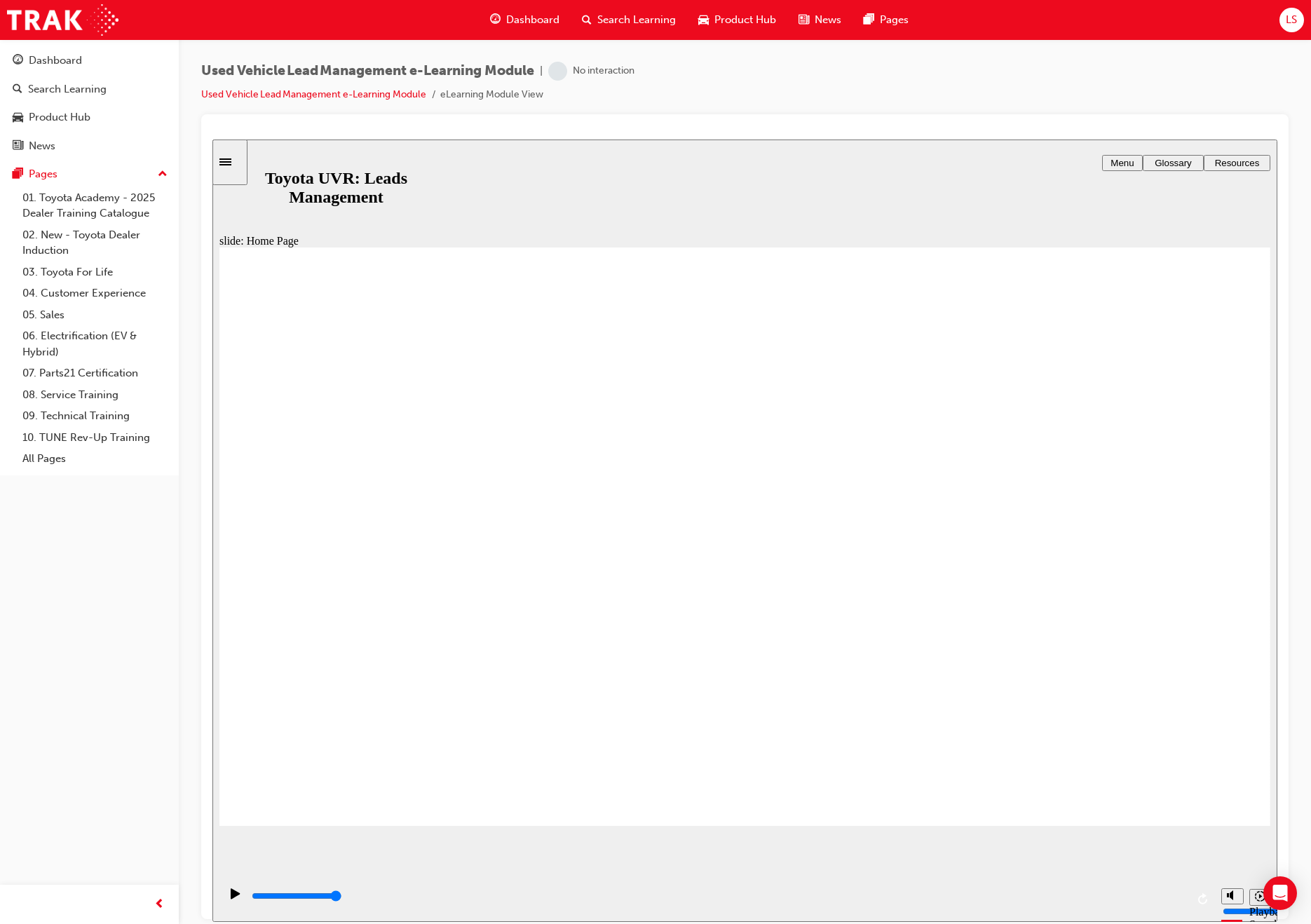
drag, startPoint x: 971, startPoint y: 771, endPoint x: 927, endPoint y: 786, distance: 46.5
drag, startPoint x: 455, startPoint y: 553, endPoint x: 384, endPoint y: 496, distance: 91.0
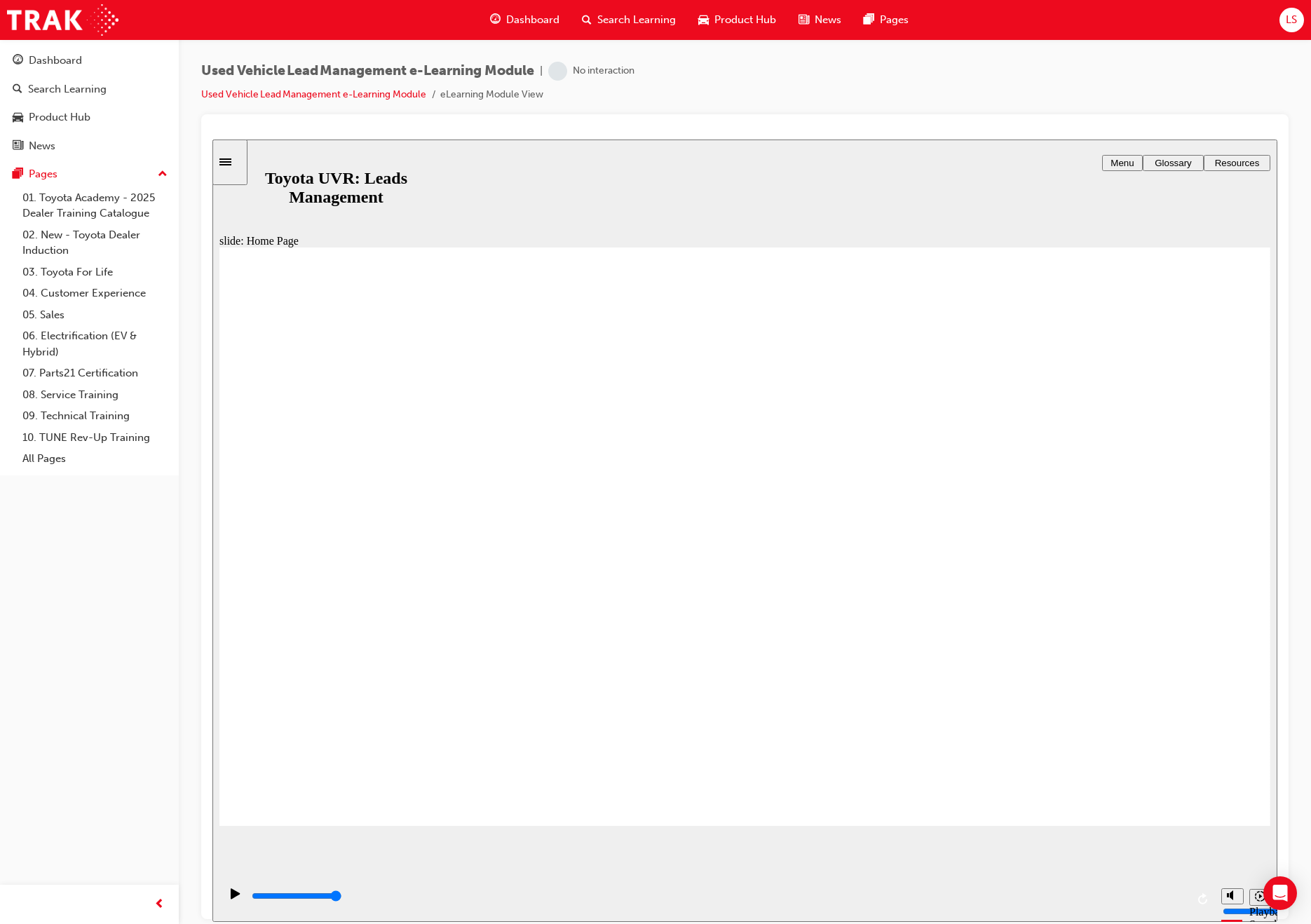
drag, startPoint x: 384, startPoint y: 496, endPoint x: 403, endPoint y: 495, distance: 19.0
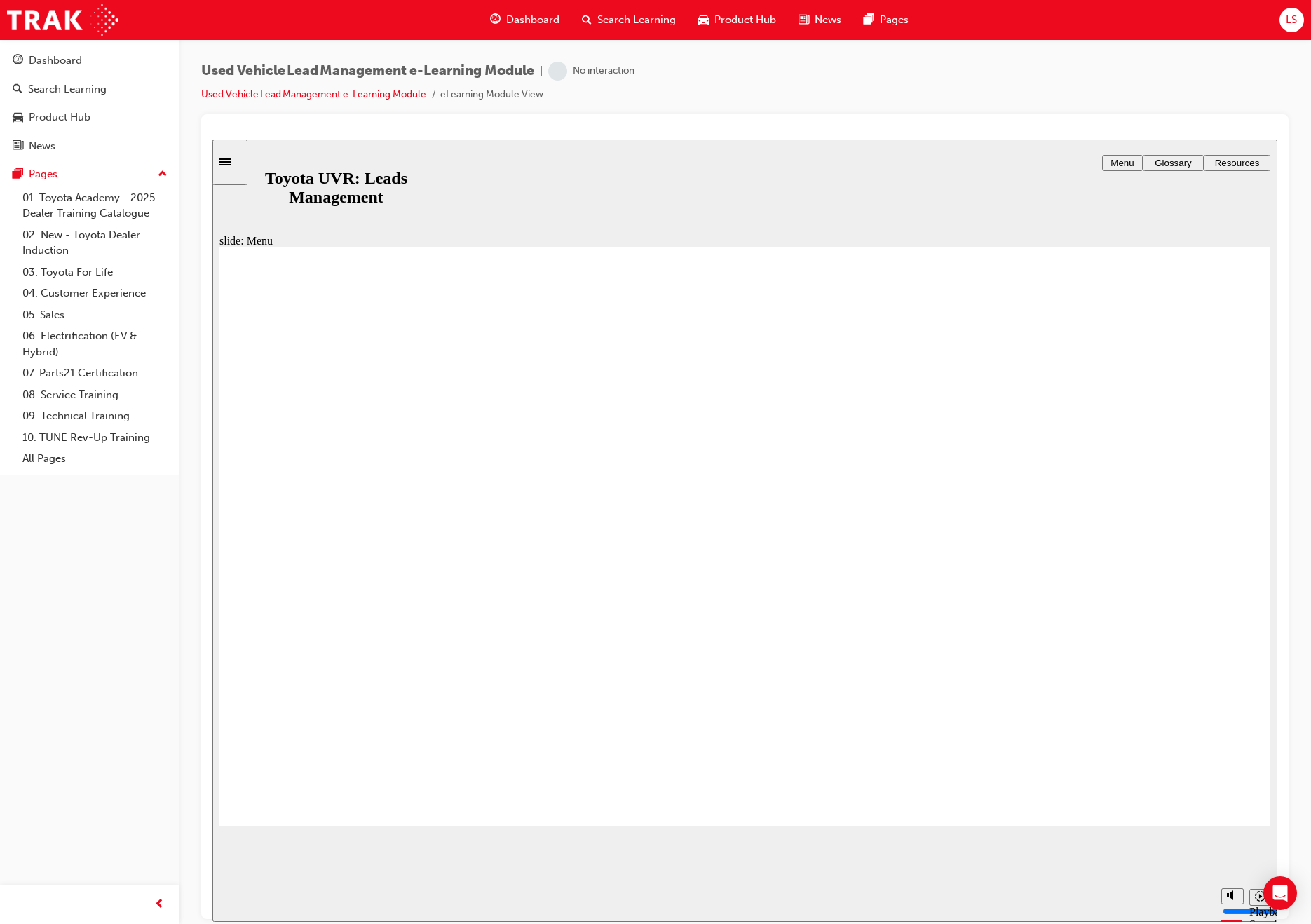
drag, startPoint x: 1174, startPoint y: 745, endPoint x: 1186, endPoint y: 762, distance: 20.8
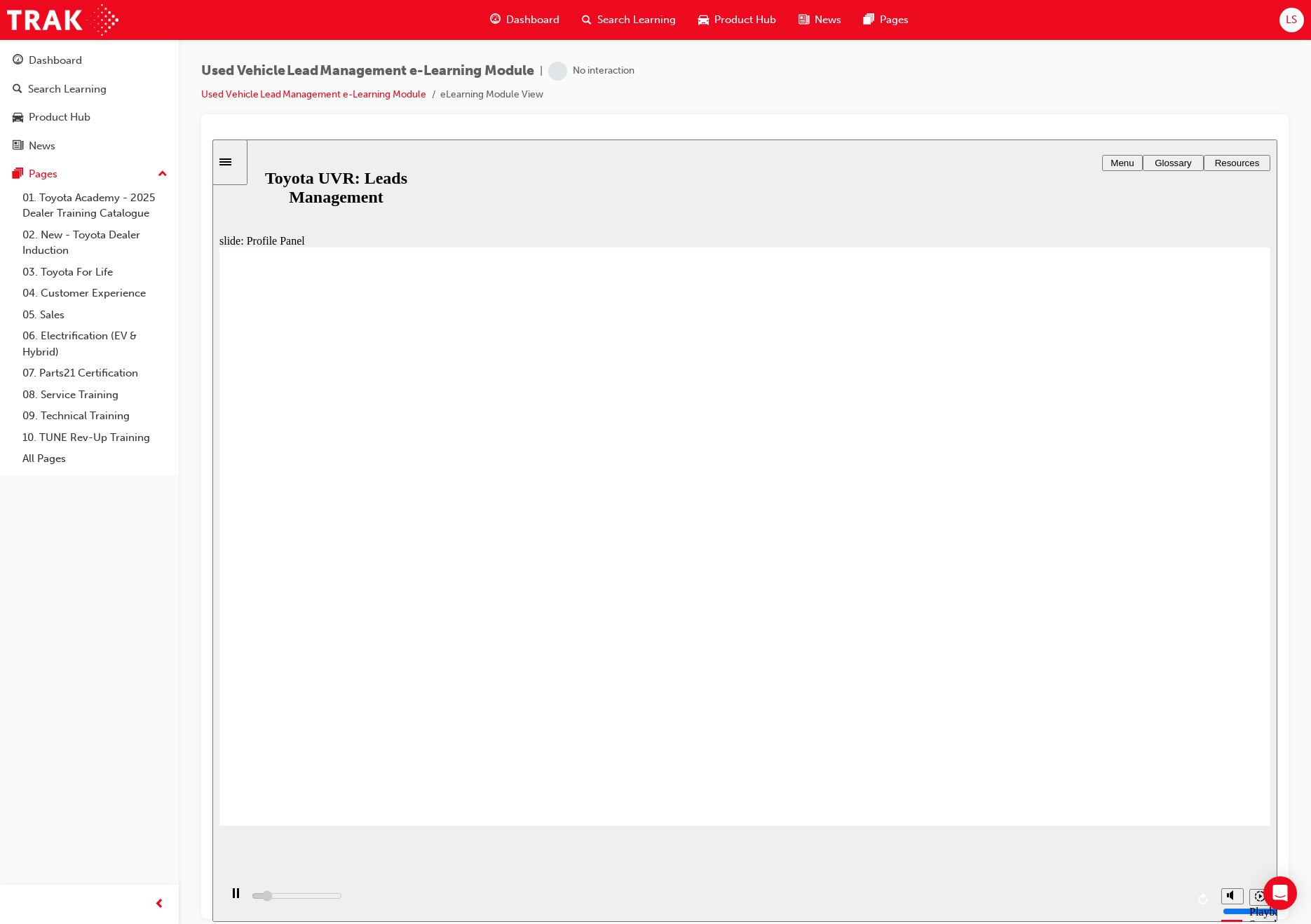
drag, startPoint x: 347, startPoint y: 515, endPoint x: 356, endPoint y: 534, distance: 21.0
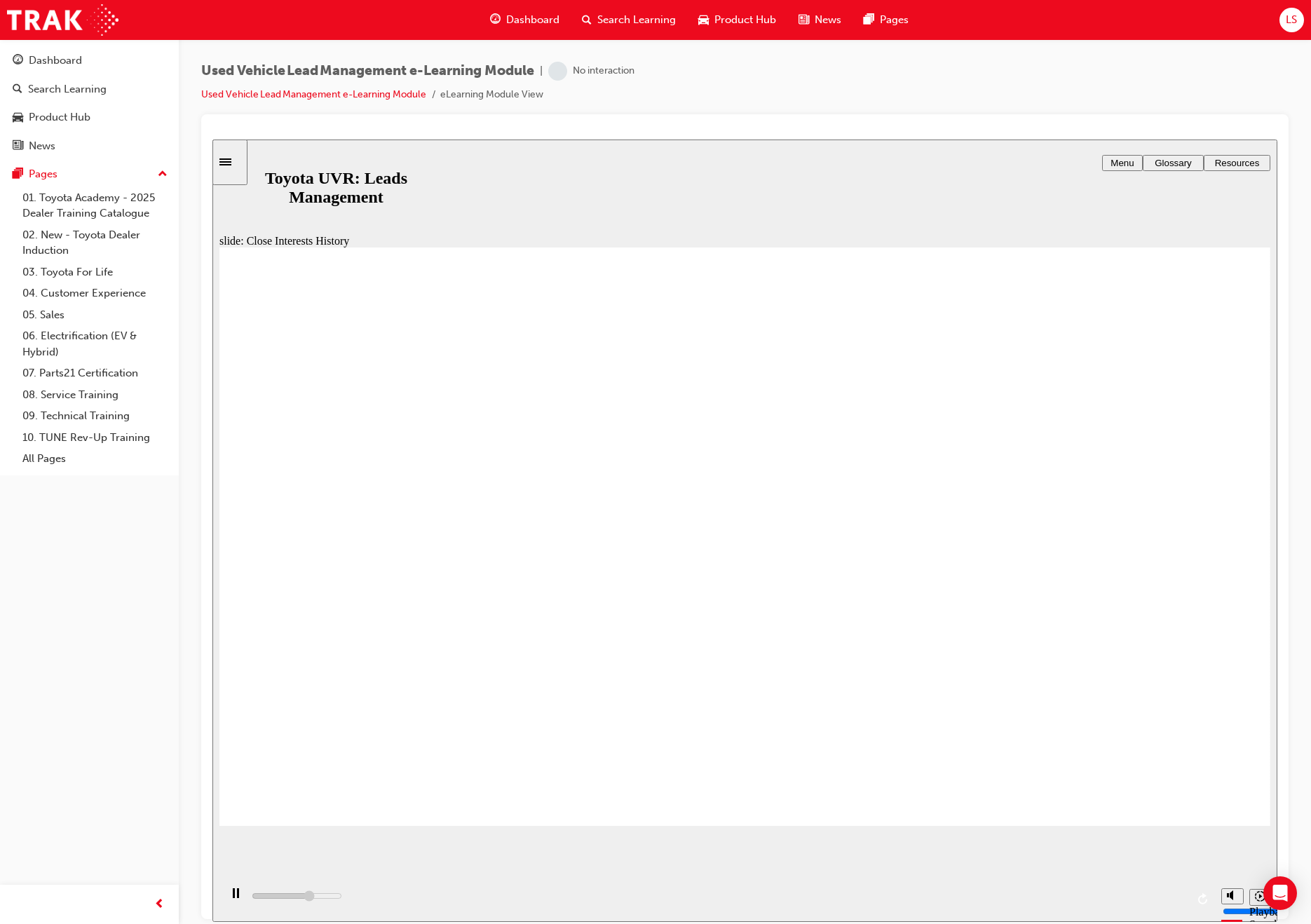
drag, startPoint x: 993, startPoint y: 638, endPoint x: 984, endPoint y: 638, distance: 9.0
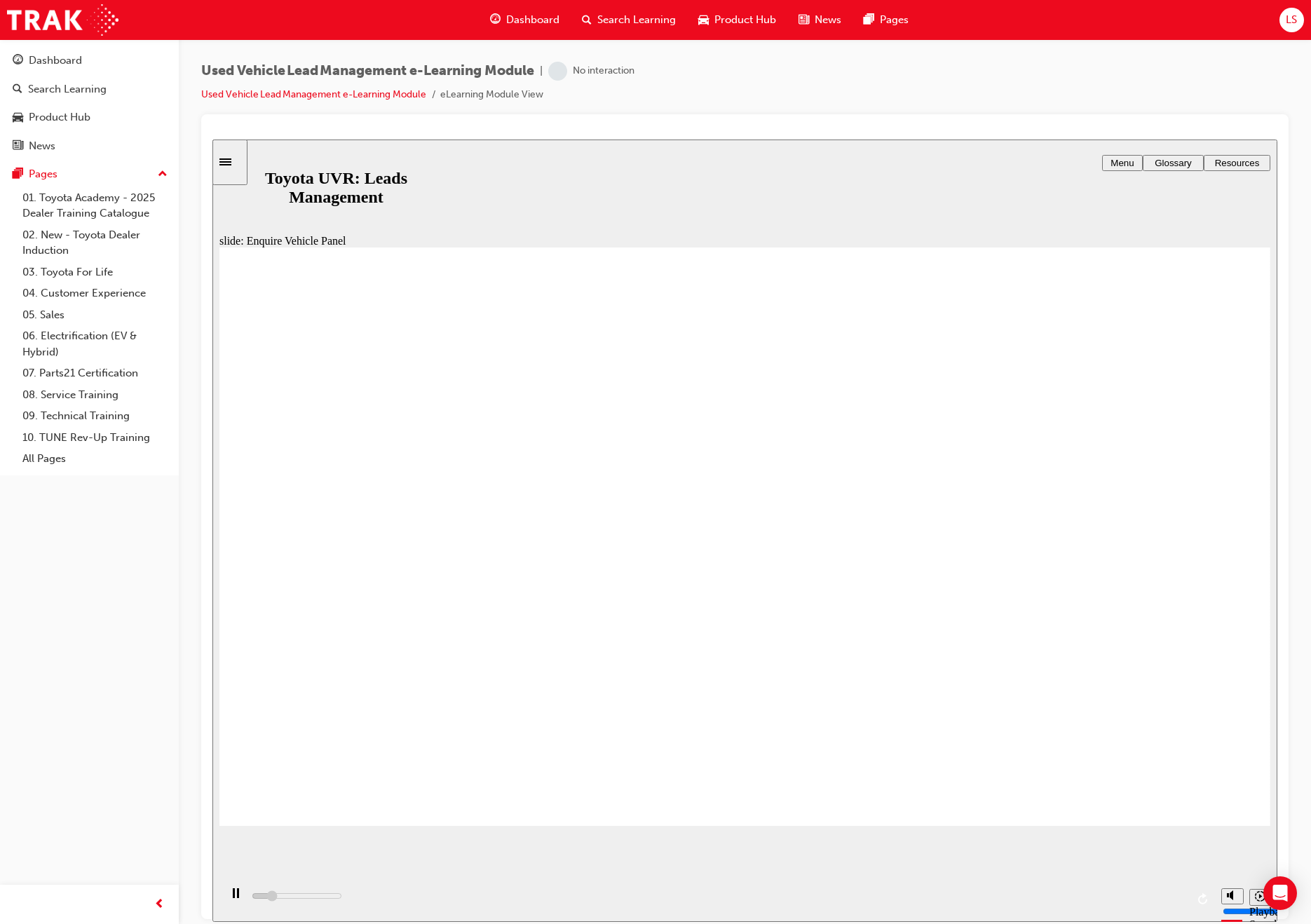
drag, startPoint x: 825, startPoint y: 432, endPoint x: 846, endPoint y: 443, distance: 23.7
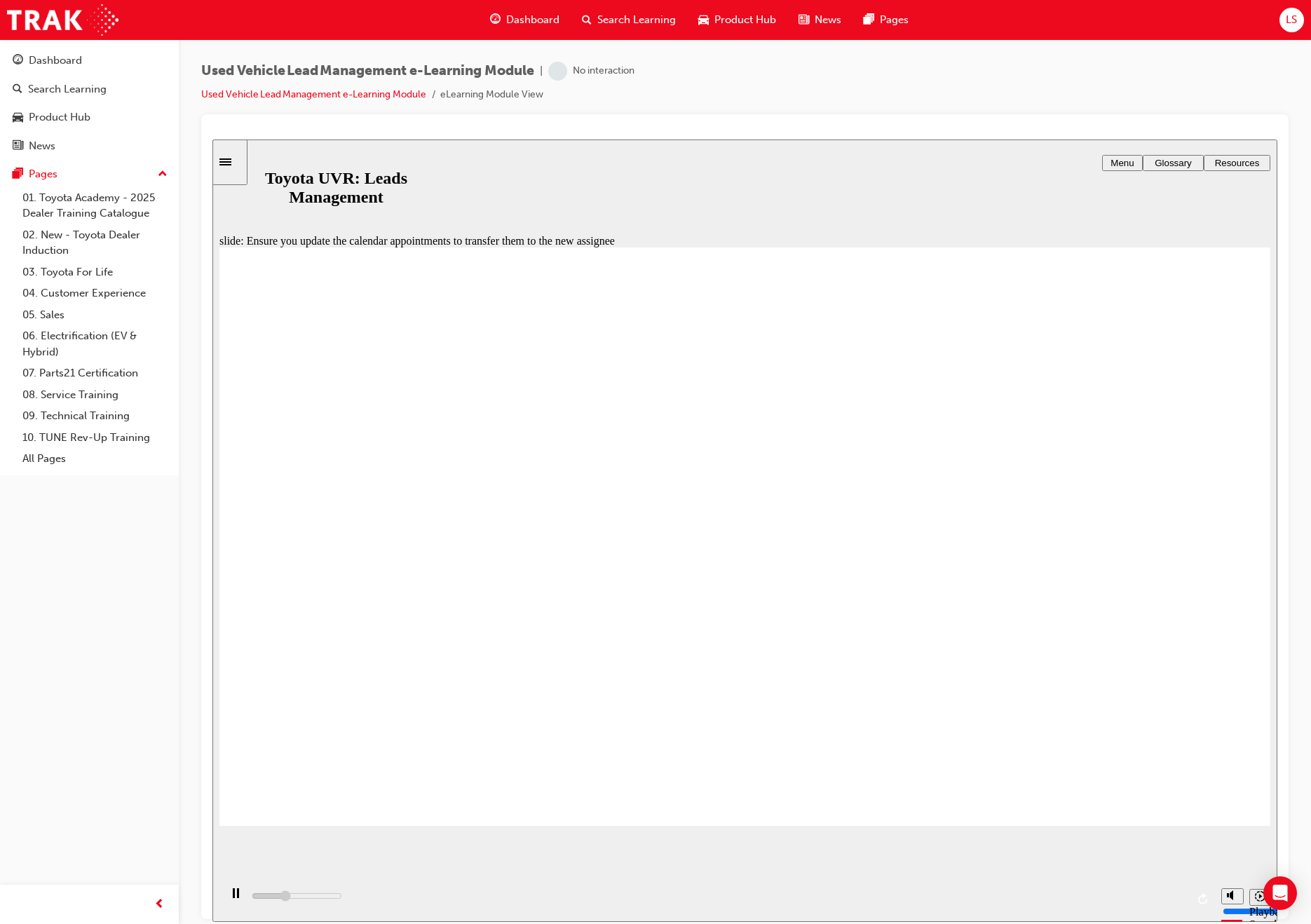
drag, startPoint x: 766, startPoint y: 717, endPoint x: 818, endPoint y: 730, distance: 53.6
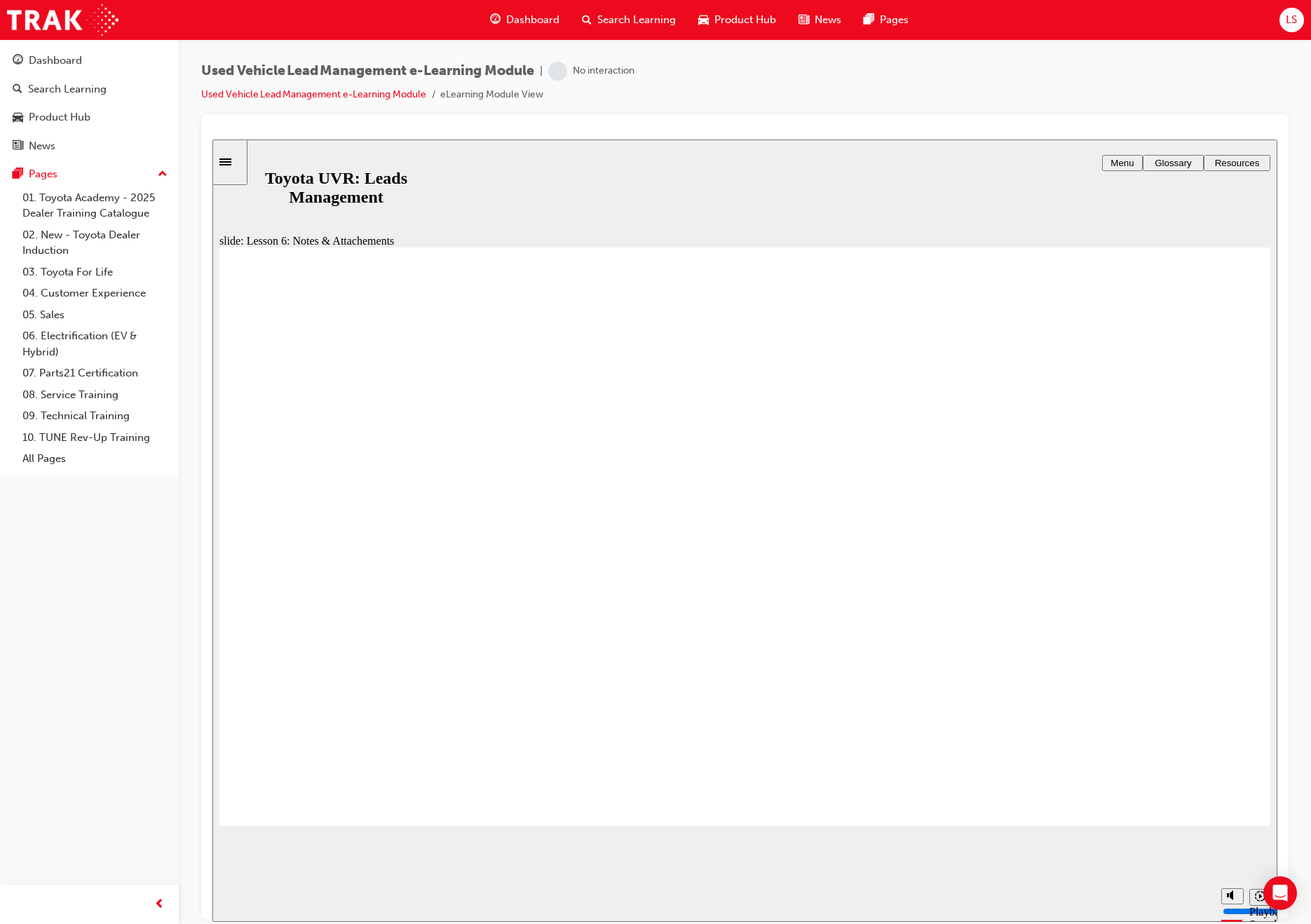
drag, startPoint x: 1106, startPoint y: 470, endPoint x: 1065, endPoint y: 476, distance: 41.4
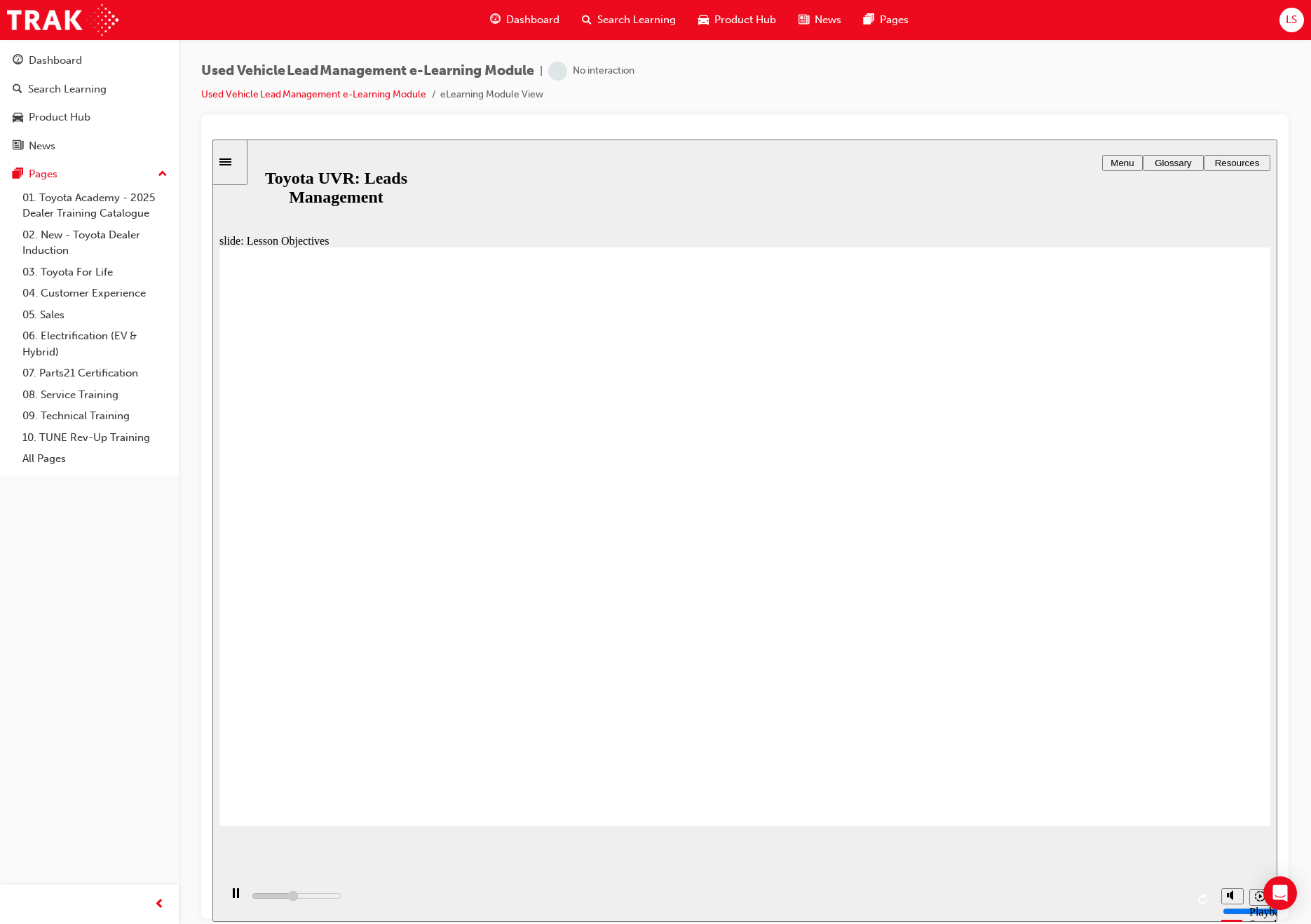
drag, startPoint x: 798, startPoint y: 543, endPoint x: 791, endPoint y: 546, distance: 7.6
drag, startPoint x: 931, startPoint y: 702, endPoint x: 922, endPoint y: 705, distance: 9.5
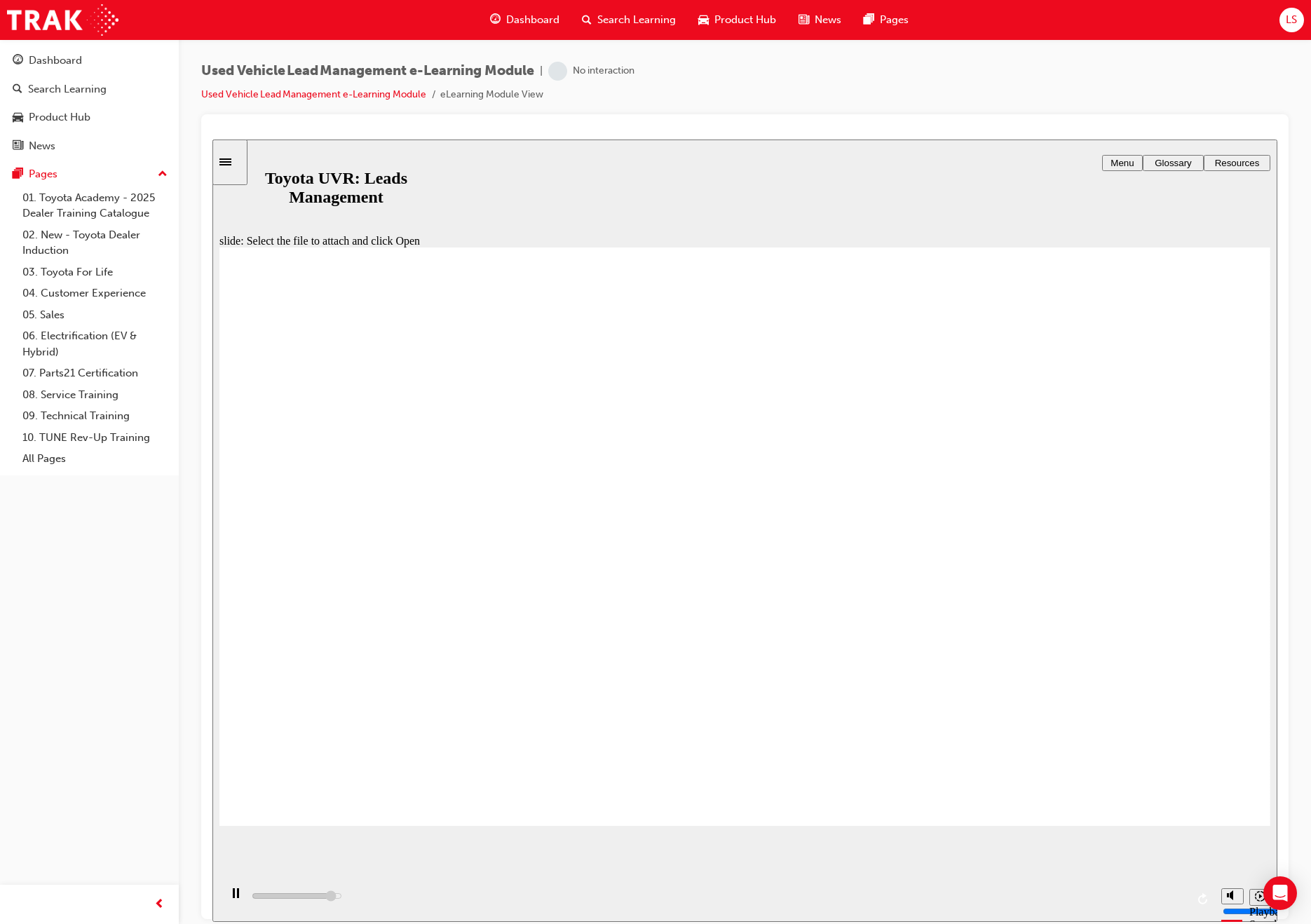
click at [1221, 827] on div "slide: Click Done once the file has been uploaded Rectangle 2 Click Done once t…" at bounding box center [744, 530] width 1065 height 783
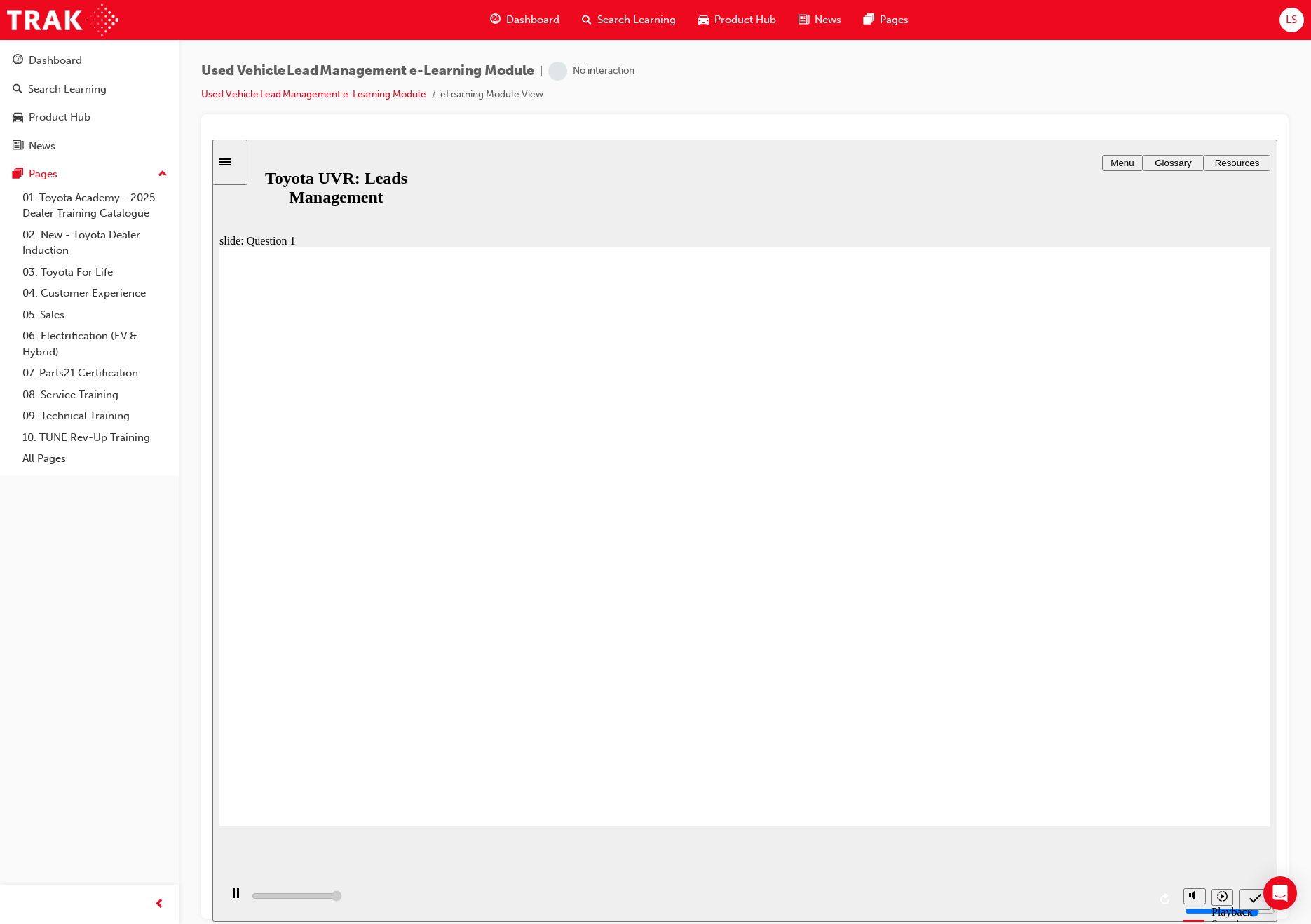
type input "5000"
drag, startPoint x: 461, startPoint y: 654, endPoint x: 461, endPoint y: 485, distance: 169.0
drag, startPoint x: 518, startPoint y: 707, endPoint x: 507, endPoint y: 584, distance: 123.5
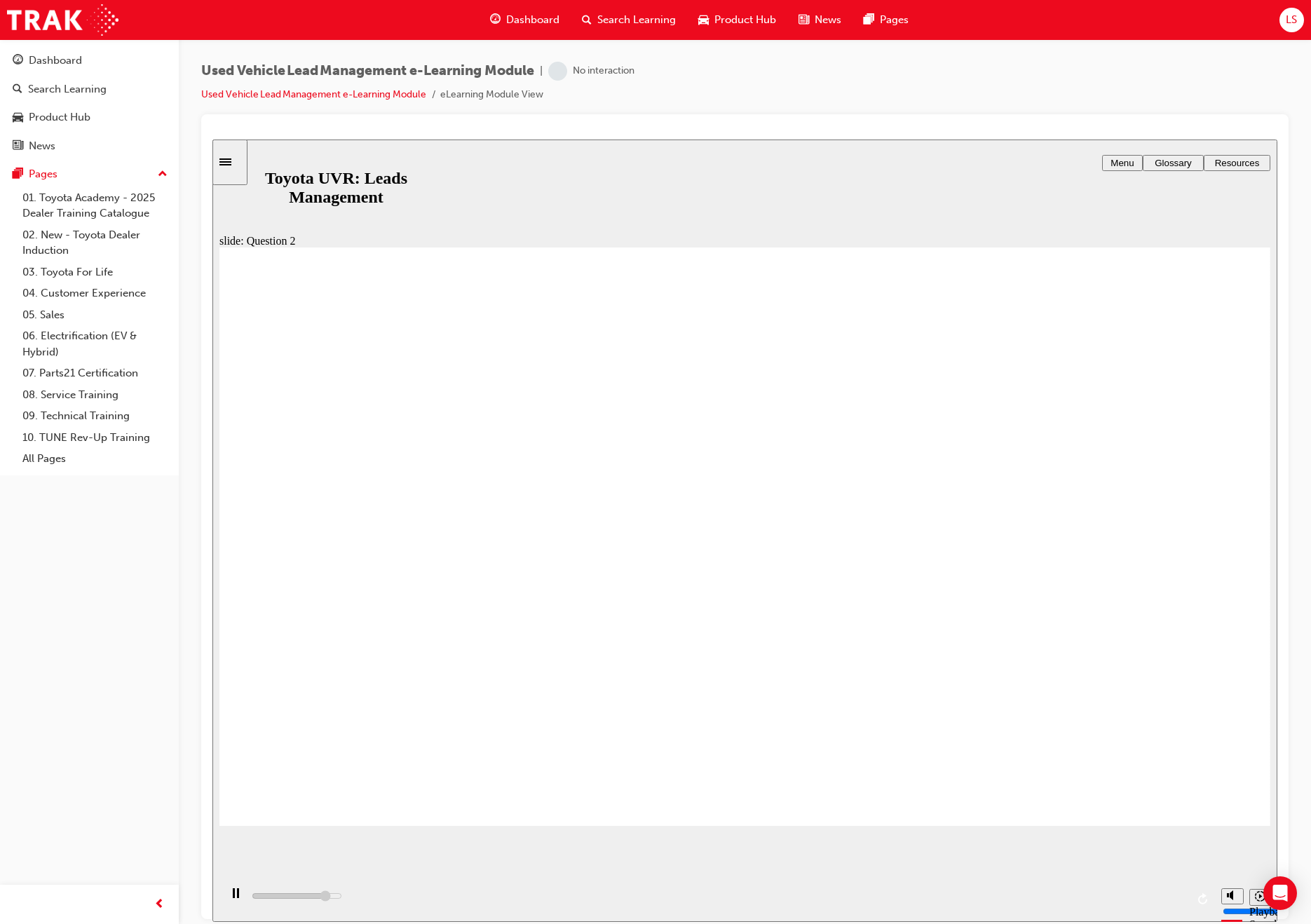
type input "4400"
checkbox input "true"
type input "4700"
checkbox input "true"
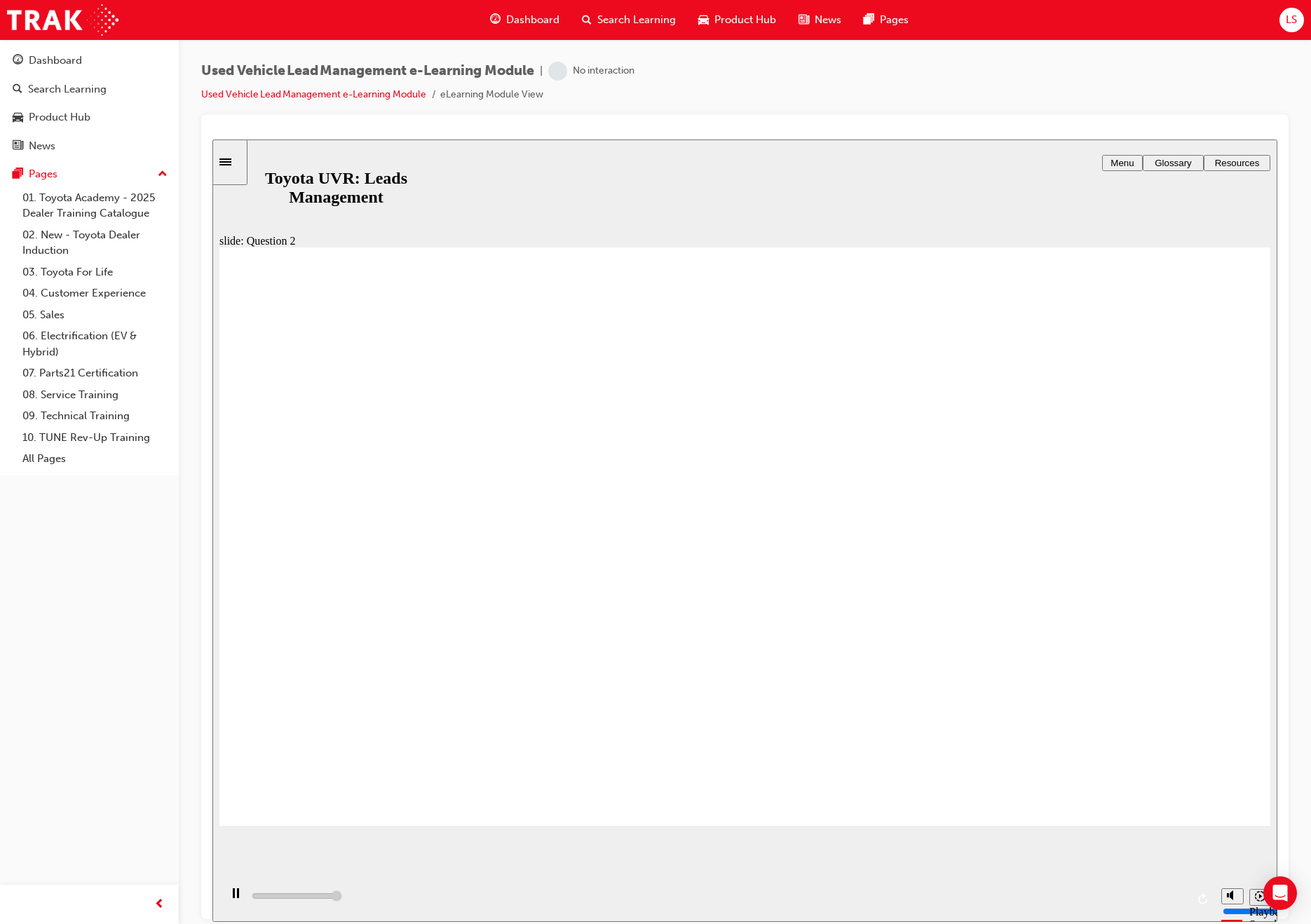
type input "5000"
checkbox input "true"
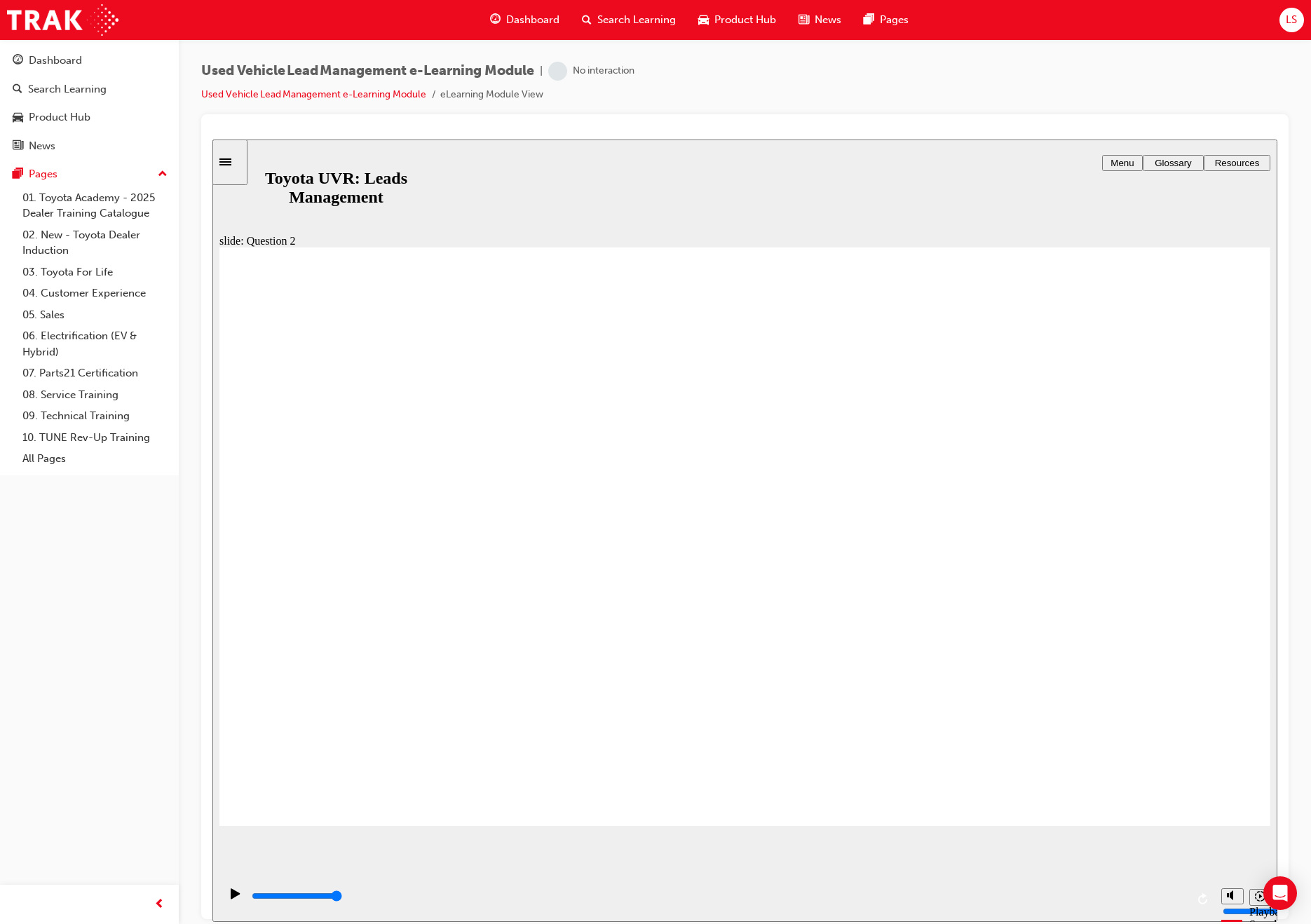
radio input "true"
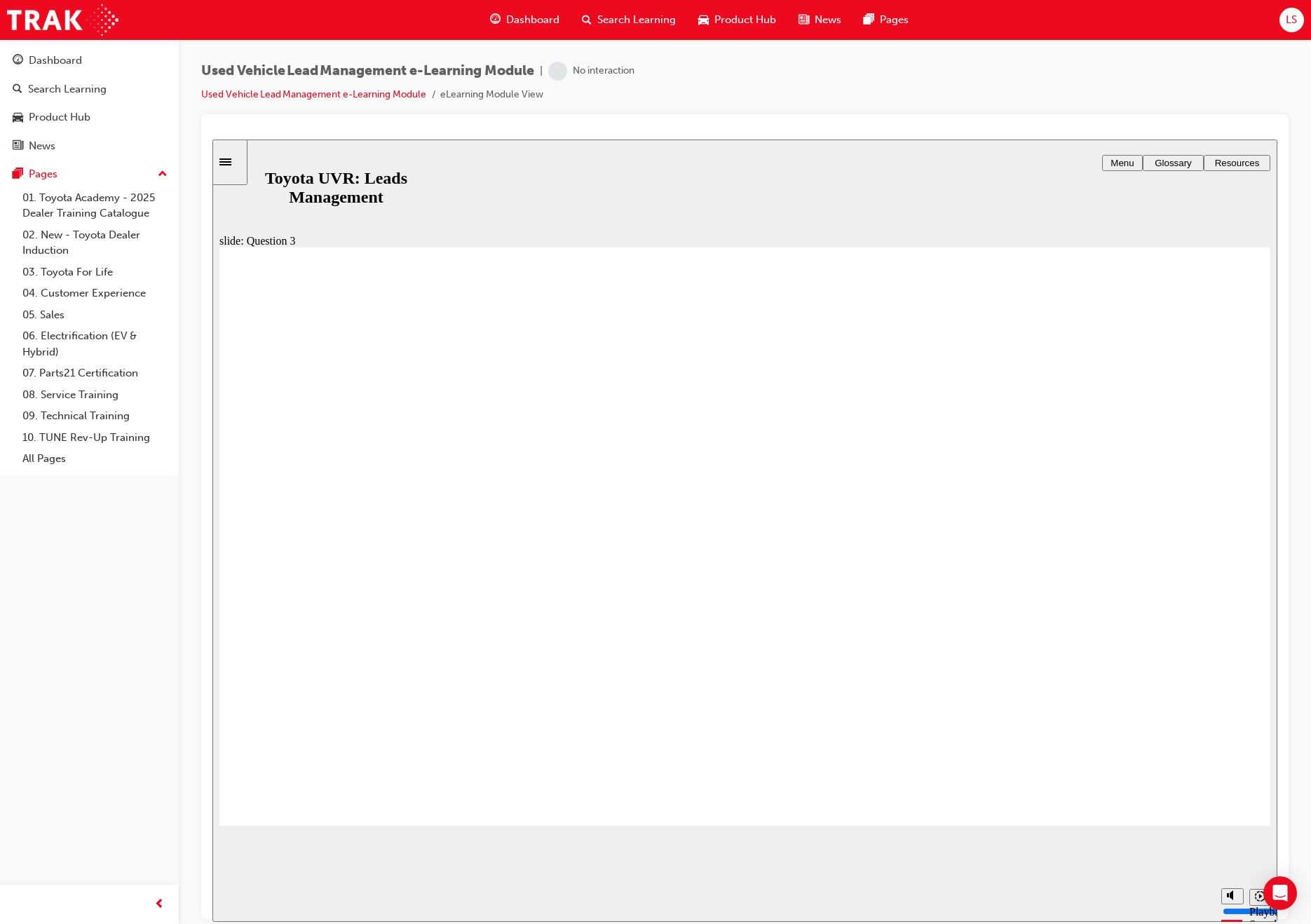
radio input "false"
radio input "true"
type input "5000"
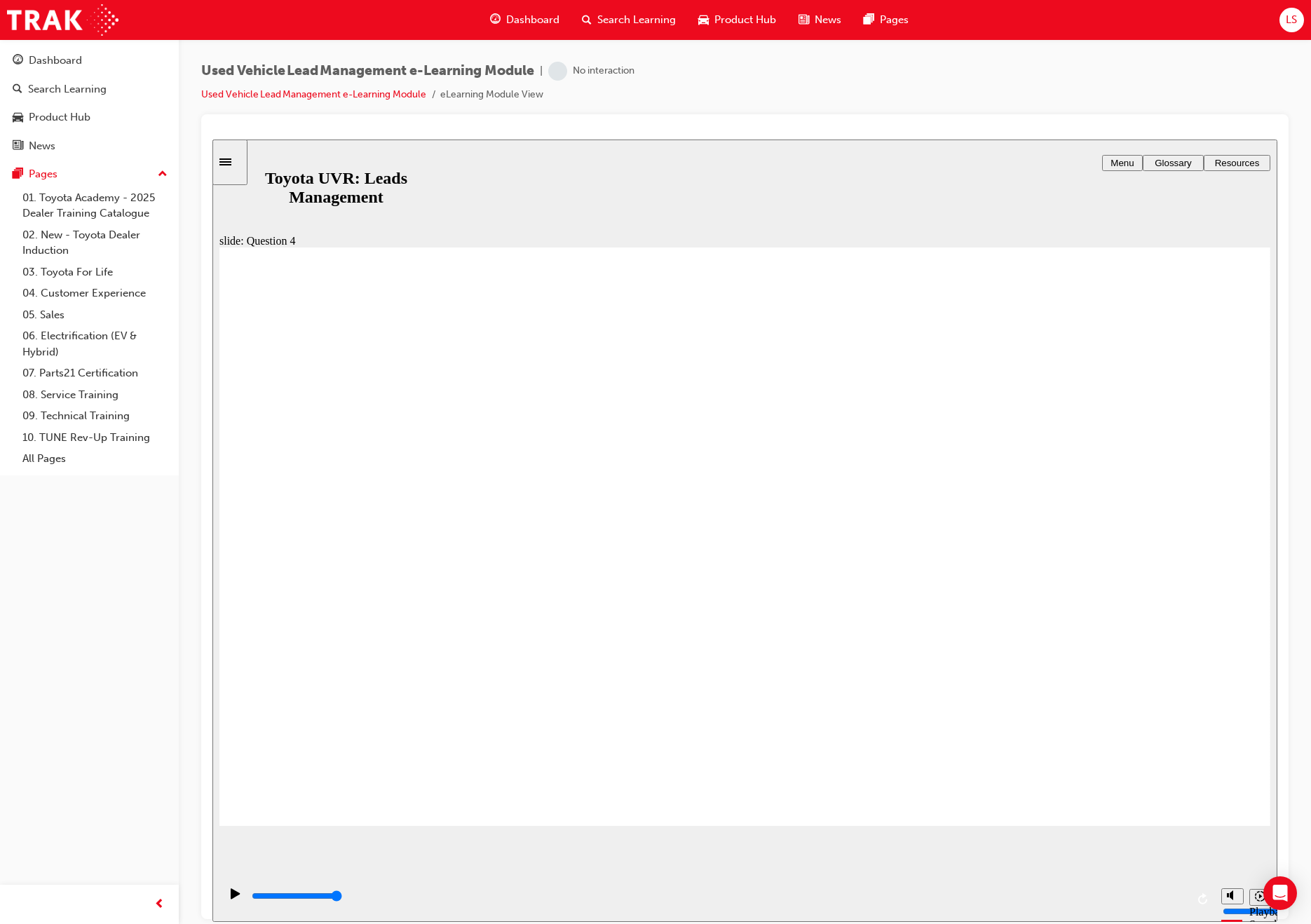
checkbox input "true"
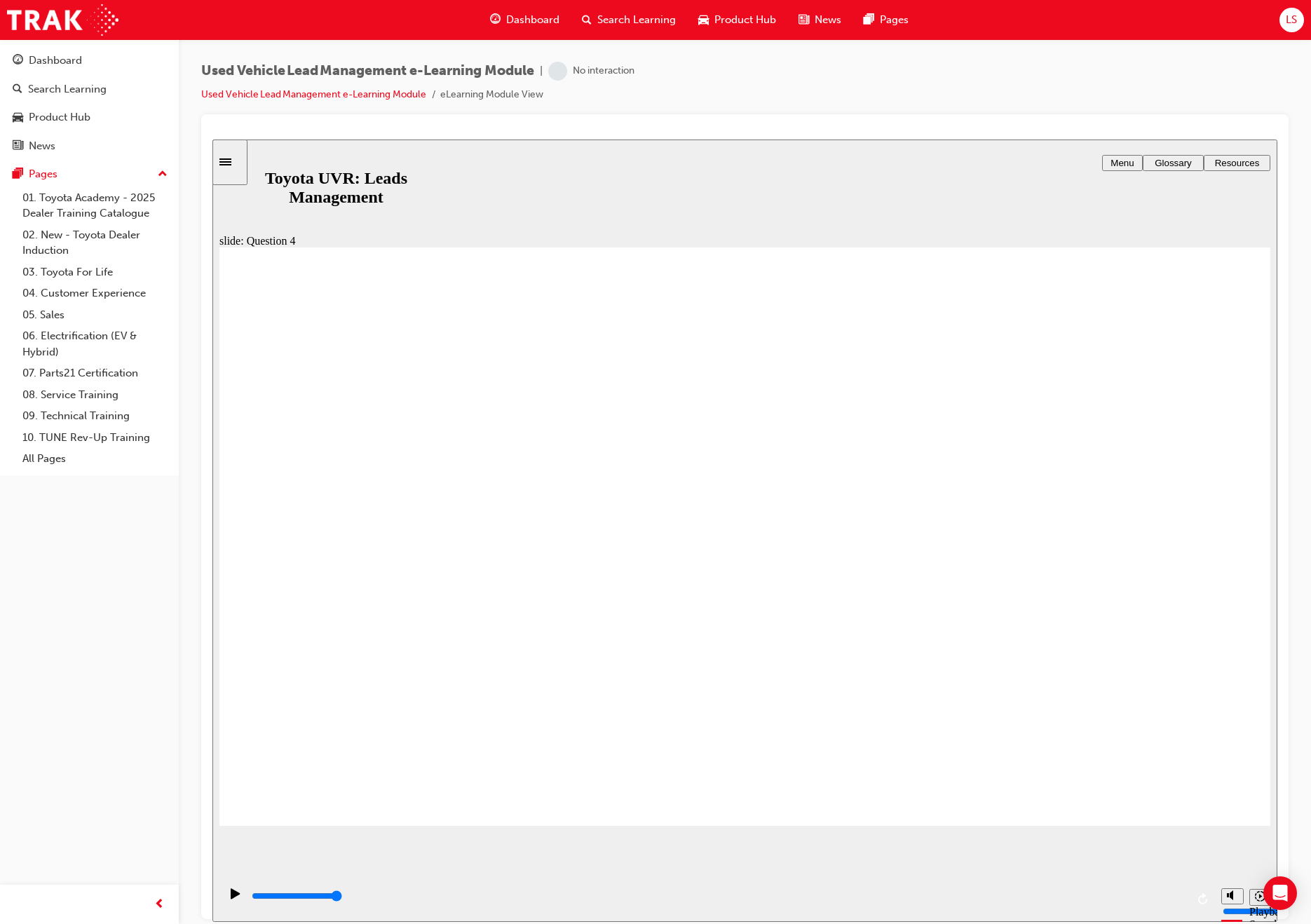
checkbox input "true"
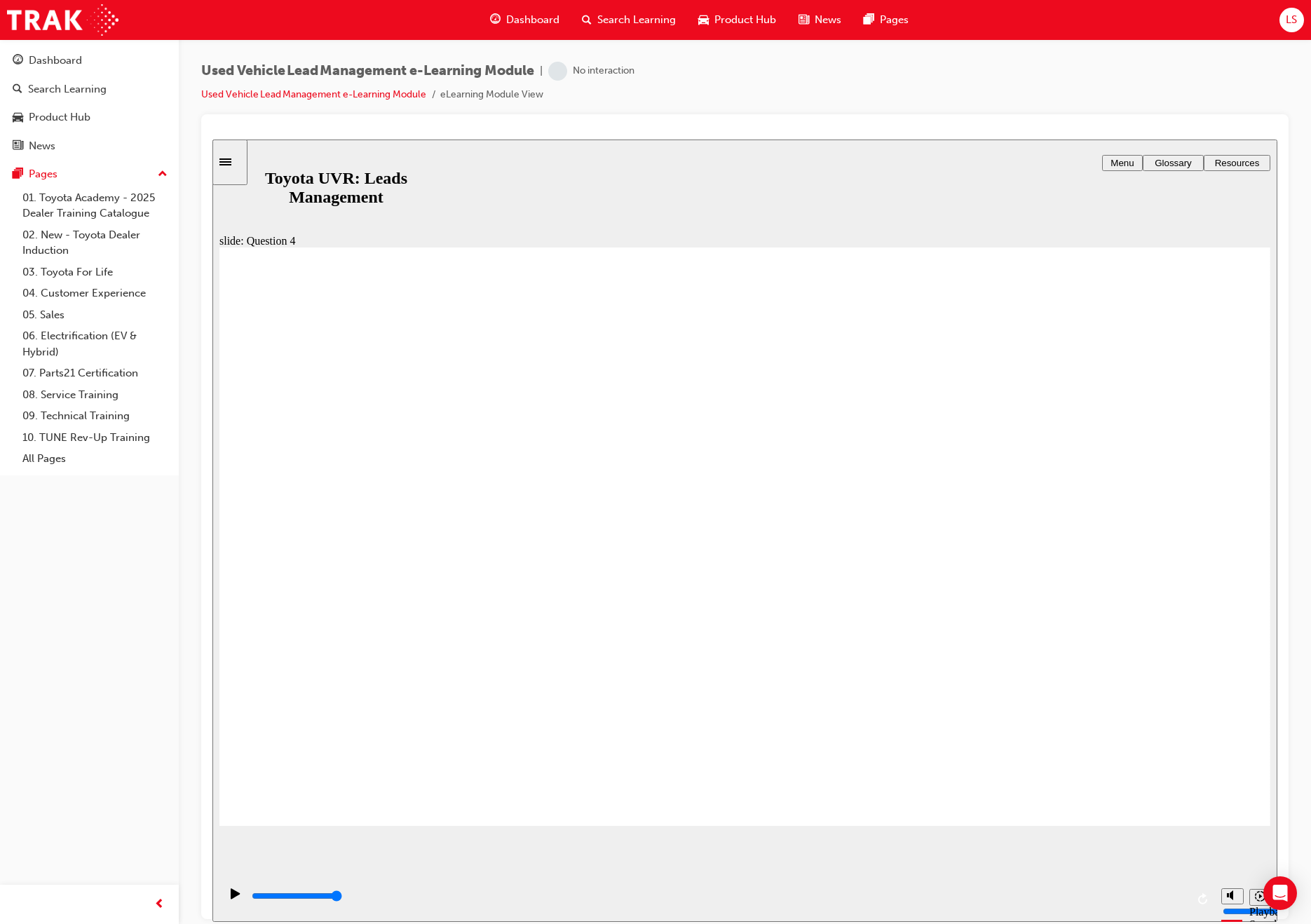
checkbox input "true"
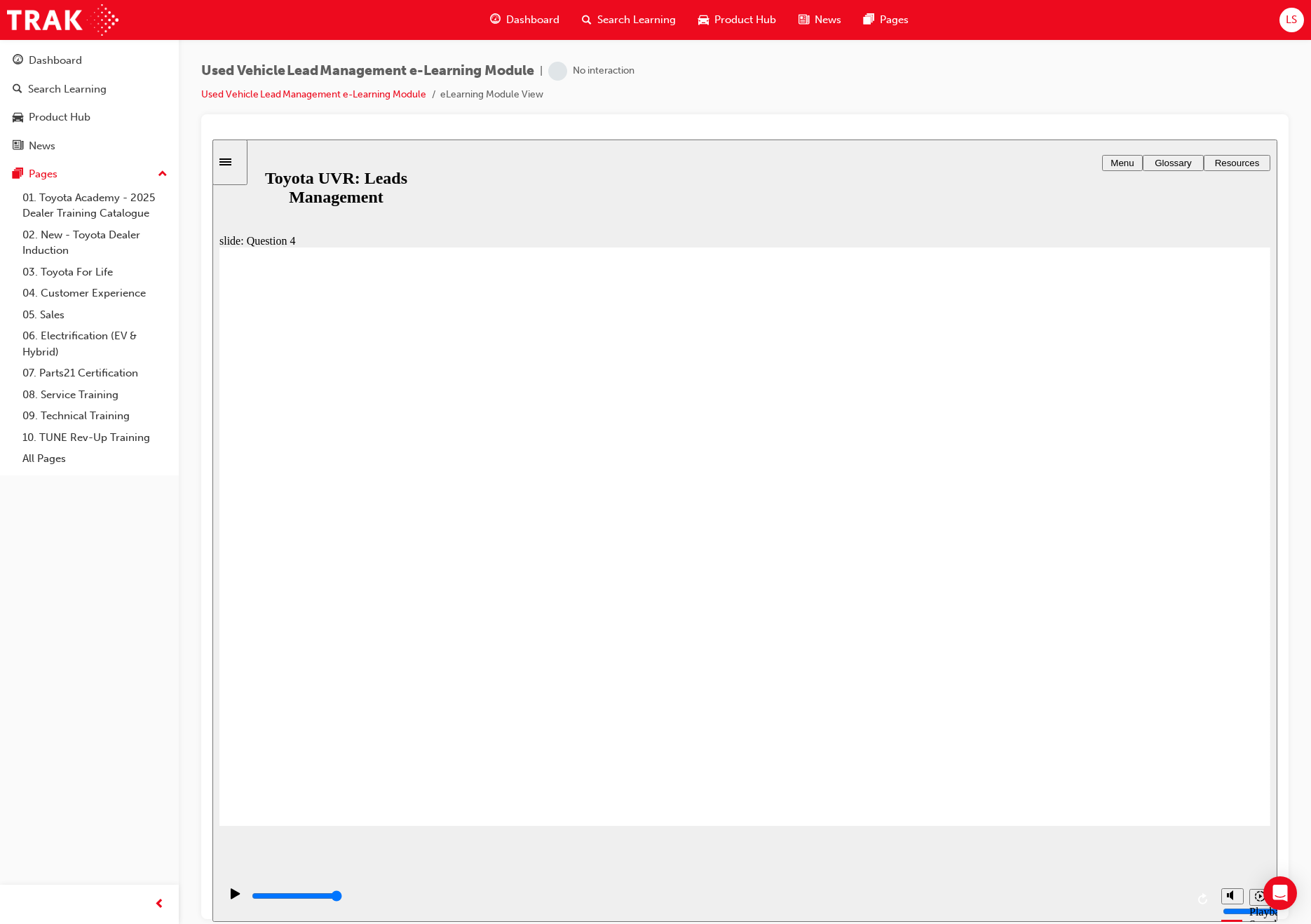
checkbox input "true"
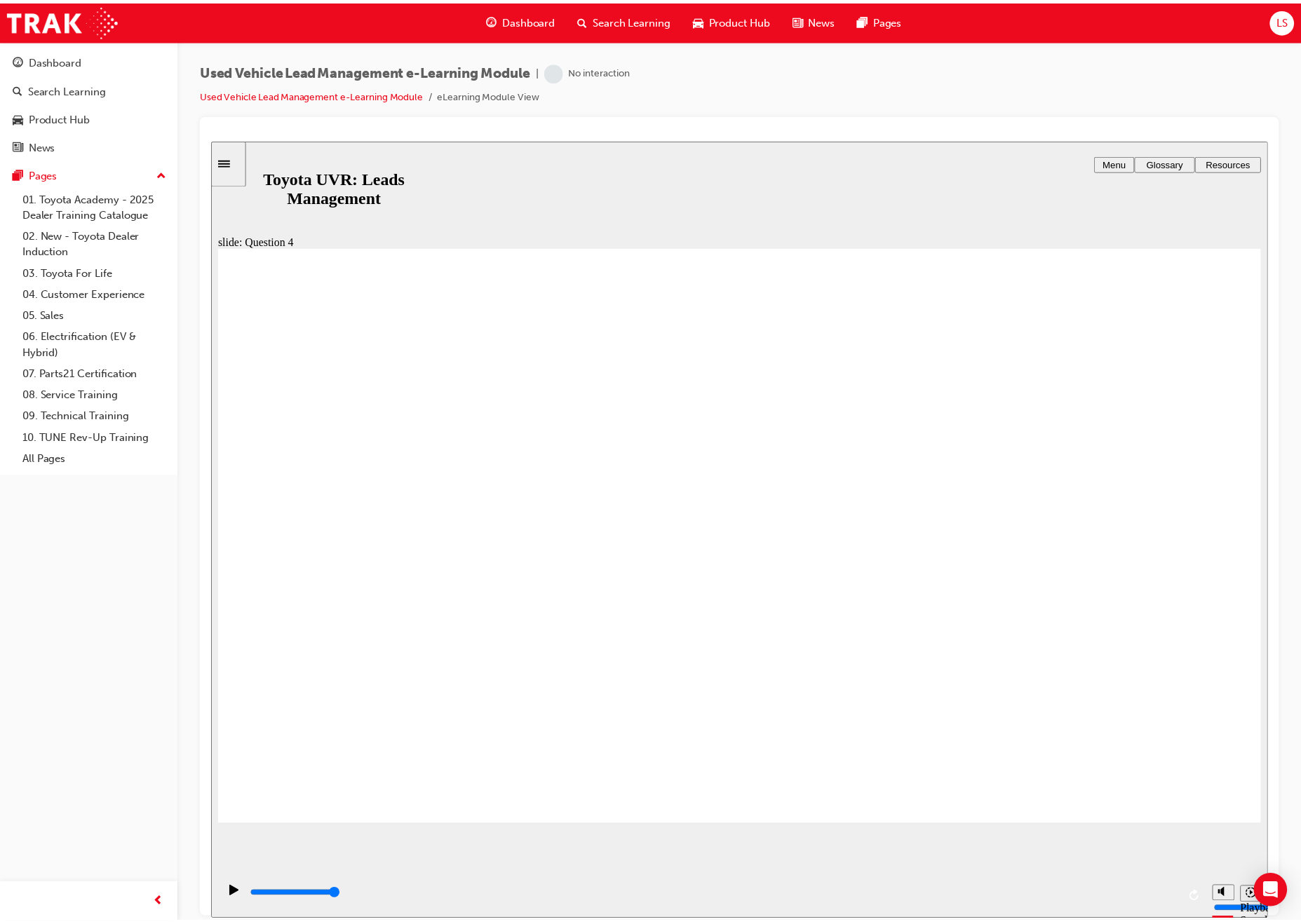
scroll to position [0, 0]
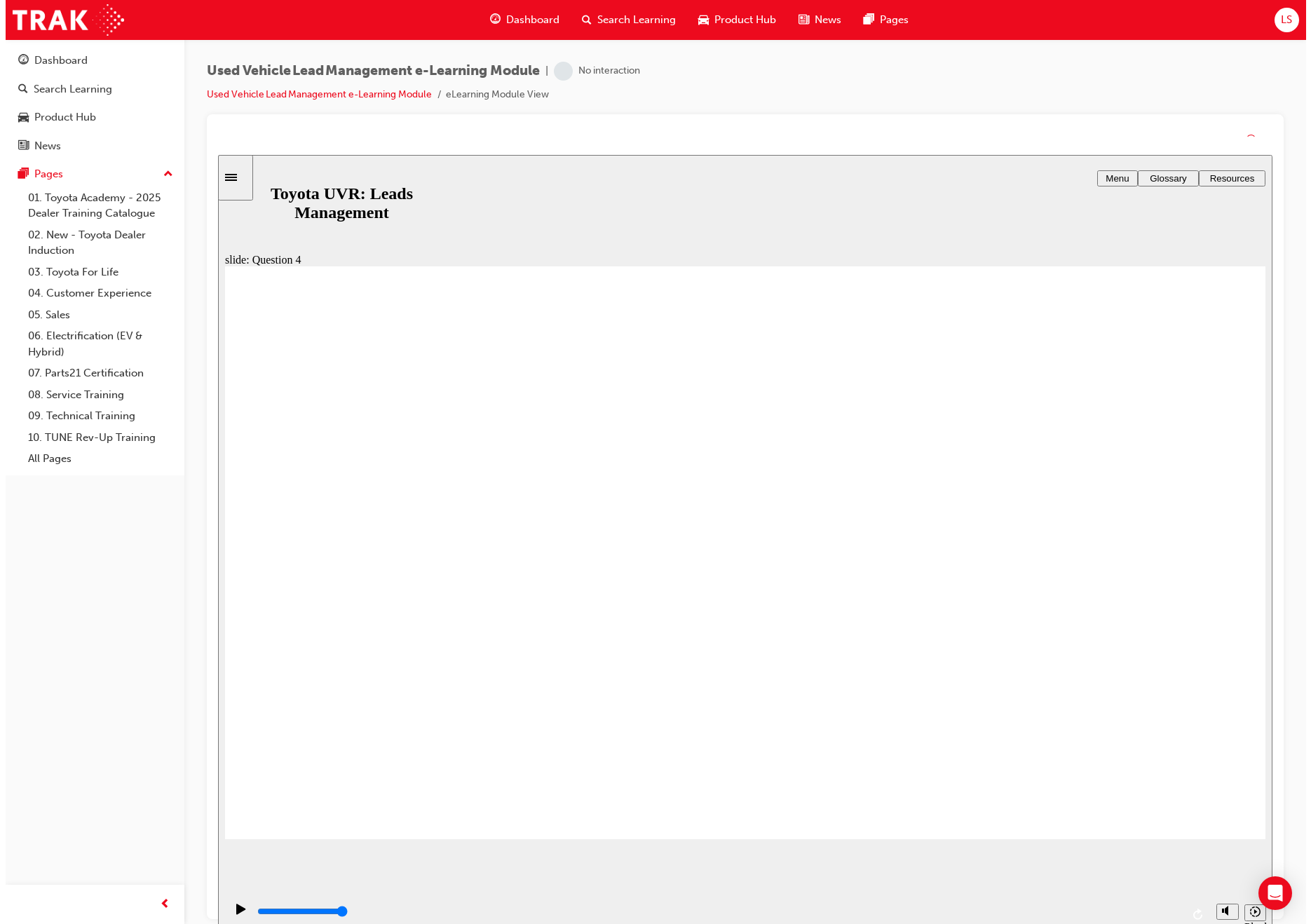
drag, startPoint x: 714, startPoint y: 585, endPoint x: 717, endPoint y: 606, distance: 21.2
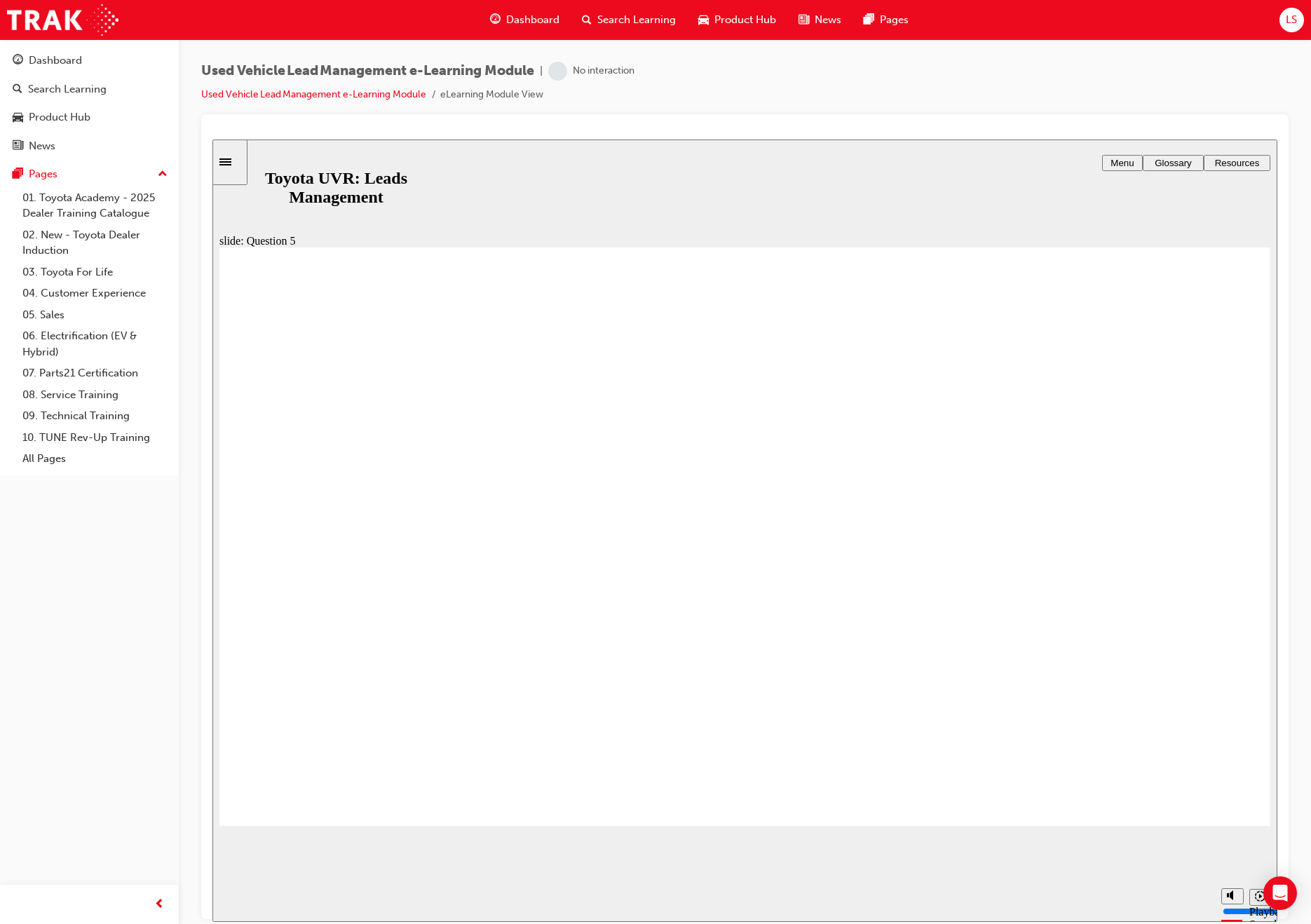
radio input "false"
radio input "true"
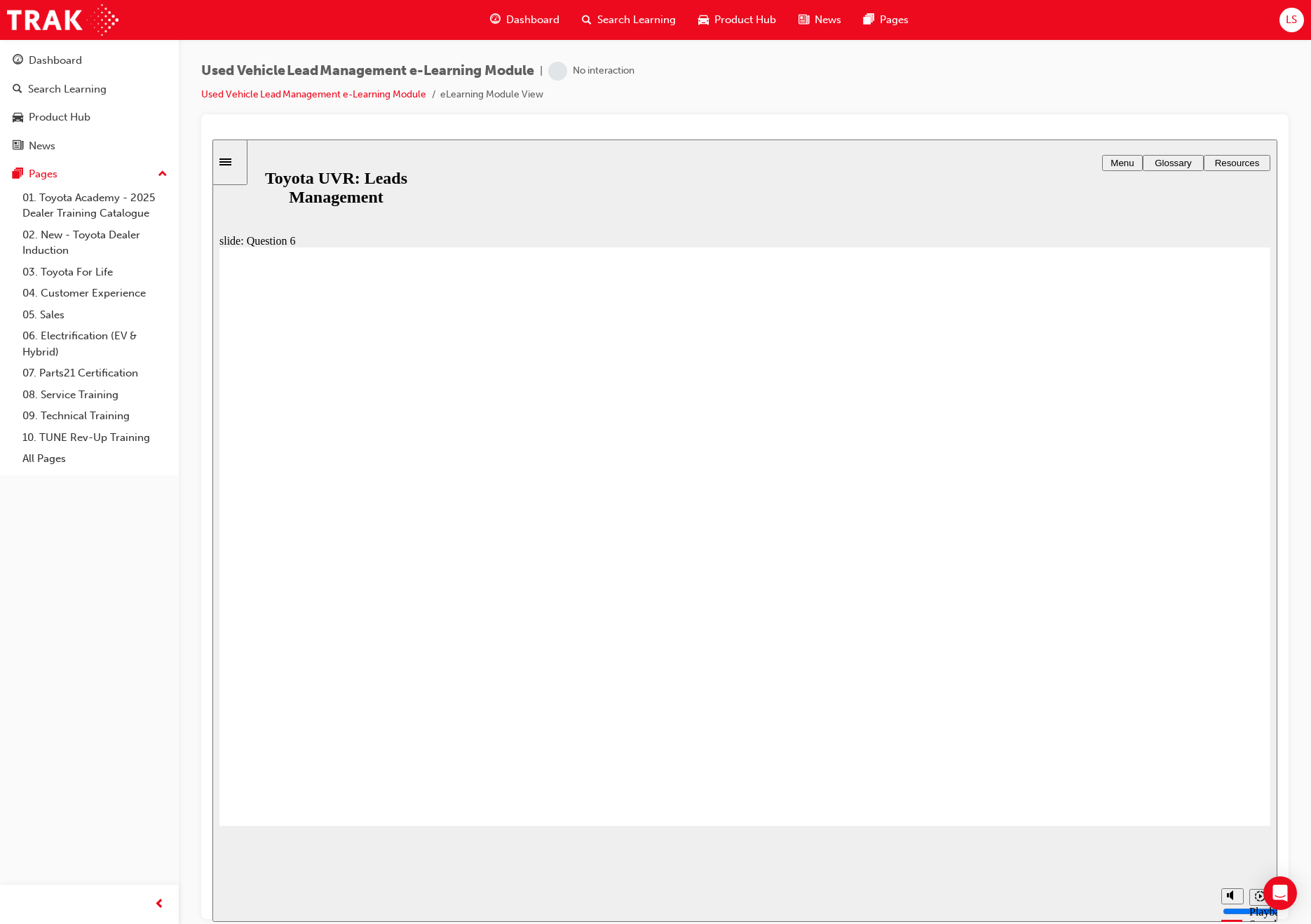
radio input "false"
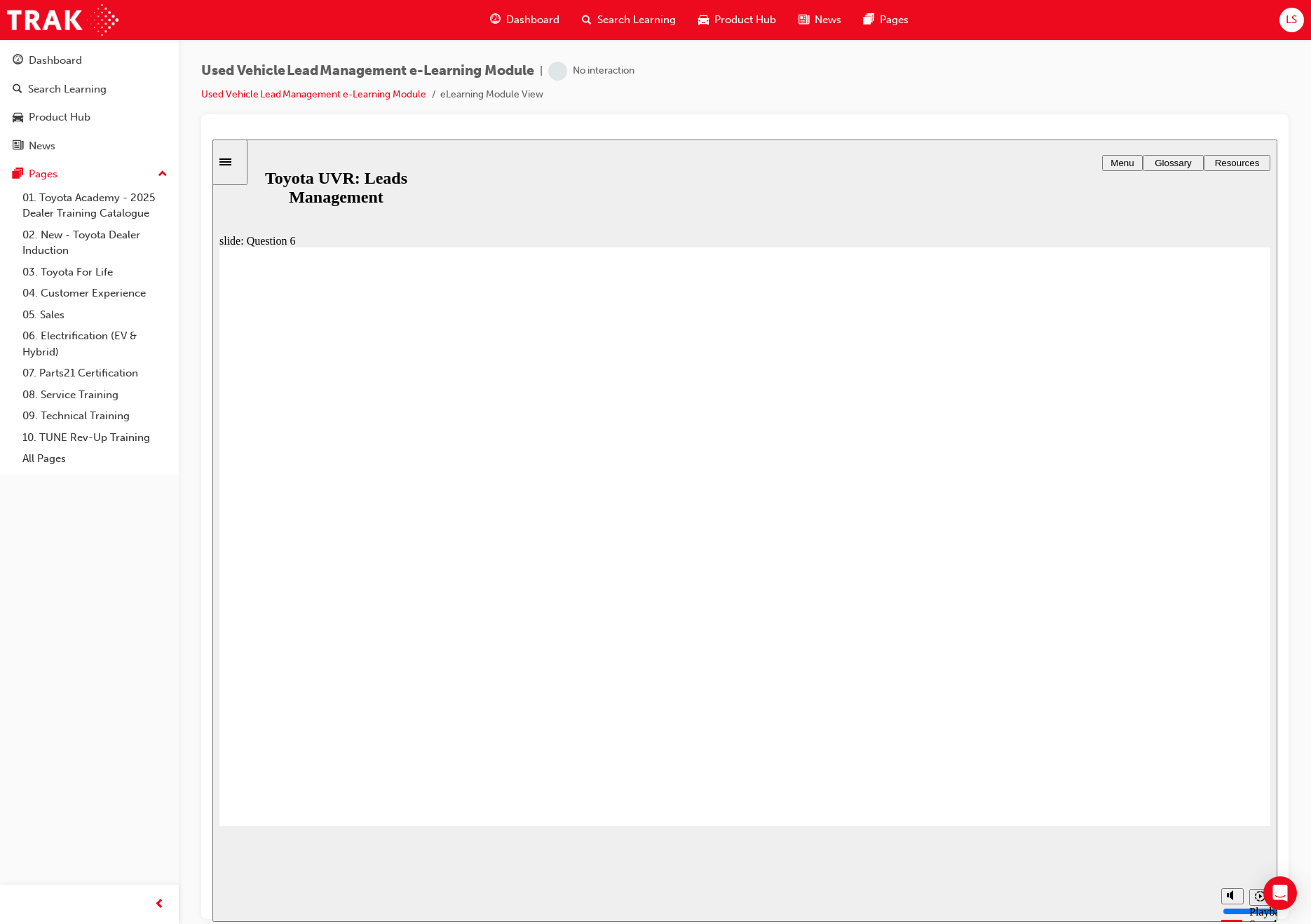
radio input "false"
radio input "true"
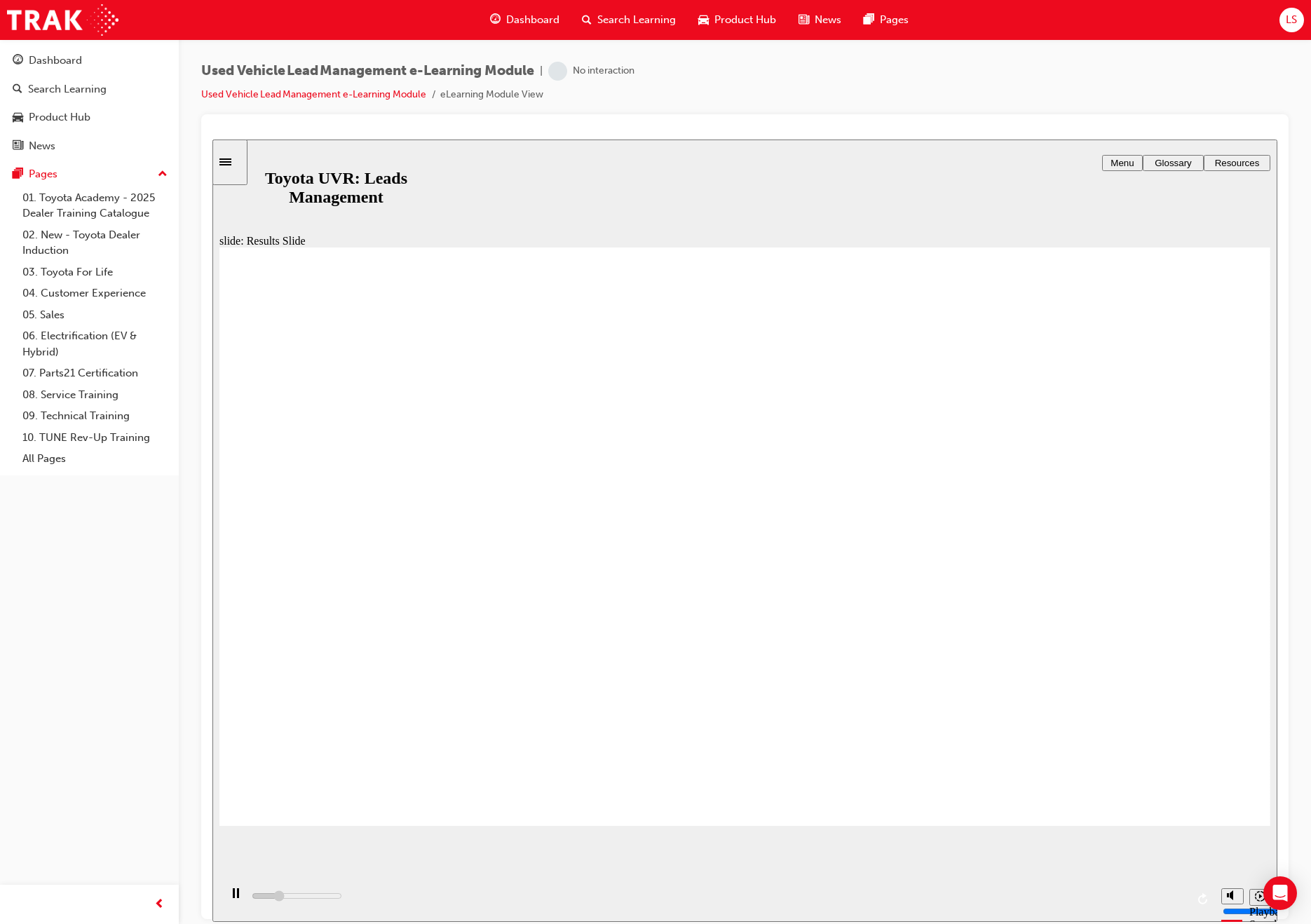
type input "4000"
click at [529, 21] on span "Dashboard" at bounding box center [533, 20] width 53 height 16
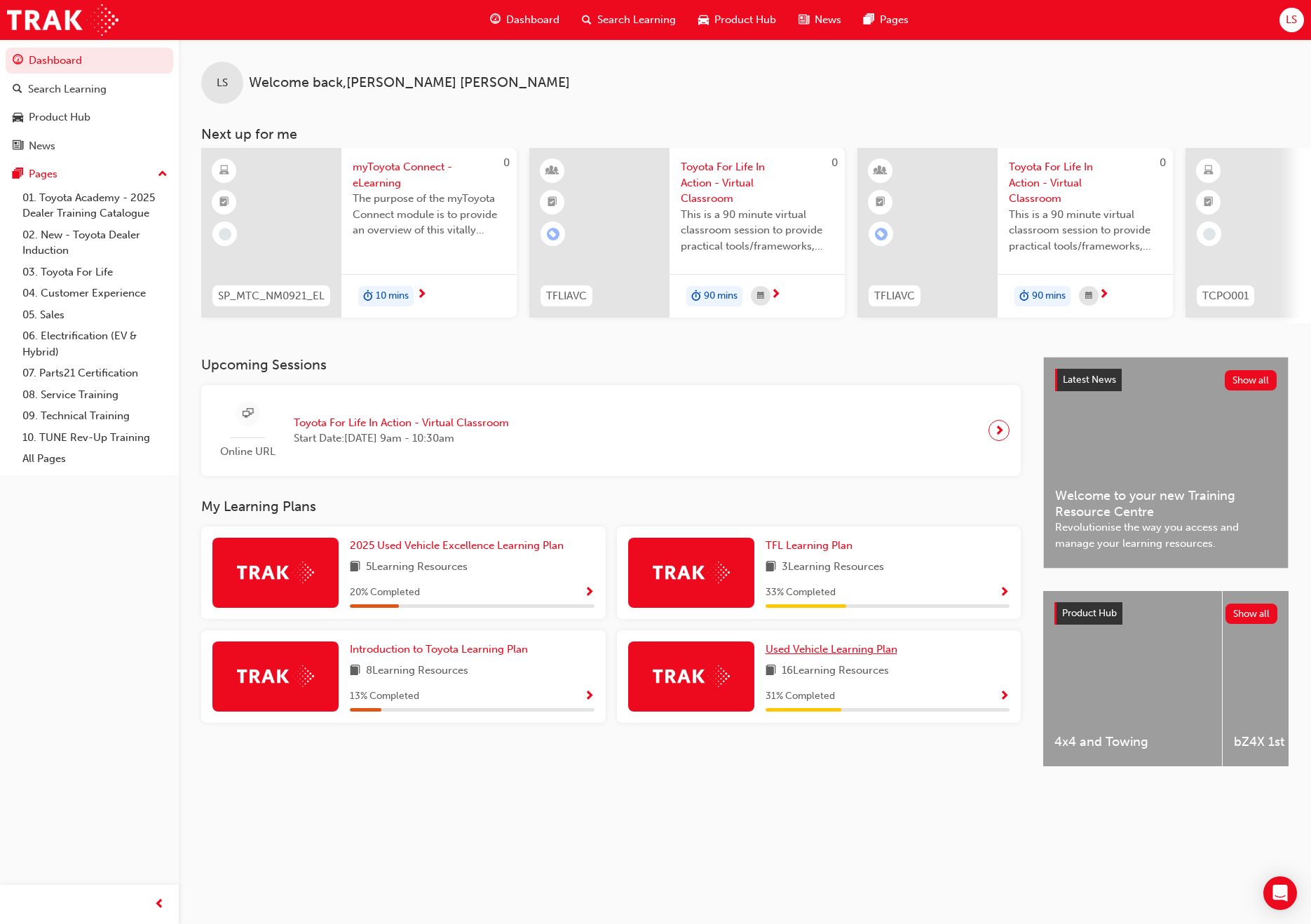
click at [858, 649] on span "Used Vehicle Learning Plan" at bounding box center [832, 649] width 132 height 12
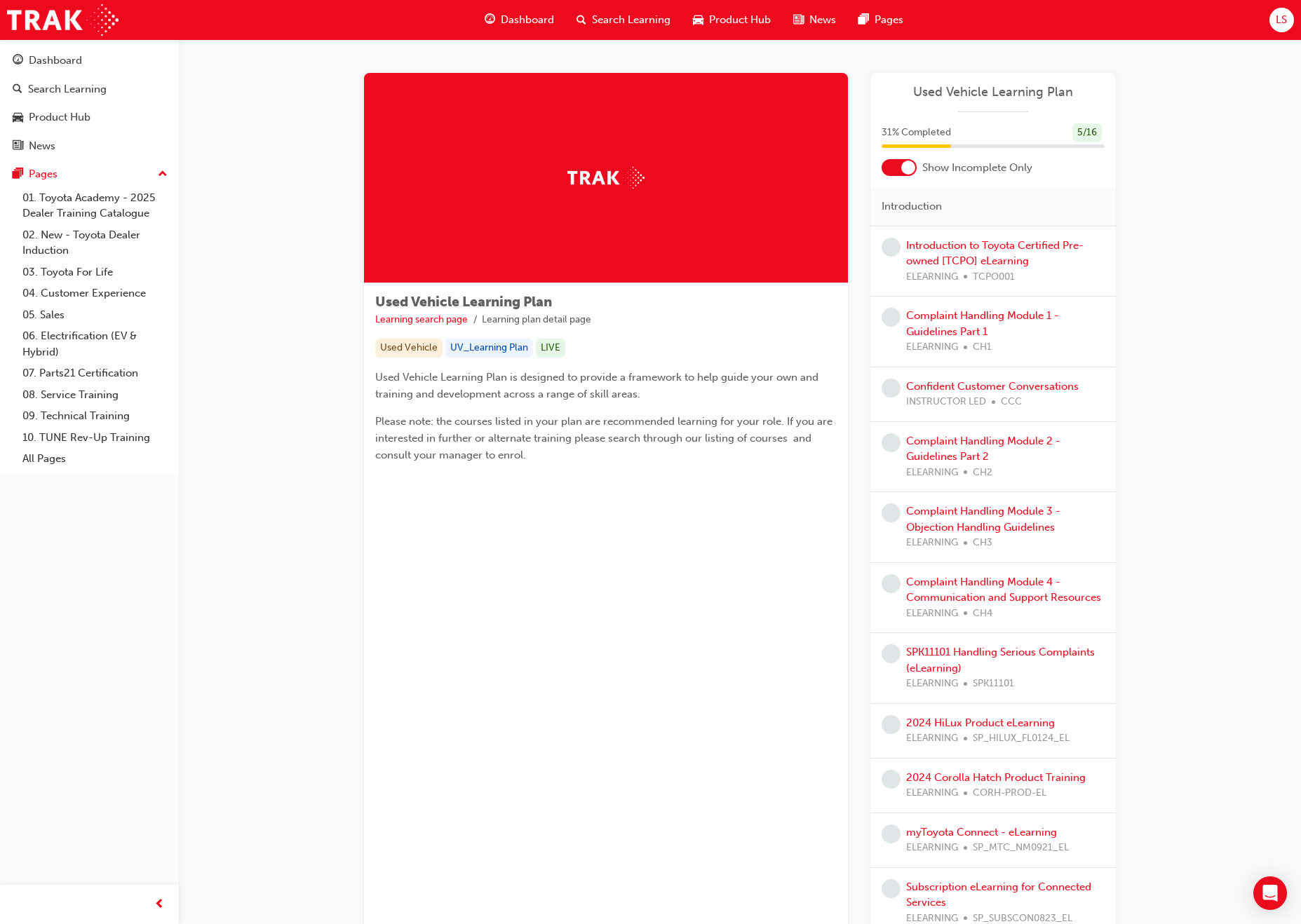
click at [904, 174] on div at bounding box center [898, 168] width 35 height 17
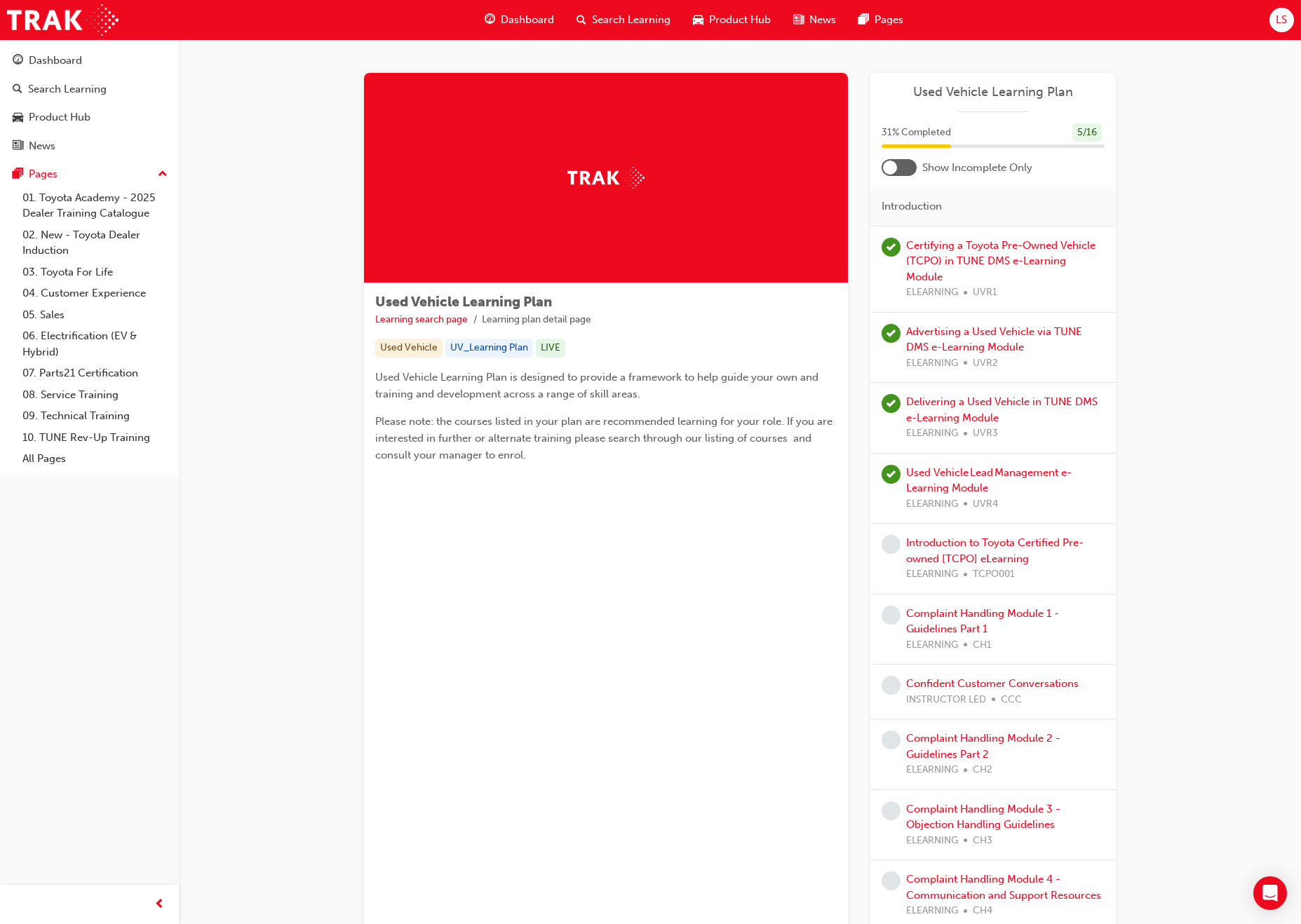
click at [904, 174] on div at bounding box center [898, 168] width 35 height 17
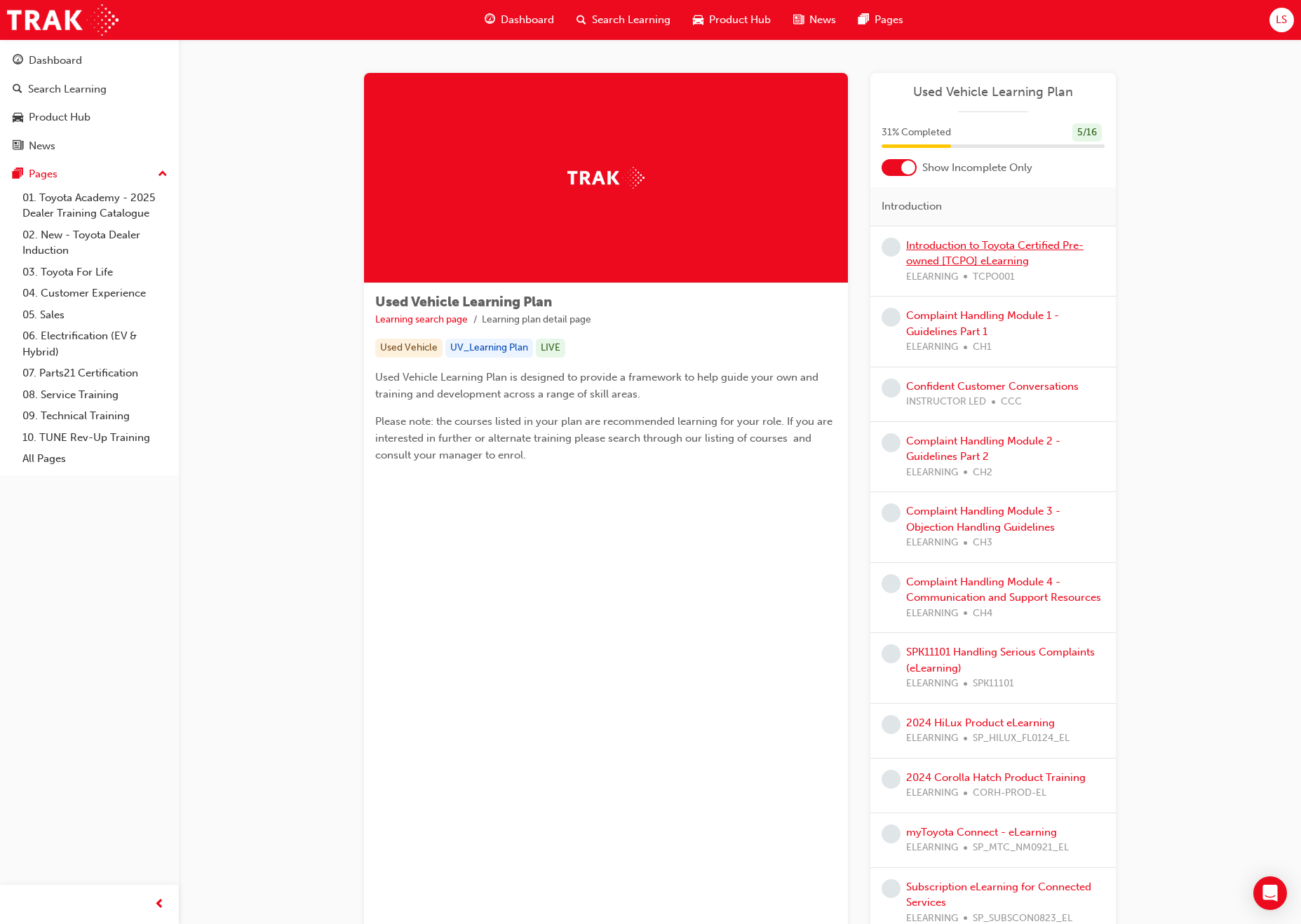
click at [1035, 251] on link "Introduction to Toyota Certified Pre-owned [TCPO] eLearning" at bounding box center [994, 253] width 177 height 29
click at [993, 315] on link "Complaint Handling Module 1 - Guidelines Part 1" at bounding box center [982, 323] width 153 height 29
click at [968, 384] on link "Confident Customer Conversations" at bounding box center [992, 386] width 172 height 12
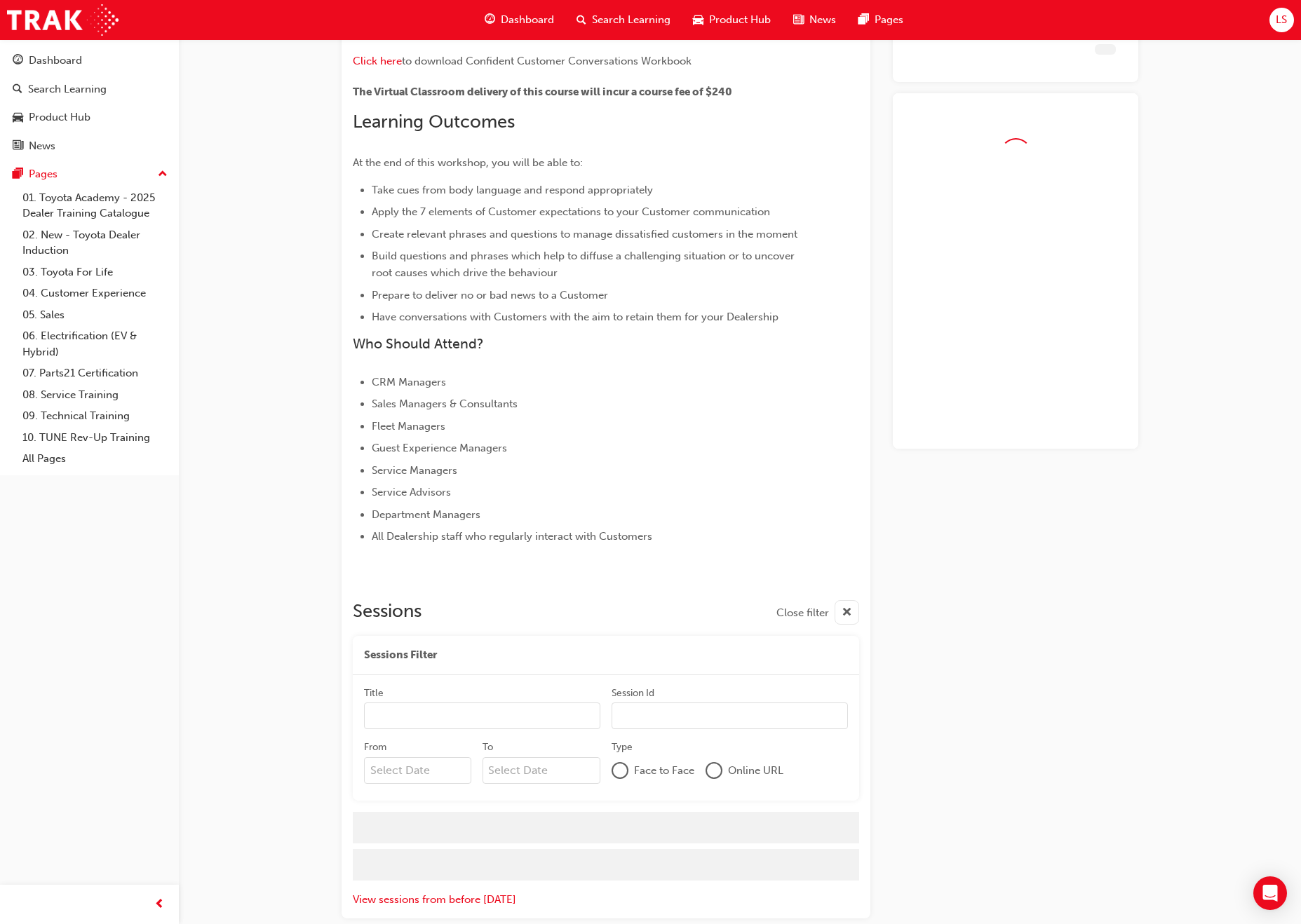
scroll to position [323, 0]
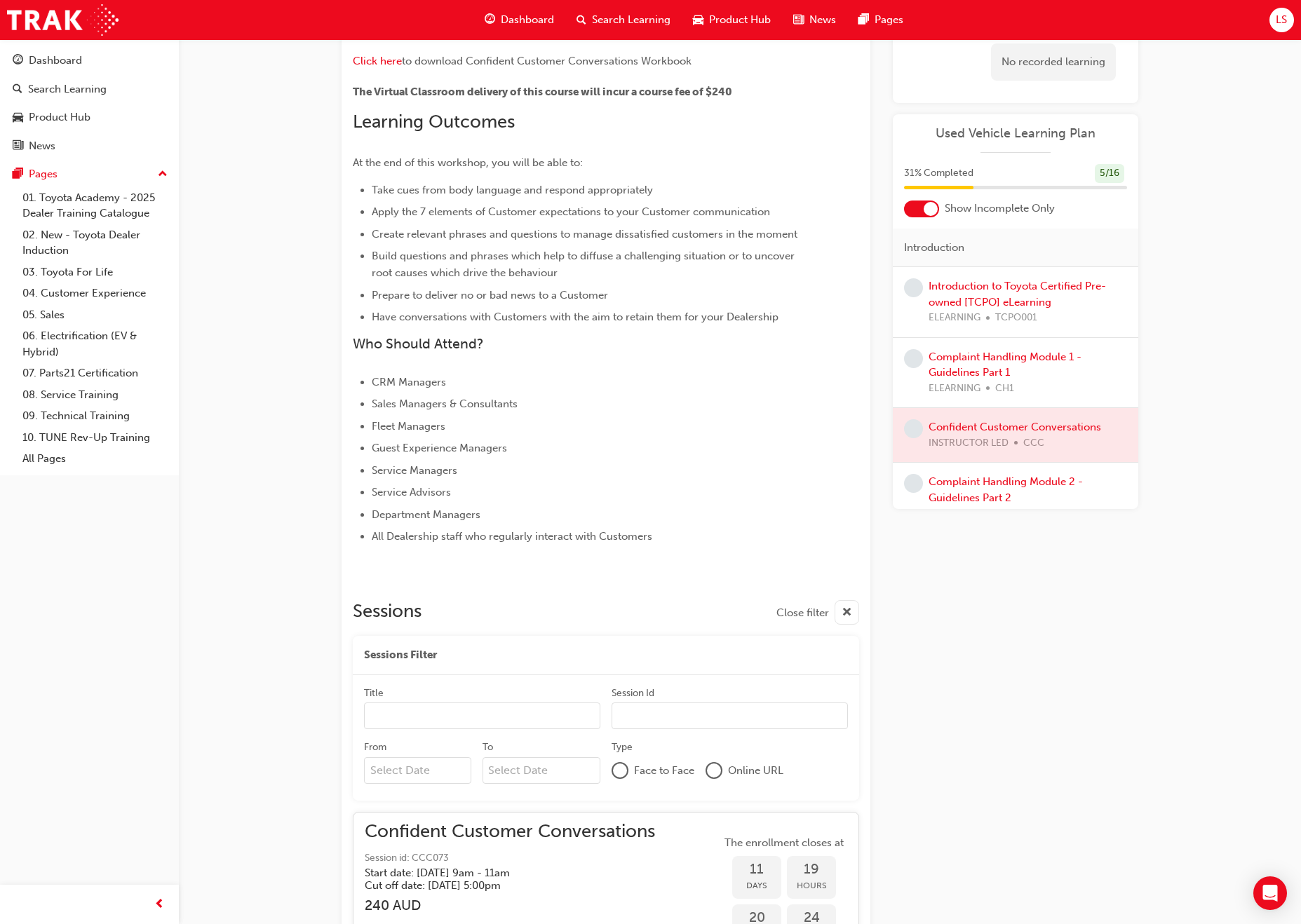
click at [930, 202] on div at bounding box center [930, 209] width 14 height 14
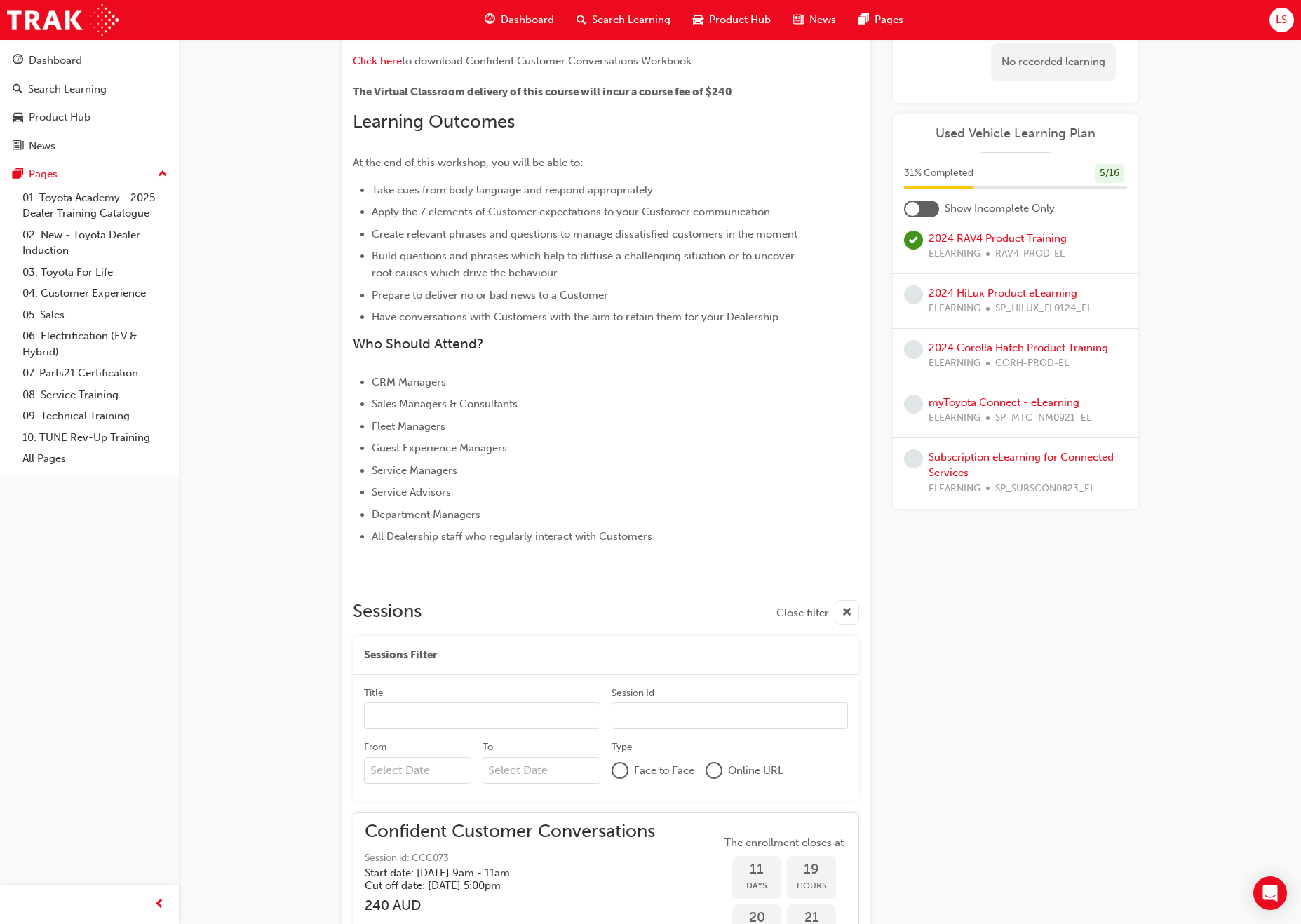
scroll to position [745, 0]
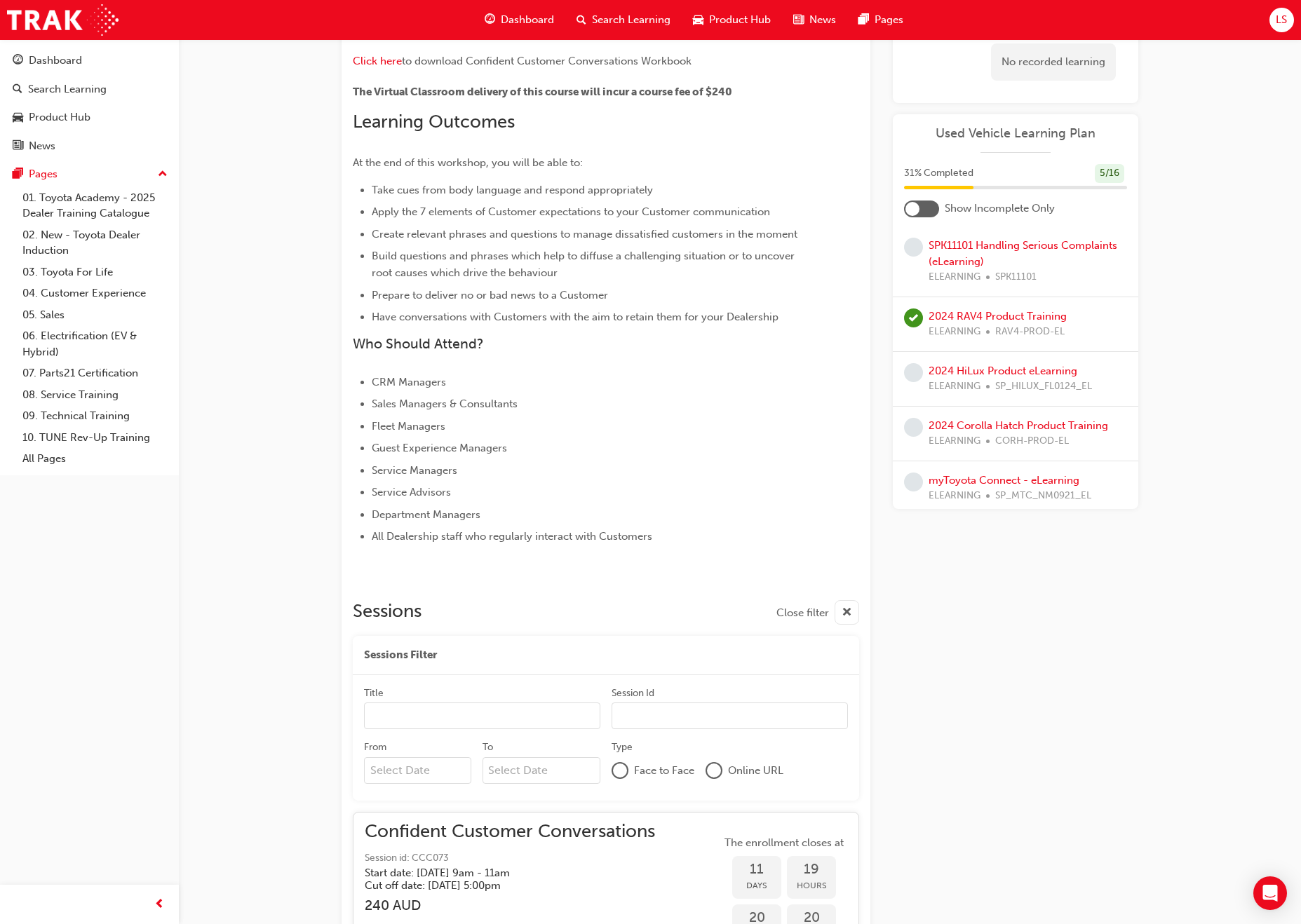
click at [916, 212] on div at bounding box center [912, 209] width 14 height 14
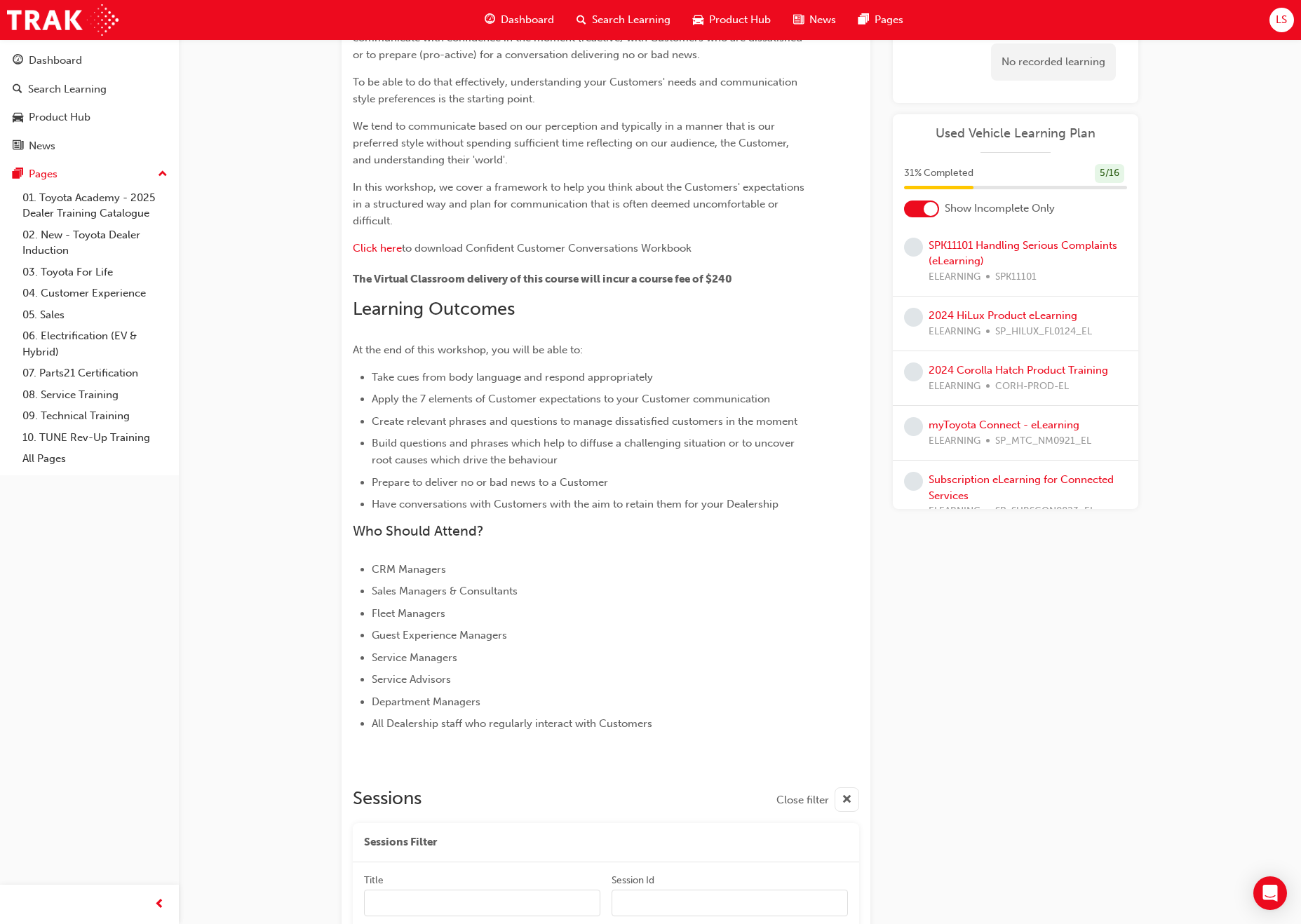
scroll to position [0, 0]
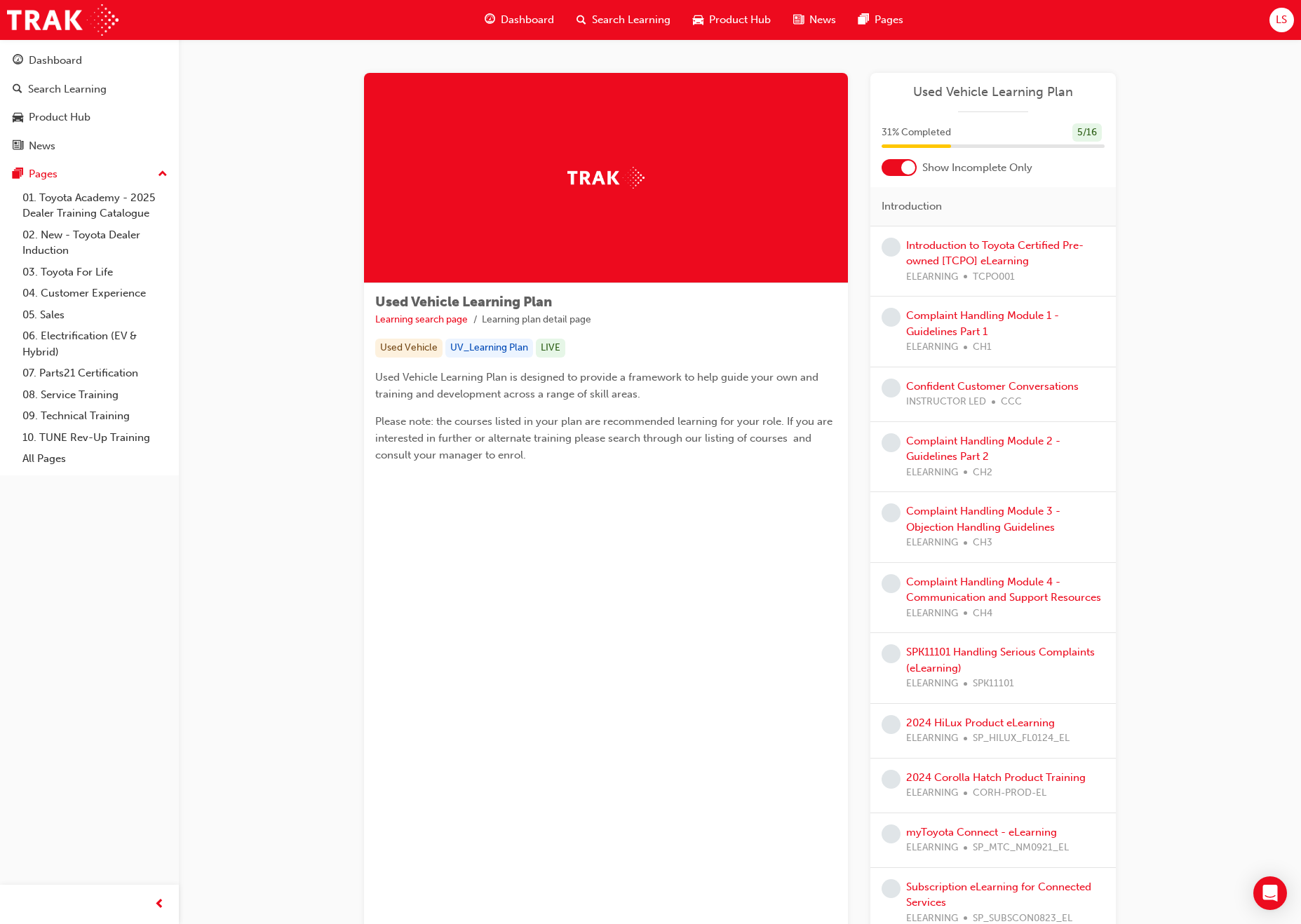
click at [899, 174] on div at bounding box center [898, 168] width 35 height 17
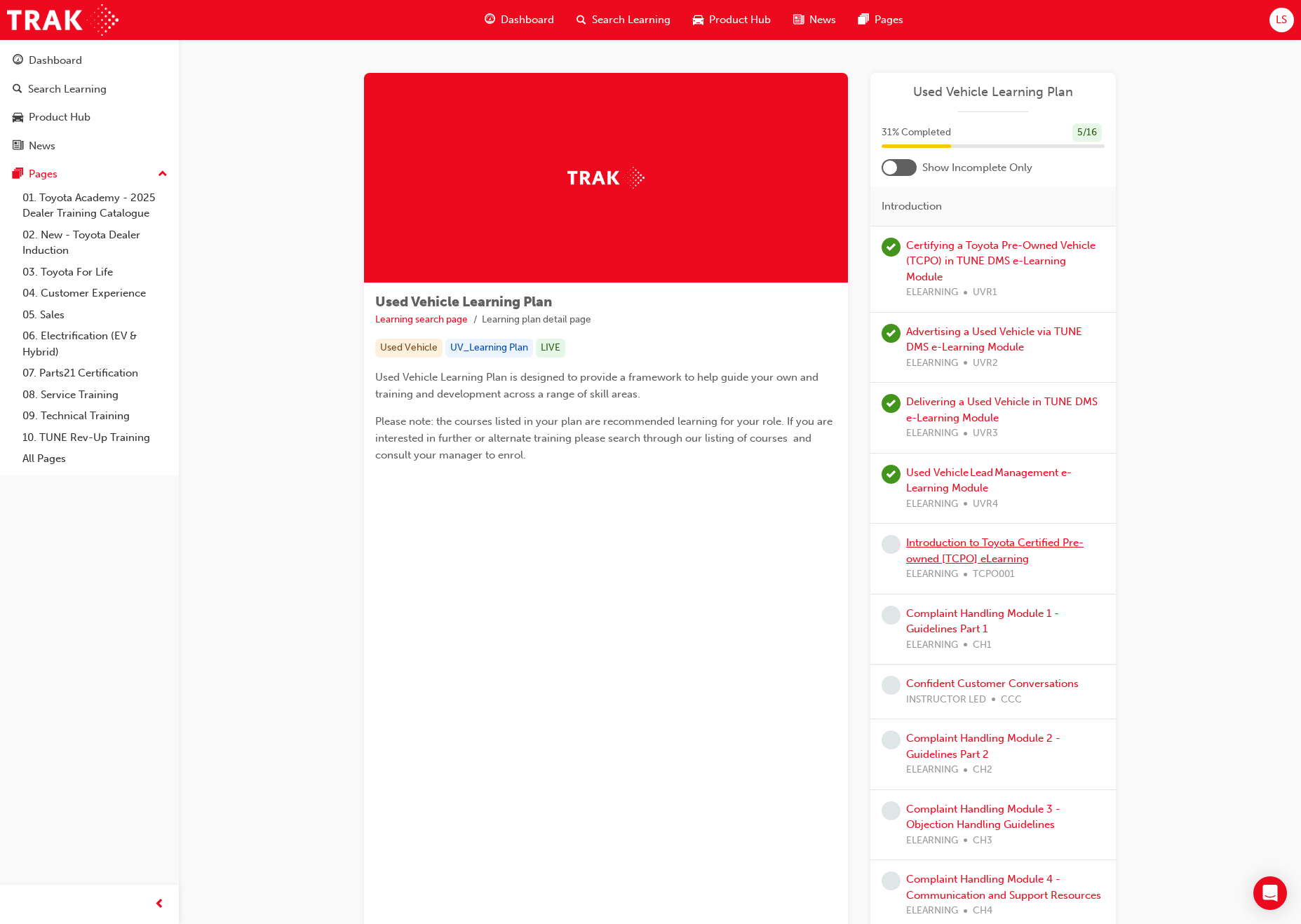
click at [976, 536] on link "Introduction to Toyota Certified Pre-owned [TCPO] eLearning" at bounding box center [994, 550] width 177 height 29
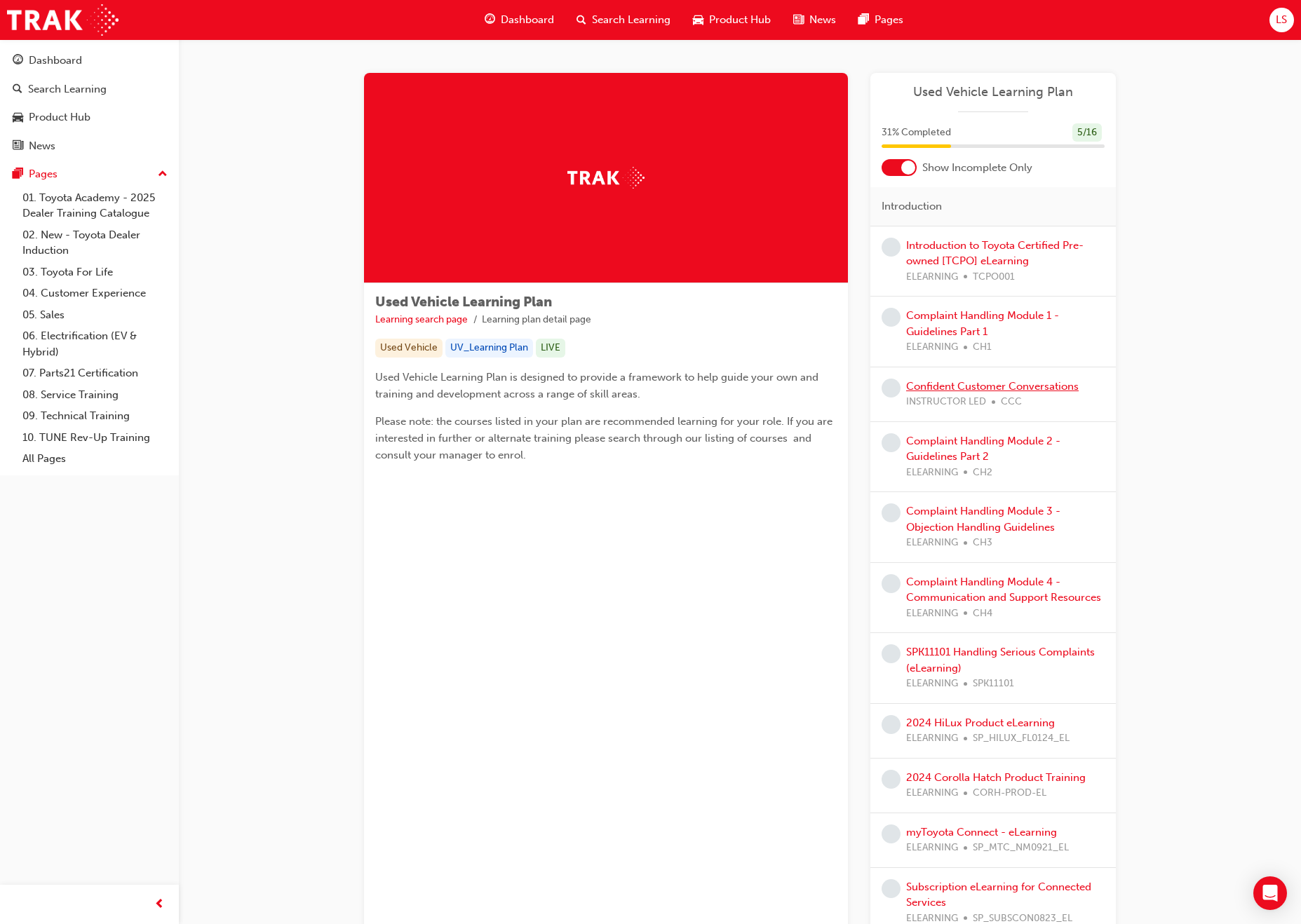
click at [965, 391] on link "Confident Customer Conversations" at bounding box center [992, 386] width 172 height 12
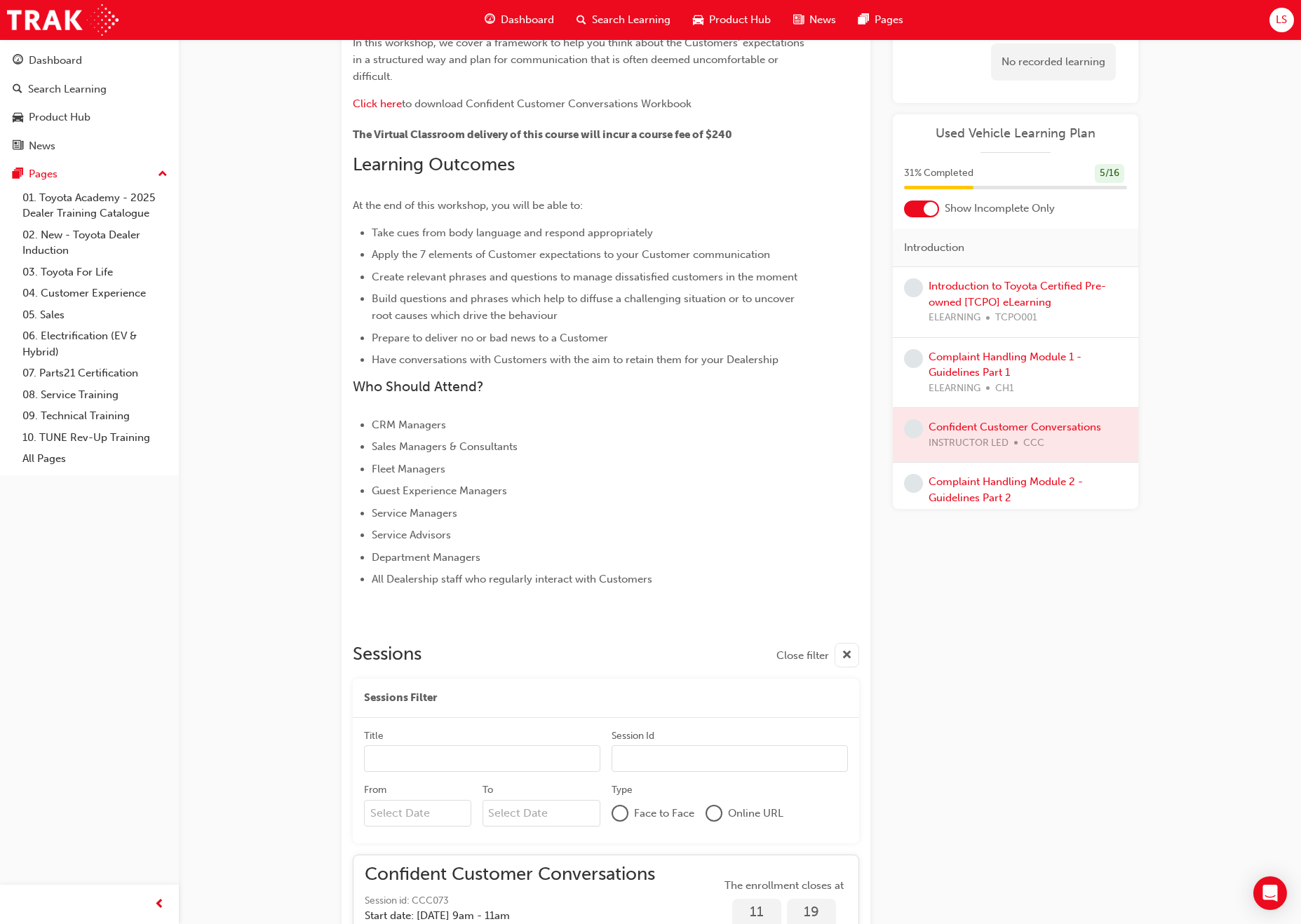
scroll to position [374, 0]
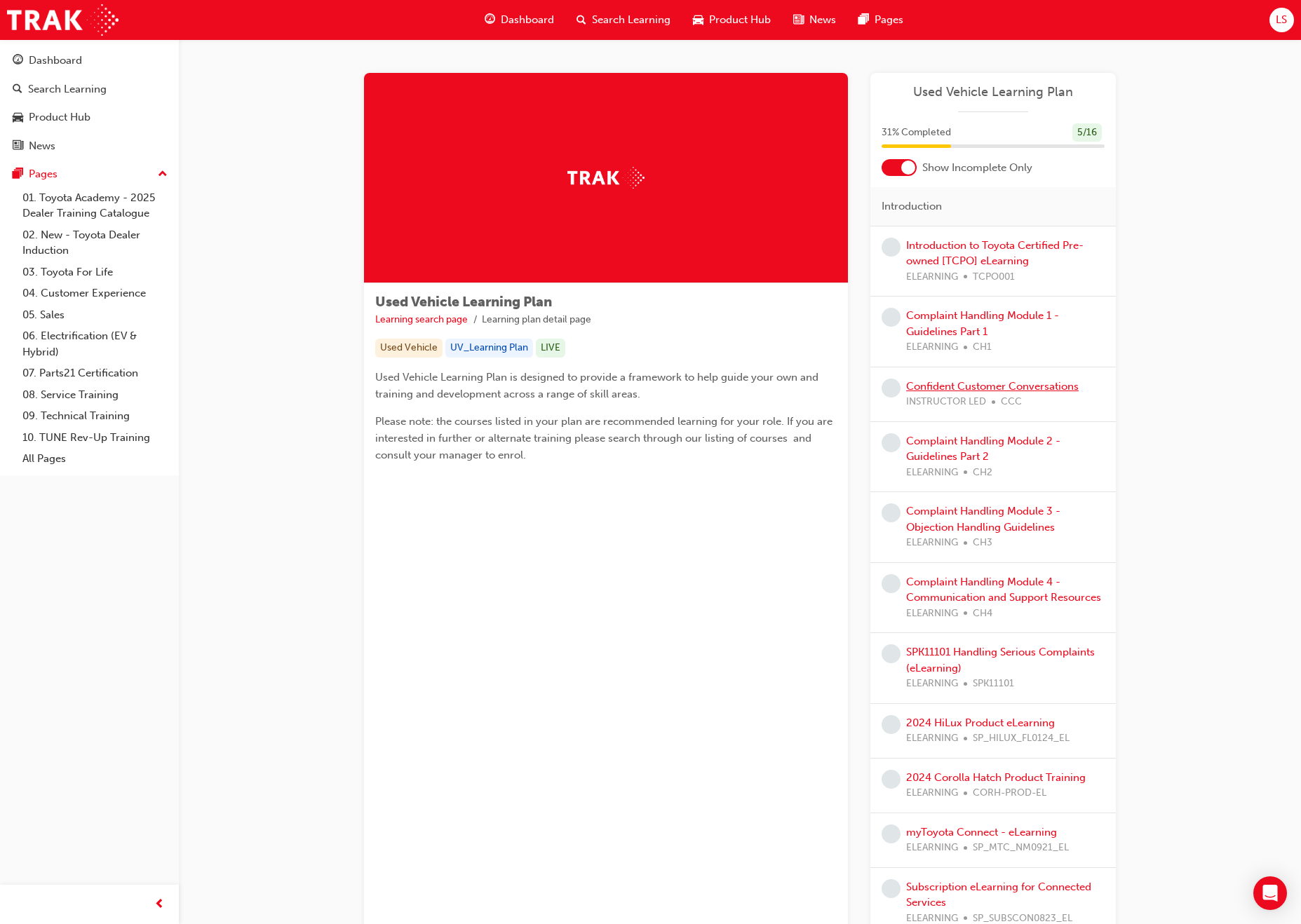
click at [1043, 389] on link "Confident Customer Conversations" at bounding box center [992, 386] width 172 height 12
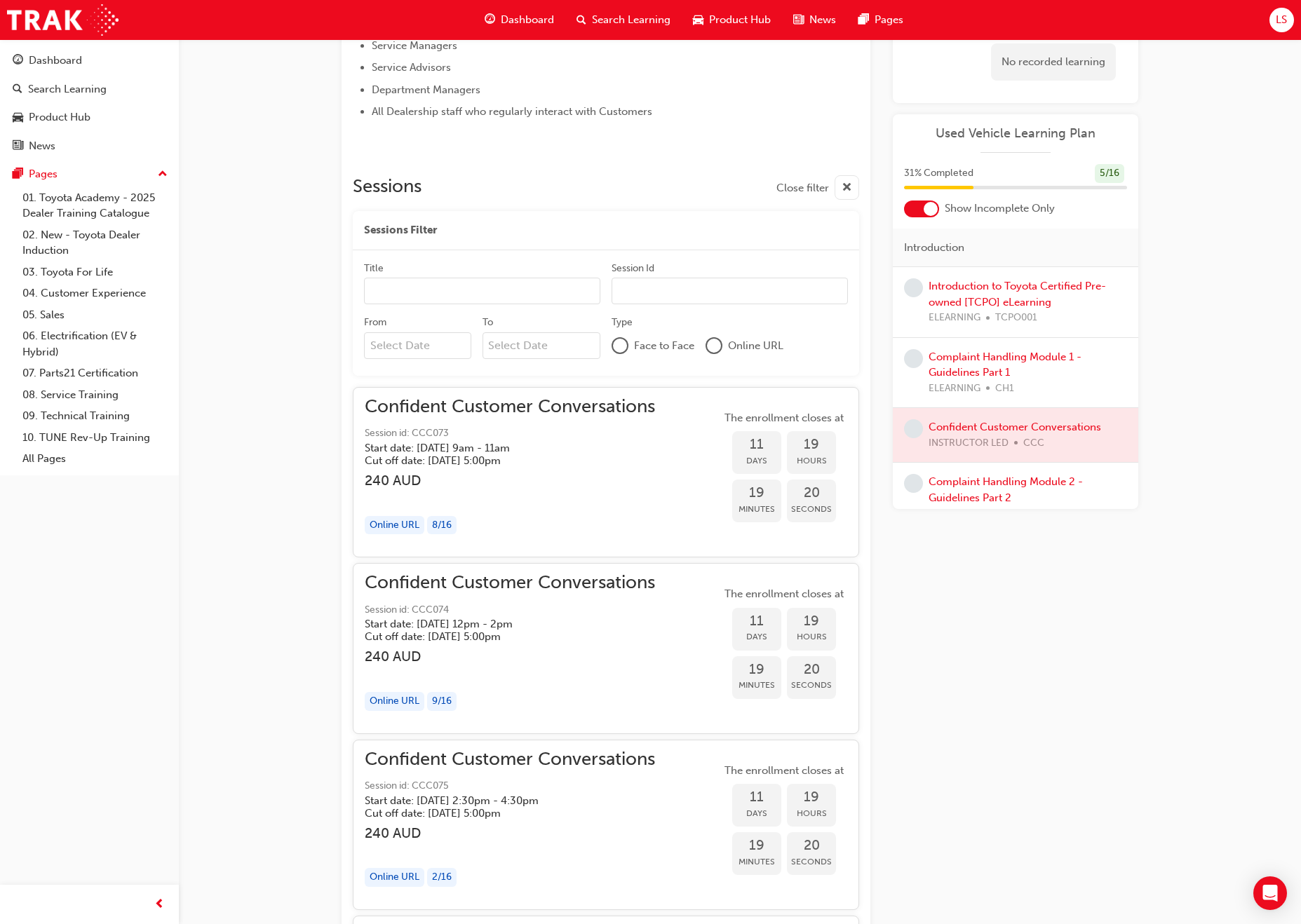
scroll to position [842, 0]
